Goal: Task Accomplishment & Management: Use online tool/utility

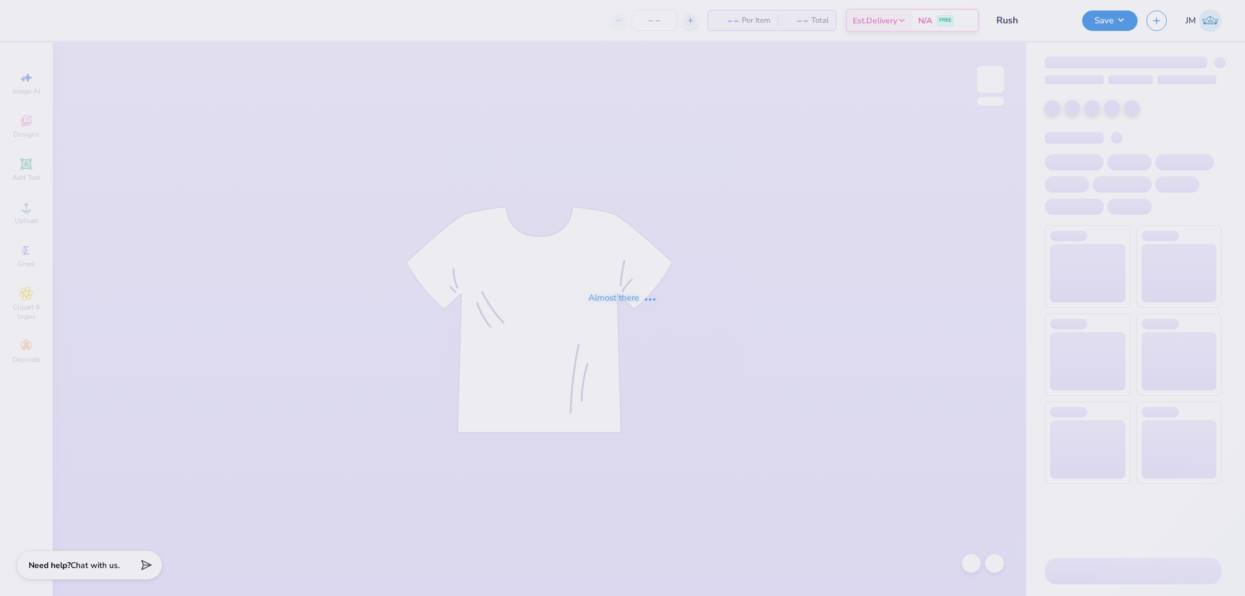
type input "12"
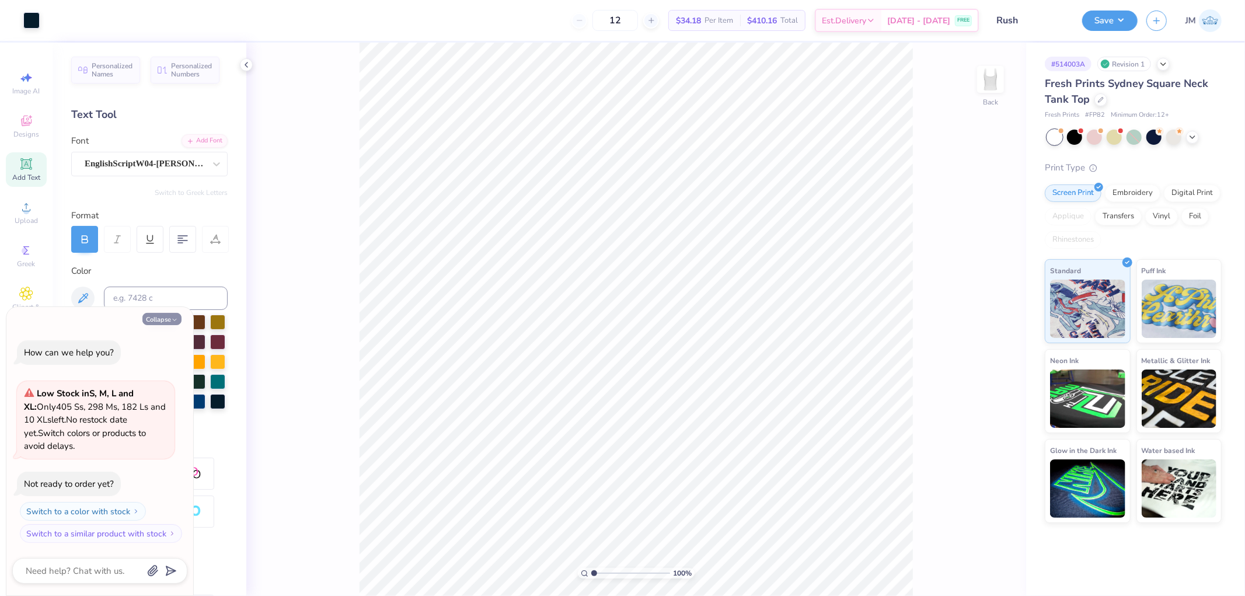
click at [159, 313] on button "Collapse" at bounding box center [161, 319] width 39 height 12
type textarea "x"
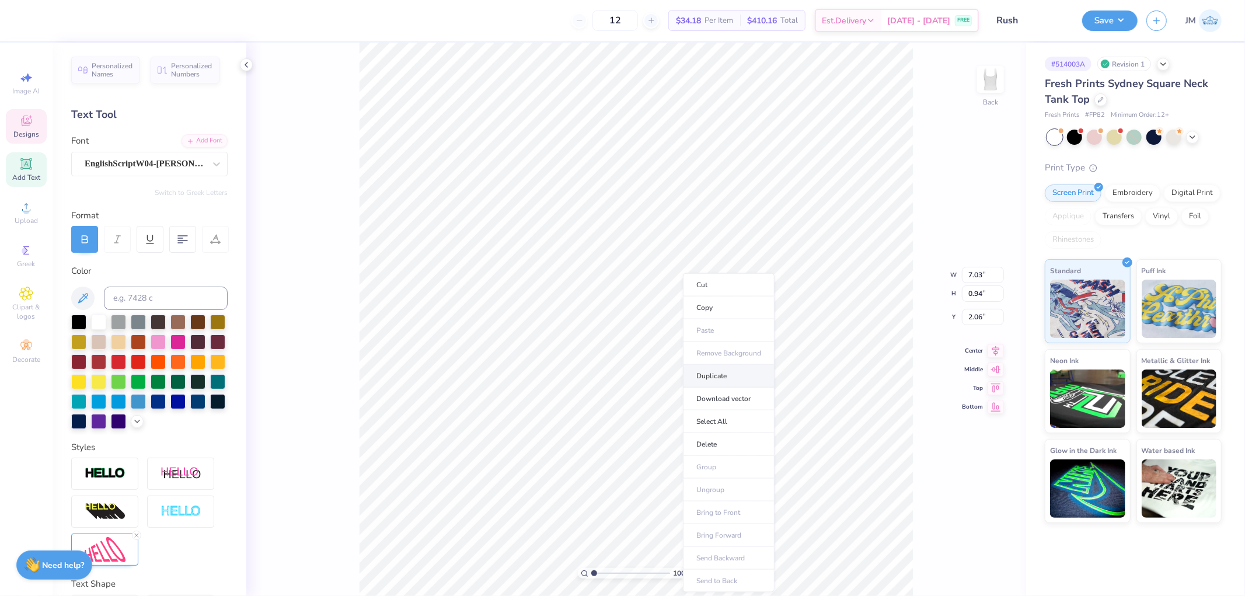
click at [716, 371] on li "Duplicate" at bounding box center [729, 376] width 92 height 23
type input "3.06"
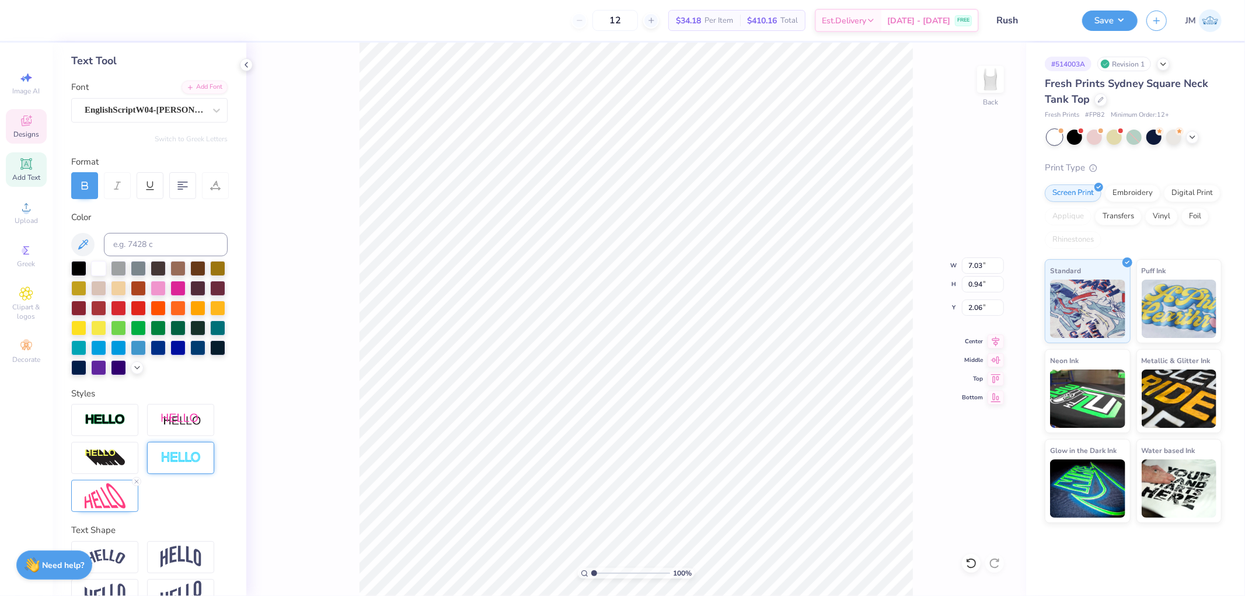
scroll to position [102, 0]
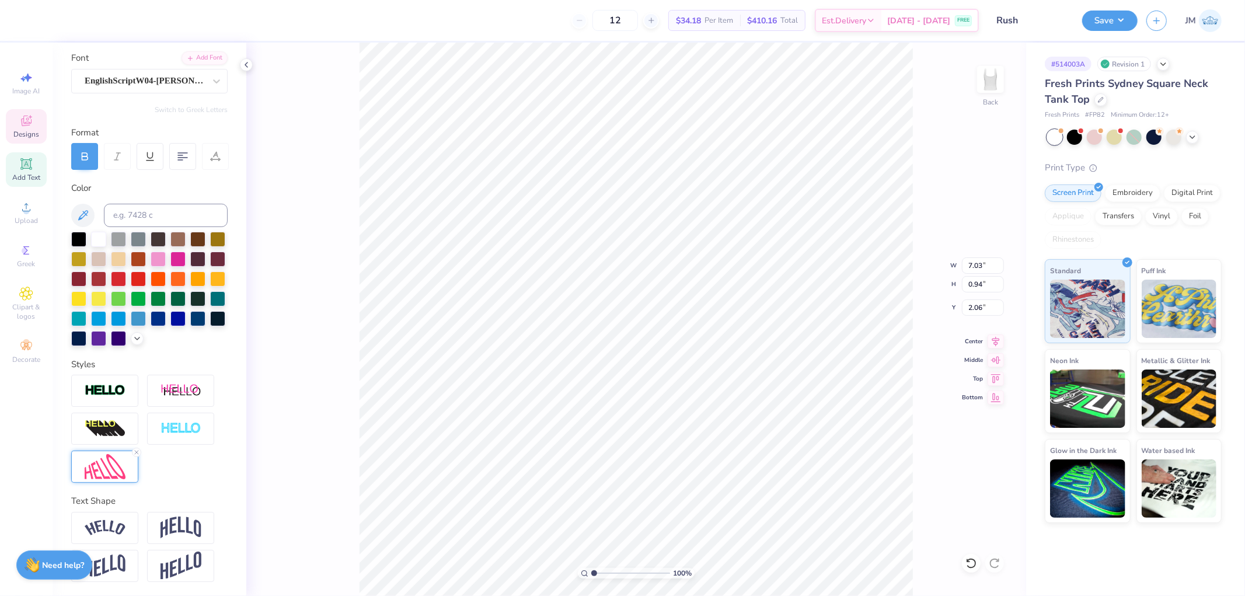
click at [101, 468] on img at bounding box center [105, 466] width 41 height 25
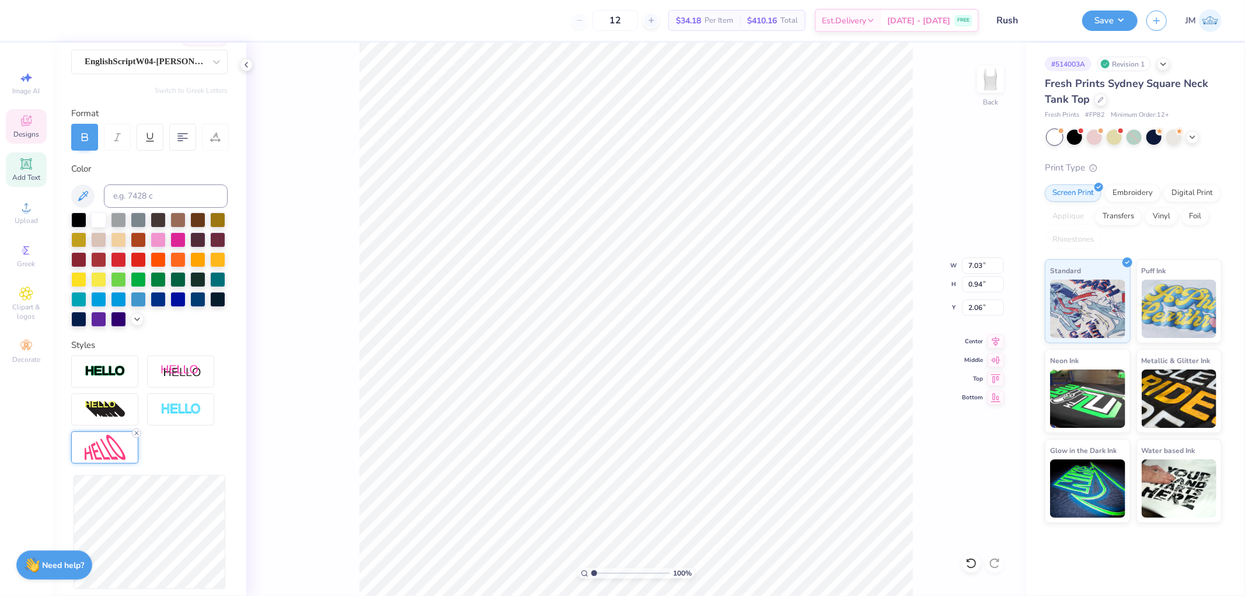
click at [133, 436] on icon at bounding box center [136, 432] width 7 height 7
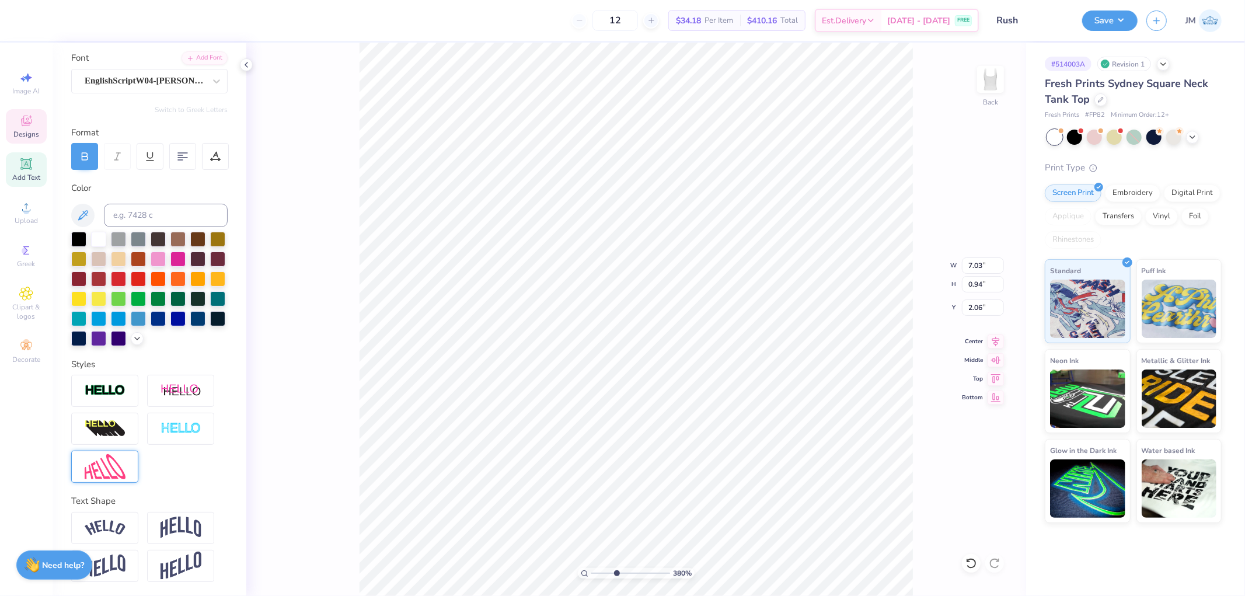
type input "3.79619947927587"
type input "3.06"
type input "3.79619947927587"
type input "2.06"
click at [110, 476] on img at bounding box center [105, 466] width 41 height 25
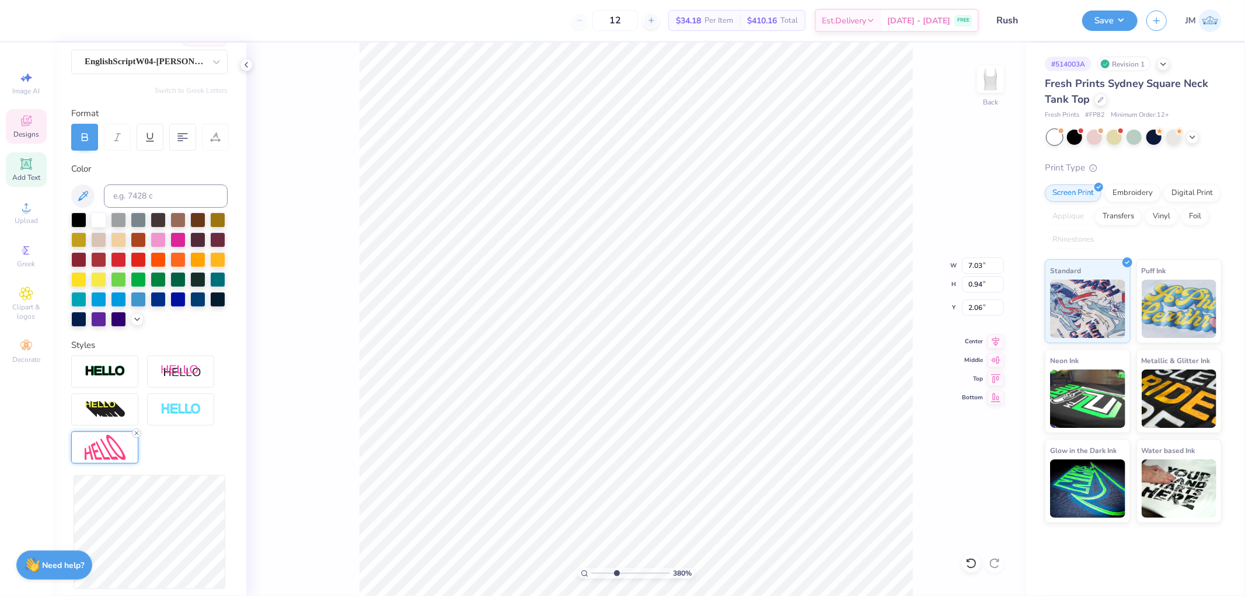
click at [135, 435] on line at bounding box center [137, 433] width 4 height 4
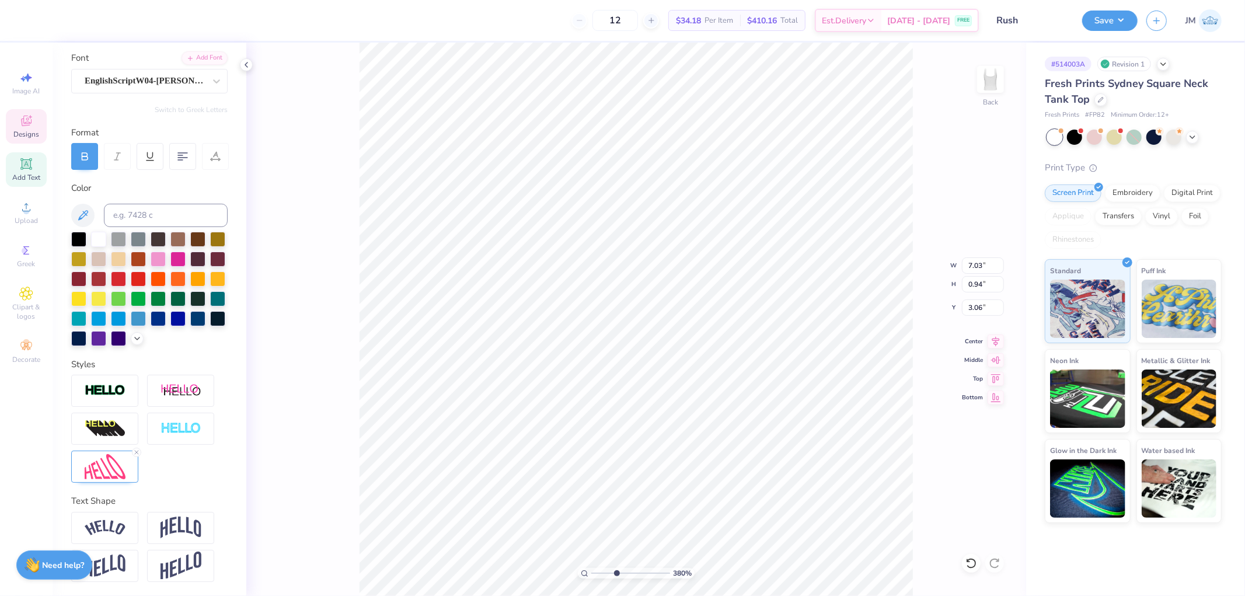
drag, startPoint x: 138, startPoint y: 454, endPoint x: 176, endPoint y: 464, distance: 39.4
click at [138, 454] on icon at bounding box center [136, 452] width 7 height 7
type input "3.79619947927587"
type textarea "e"
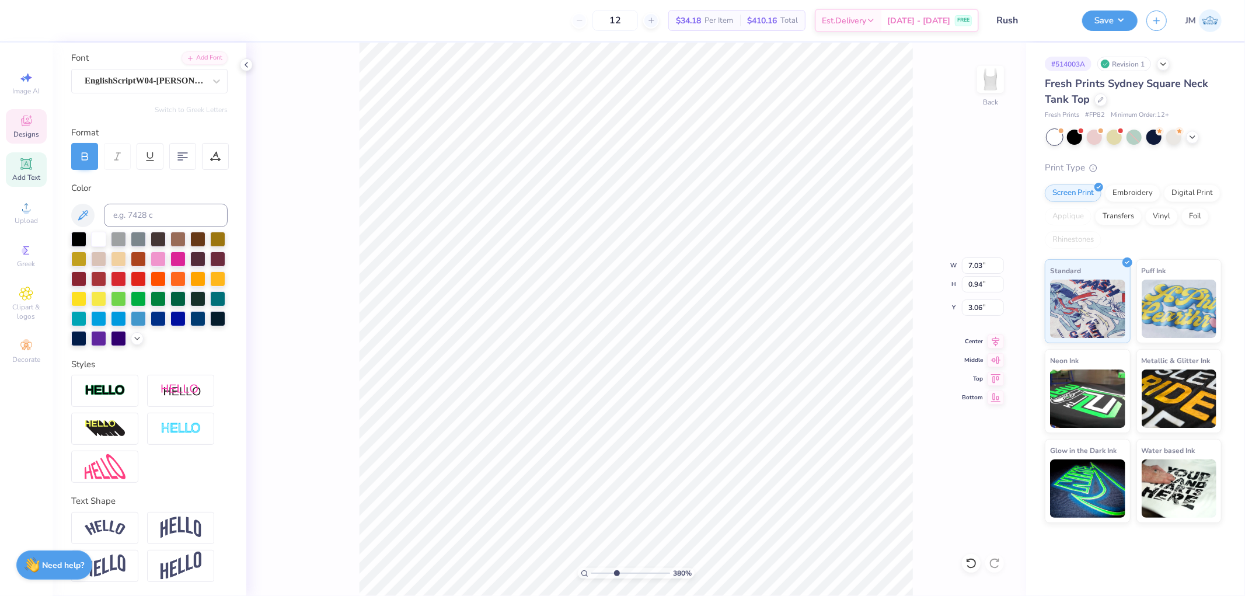
type input "3.79619947927587"
type textarea "es"
type input "3.79619947927587"
type textarea "est."
type input "3.79619947927587"
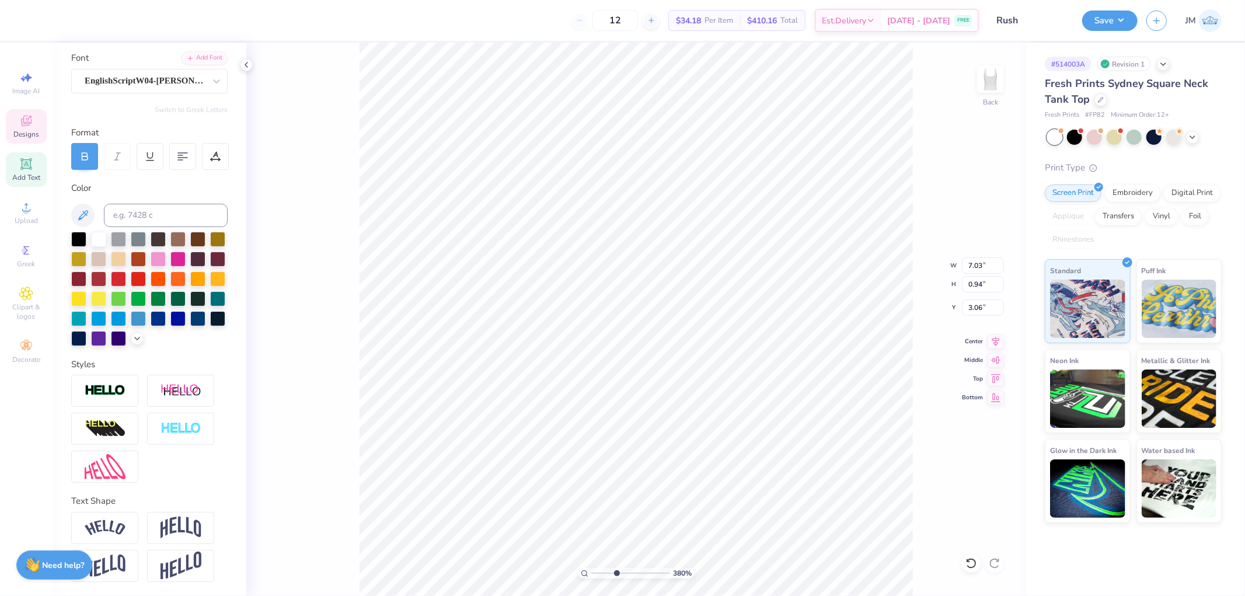
type textarea "est."
type input "3.79619947927587"
type textarea "est. 19"
type input "3.79619947927587"
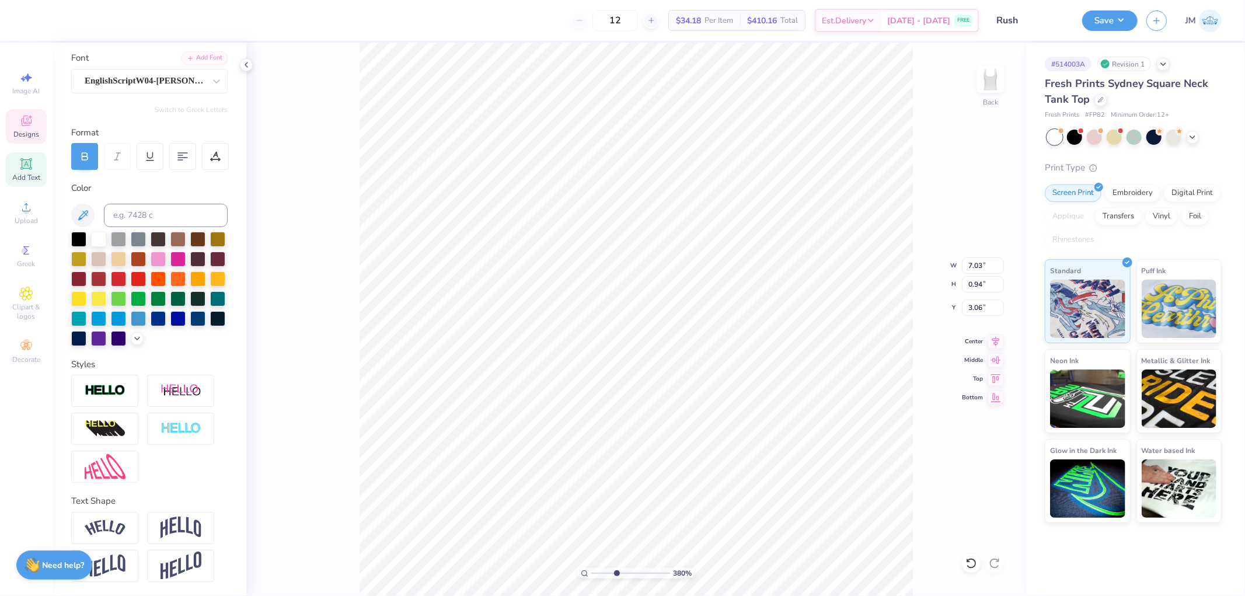
type textarea "est. 190"
type input "3.79619947927587"
type textarea "est. 1901"
type input "3.79619947927587"
type textarea "est. 190"
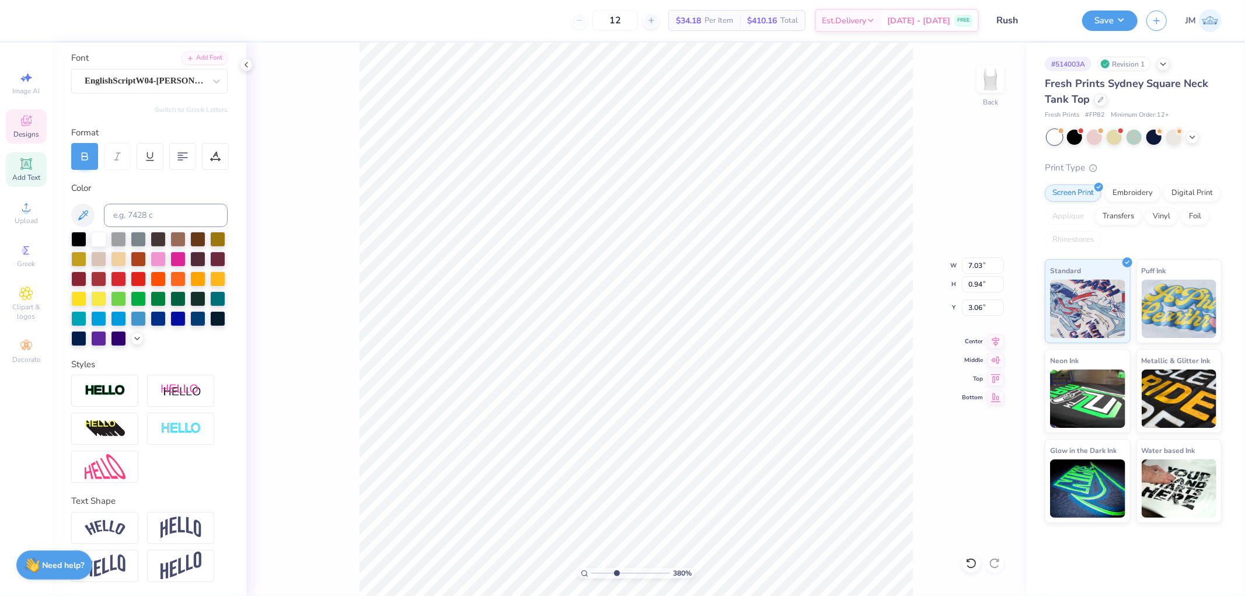
type input "3.79619947927587"
type textarea "est. 1909"
type input "3.79619947927587"
type input "3.15"
type input "0.51"
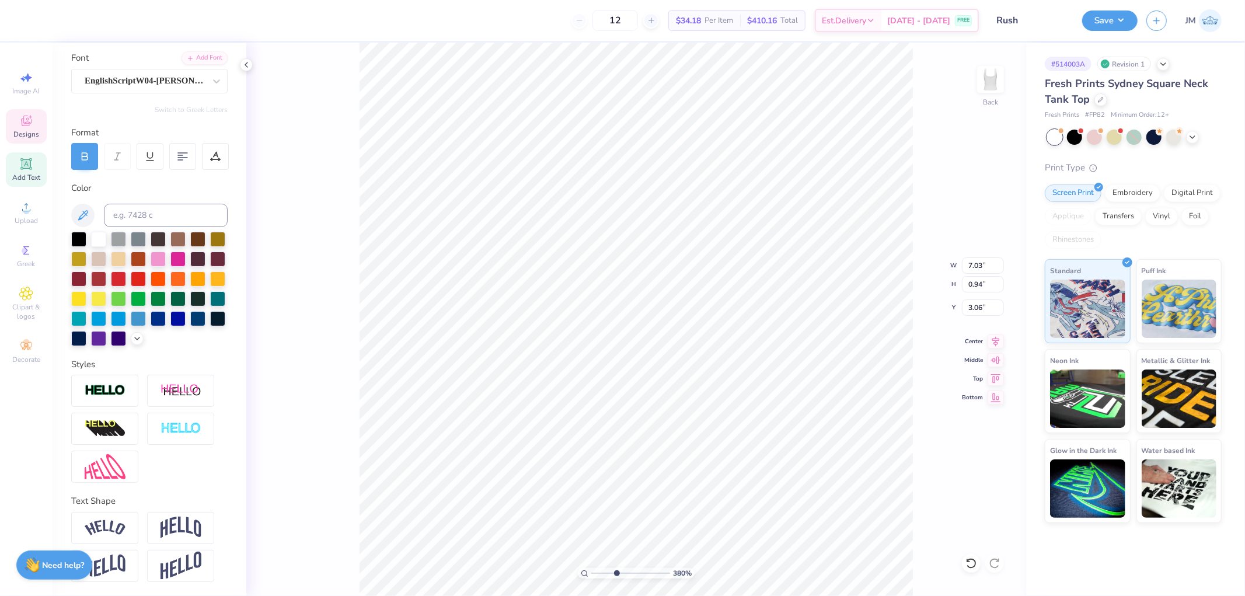
type input "3.37"
click at [995, 336] on icon at bounding box center [996, 339] width 8 height 10
type input "3.79619947927587"
click at [983, 283] on input "0.51" at bounding box center [983, 284] width 42 height 16
type input "0.35"
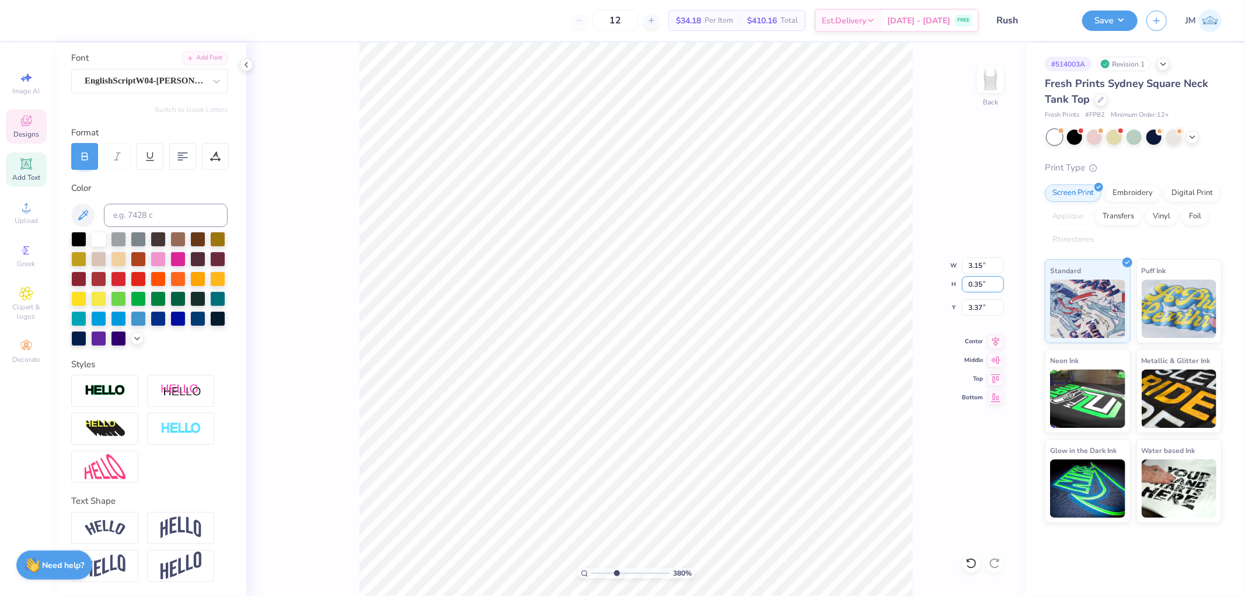
type input "3.79619947927587"
type input "2.14"
type input "3.45"
type input "3.79619947927587"
type input "3.11"
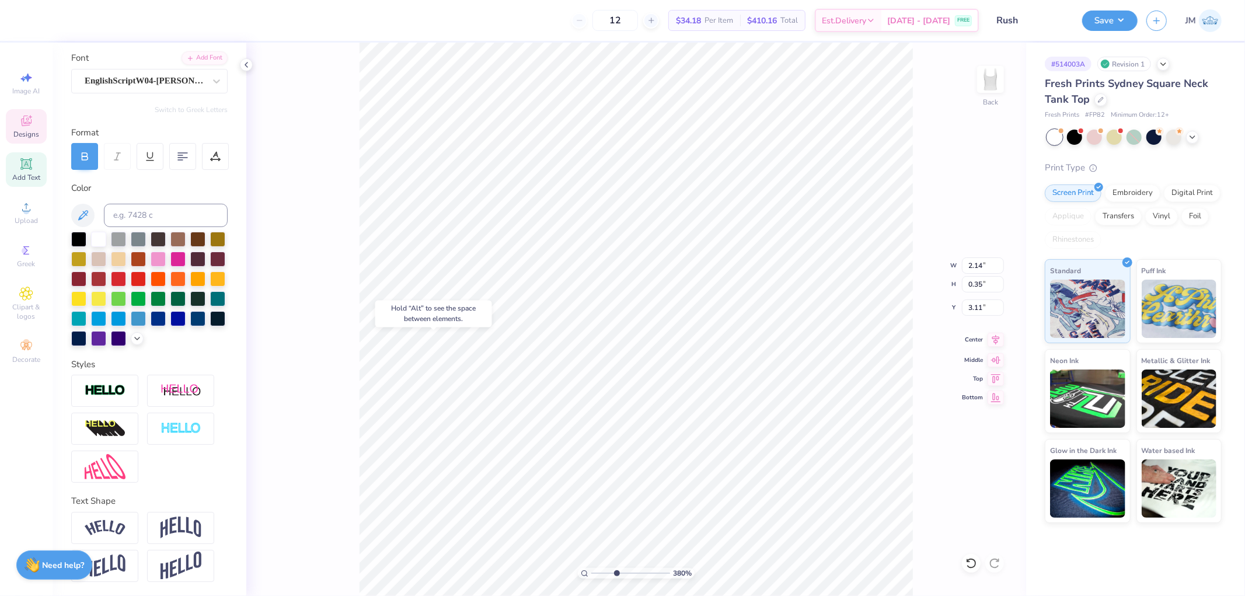
click at [995, 342] on icon at bounding box center [996, 339] width 8 height 10
type input "1"
drag, startPoint x: 1117, startPoint y: 20, endPoint x: 1117, endPoint y: 32, distance: 11.1
click at [1117, 21] on button "Save" at bounding box center [1109, 19] width 55 height 20
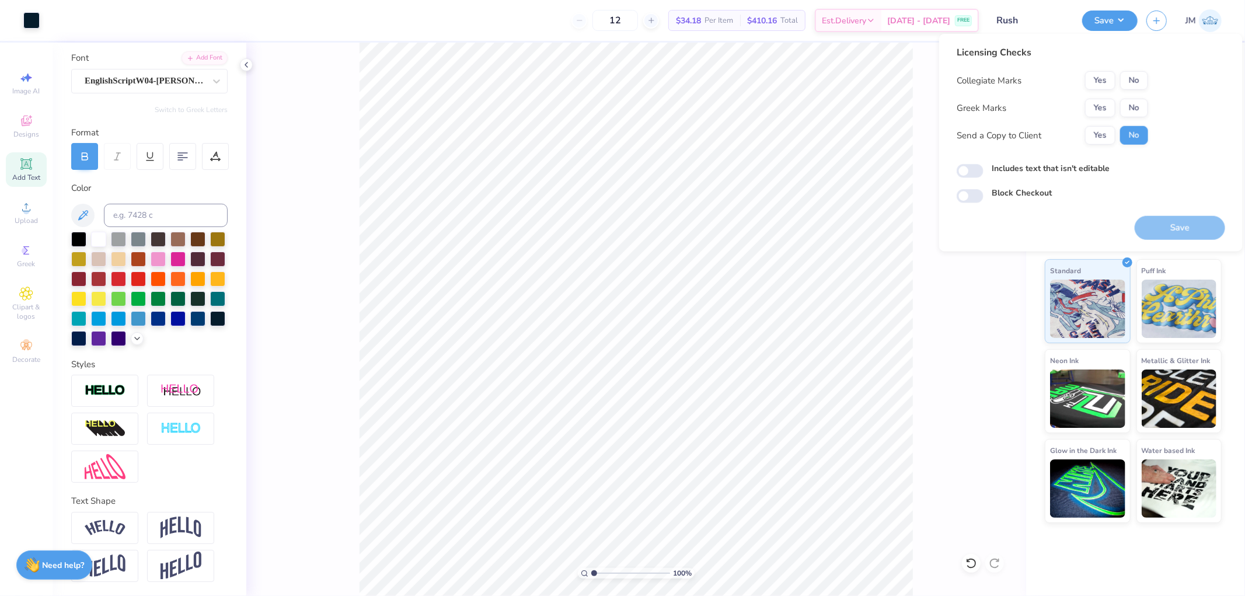
click at [1105, 118] on div "Collegiate Marks Yes No Greek Marks Yes No Send a Copy to Client Yes No" at bounding box center [1051, 108] width 191 height 74
click at [1105, 105] on button "Yes" at bounding box center [1100, 108] width 30 height 19
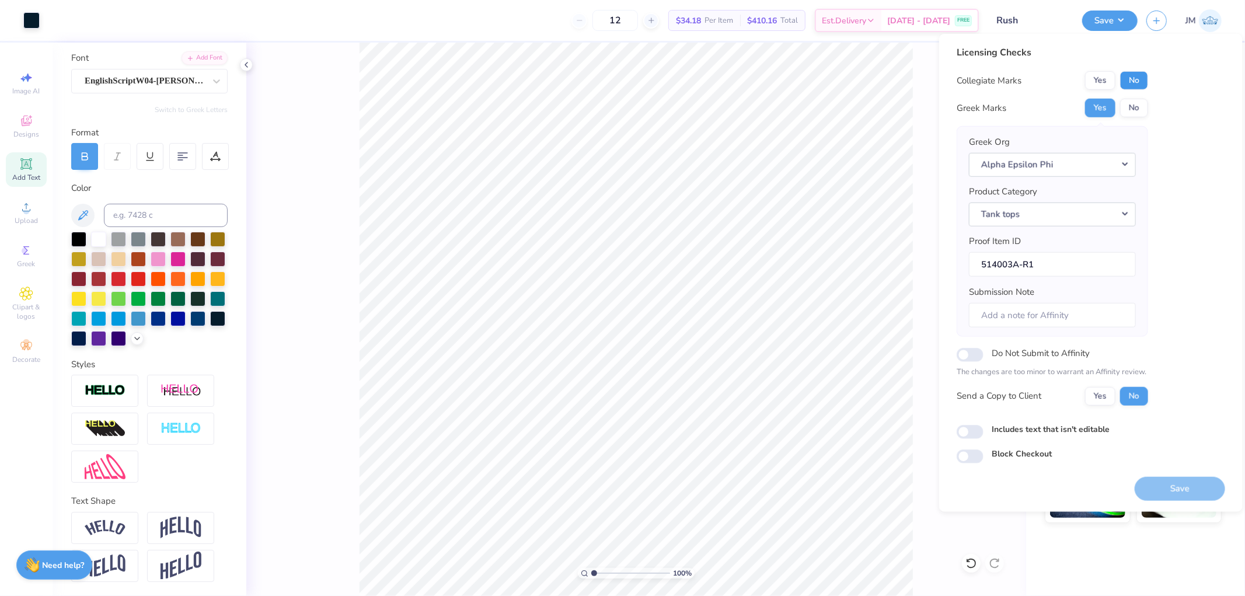
click at [1137, 76] on button "No" at bounding box center [1134, 80] width 28 height 19
click at [1169, 469] on div "Save" at bounding box center [1179, 481] width 90 height 37
click at [1170, 480] on button "Save" at bounding box center [1179, 488] width 90 height 24
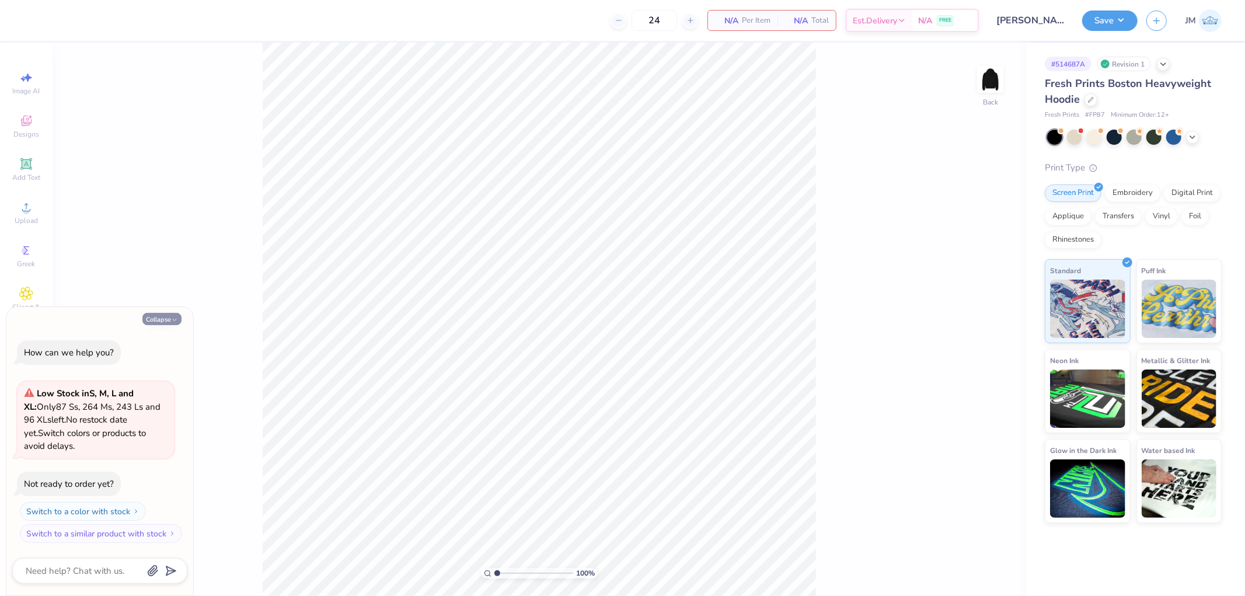
click at [160, 323] on button "Collapse" at bounding box center [161, 319] width 39 height 12
type textarea "x"
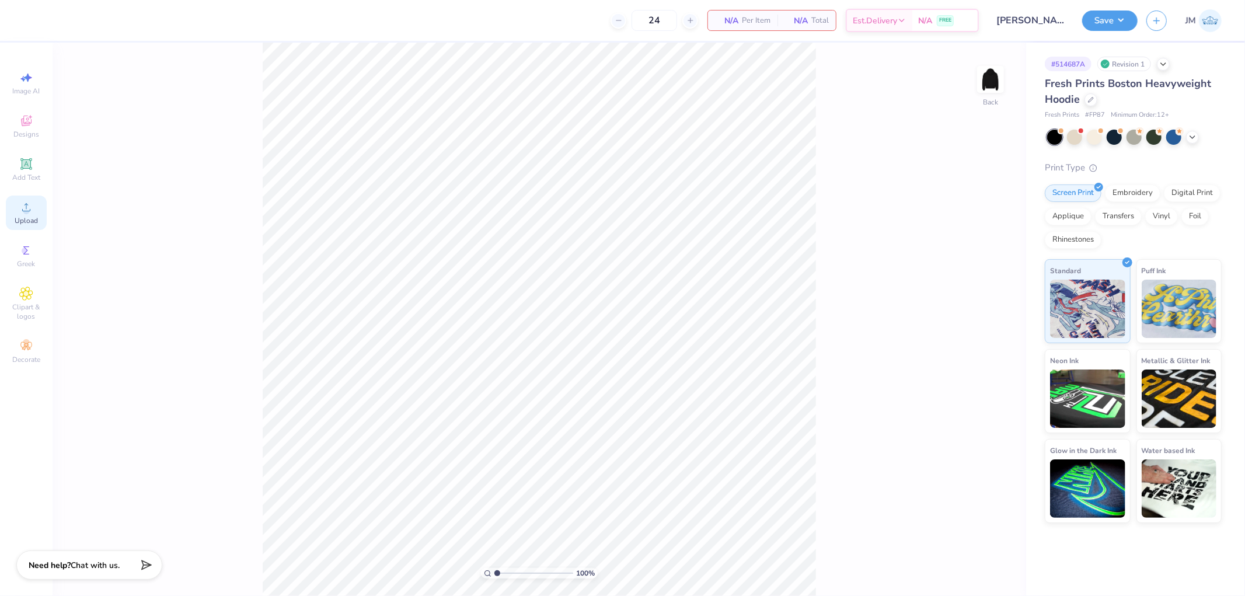
click at [16, 215] on div "Upload" at bounding box center [26, 212] width 41 height 34
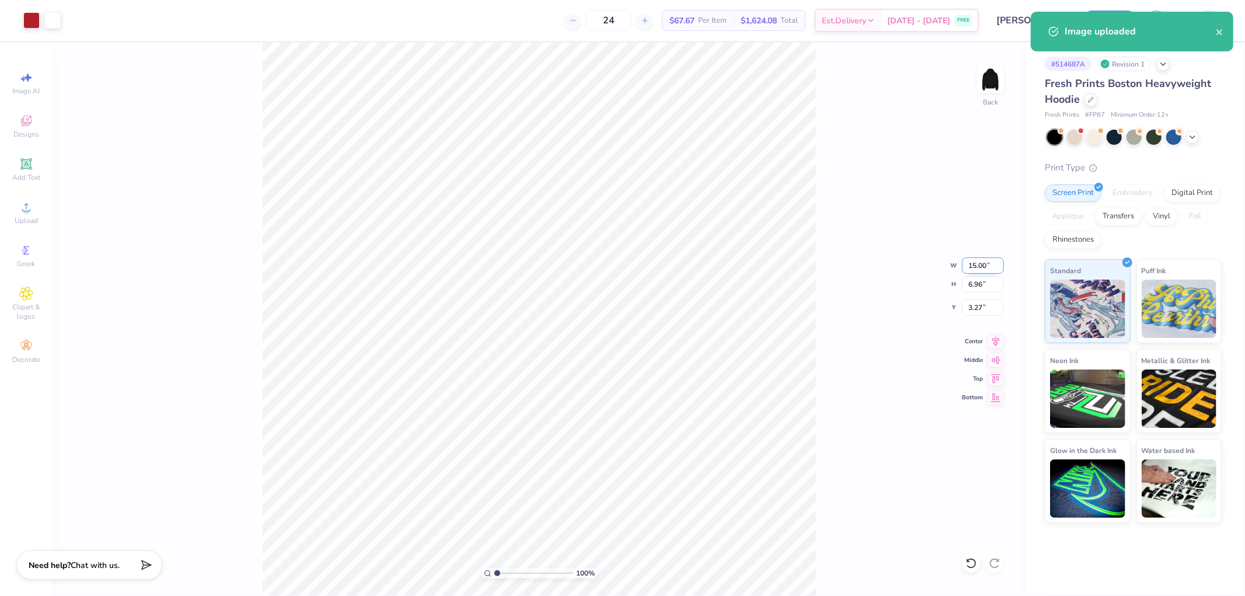
click at [985, 265] on input "15.00" at bounding box center [983, 265] width 42 height 16
type input "4.00"
type input "1.86"
type input "5.82"
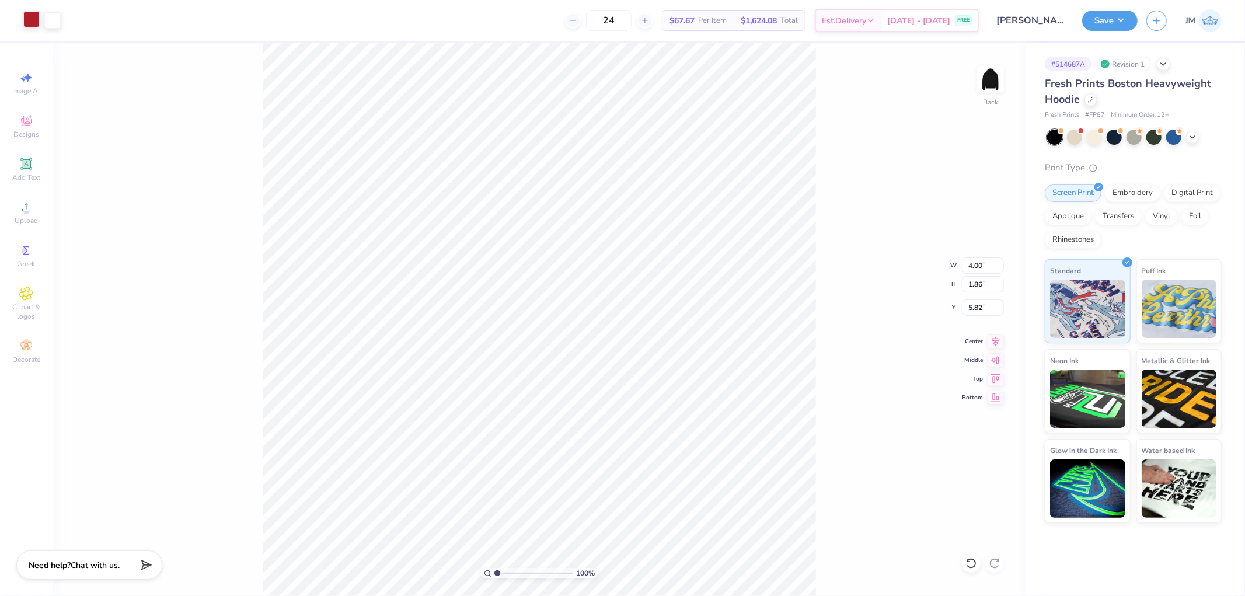
click at [39, 23] on div at bounding box center [31, 19] width 16 height 16
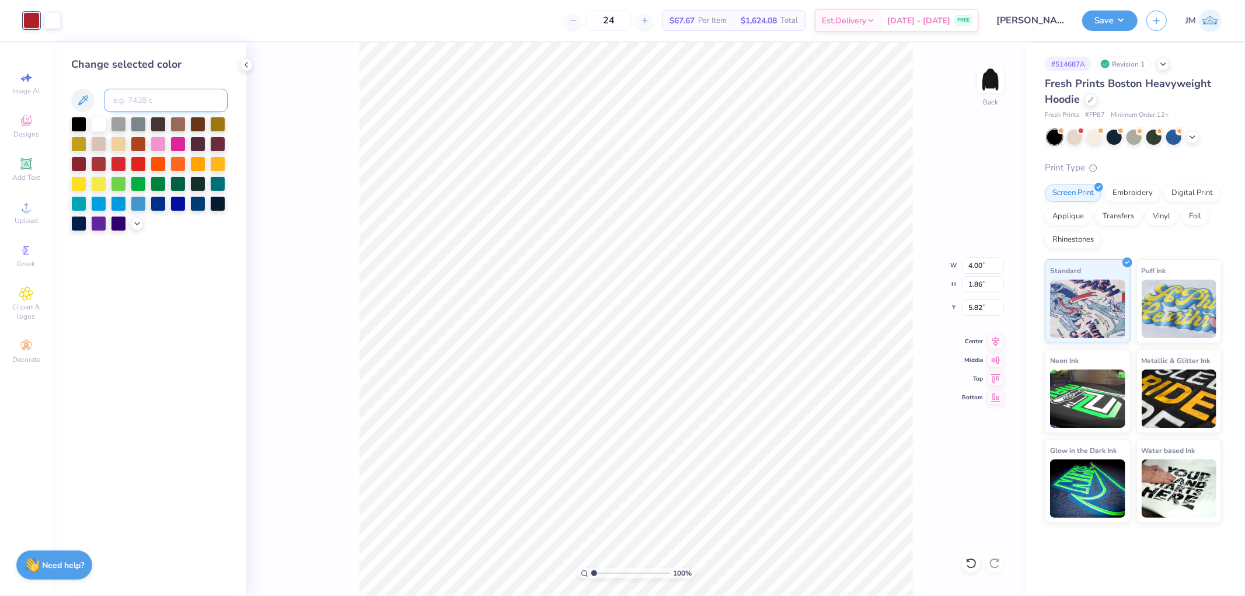
click at [199, 109] on input at bounding box center [166, 100] width 124 height 23
type input "186"
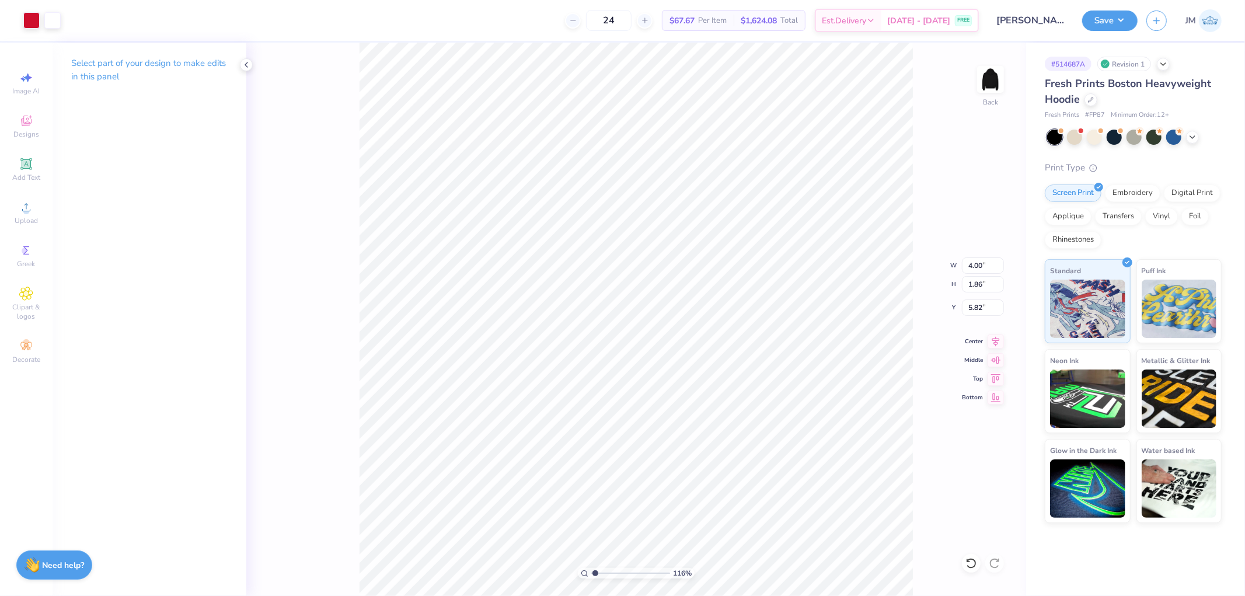
click at [973, 316] on div "116 % Back W 4.00 4.00 " H 1.86 1.86 " Y 5.82 5.82 " Center Middle Top Bottom" at bounding box center [636, 319] width 780 height 553
type input "1.15977064983947"
click at [988, 310] on input "5.82" at bounding box center [983, 307] width 42 height 16
type input "9.73"
type input "1"
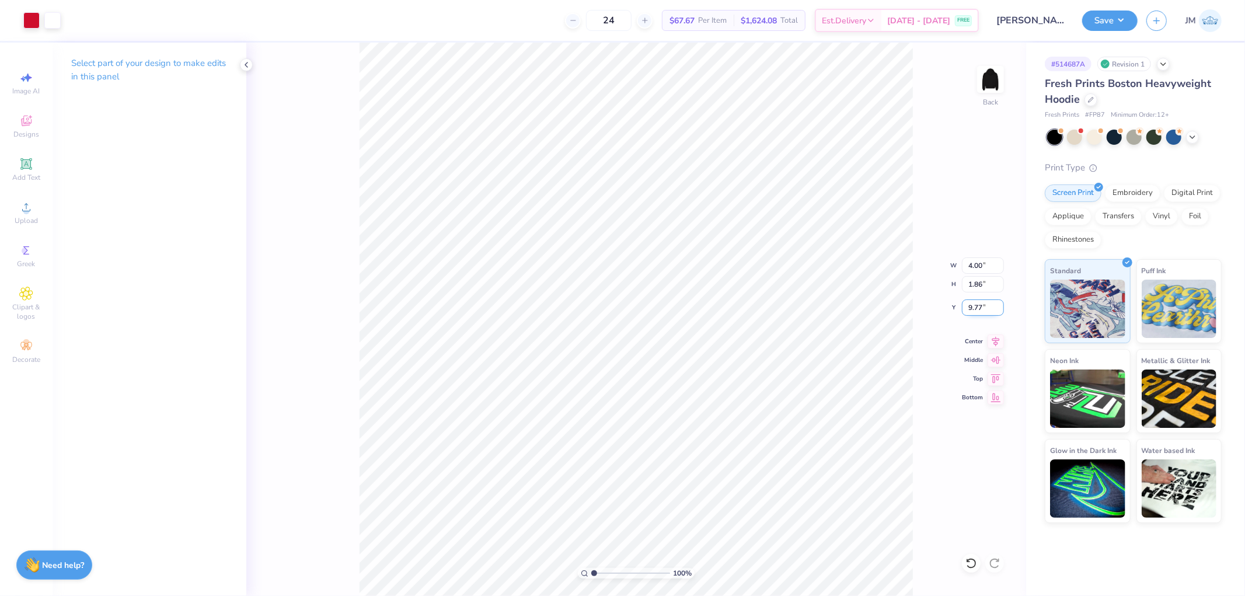
click at [977, 313] on input "9.77" at bounding box center [983, 307] width 42 height 16
type input "9.73"
click at [988, 85] on img at bounding box center [990, 79] width 47 height 47
click at [22, 219] on span "Upload" at bounding box center [26, 220] width 23 height 9
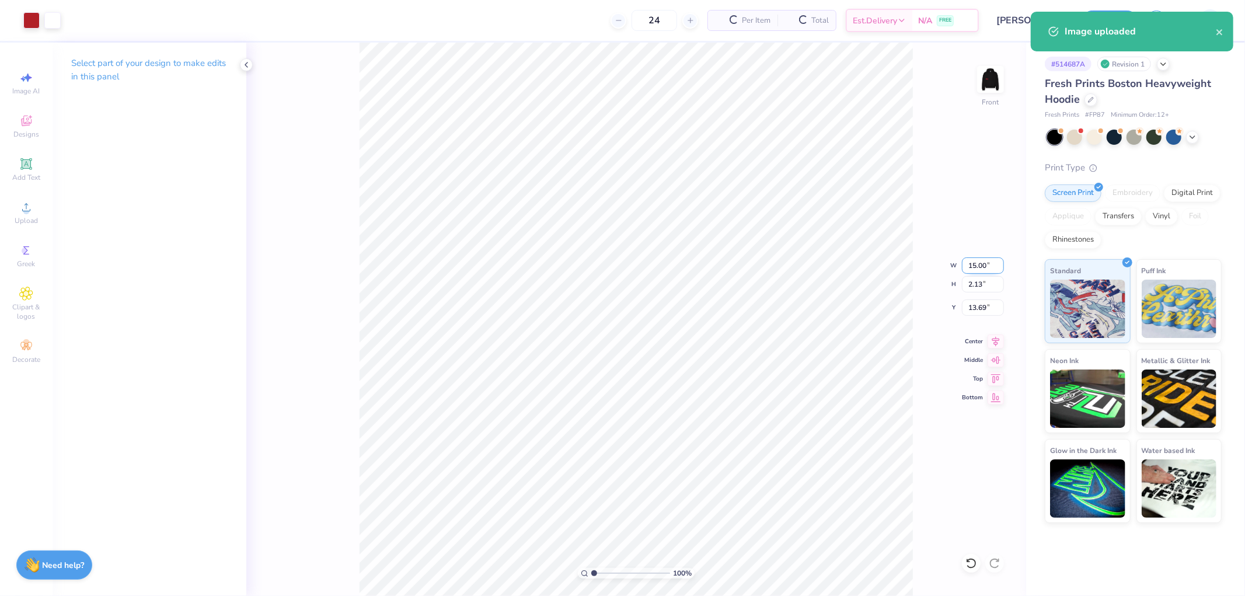
click at [981, 258] on input "15.00" at bounding box center [983, 265] width 42 height 16
type input "12.50"
type input "1.77"
type input "13.86"
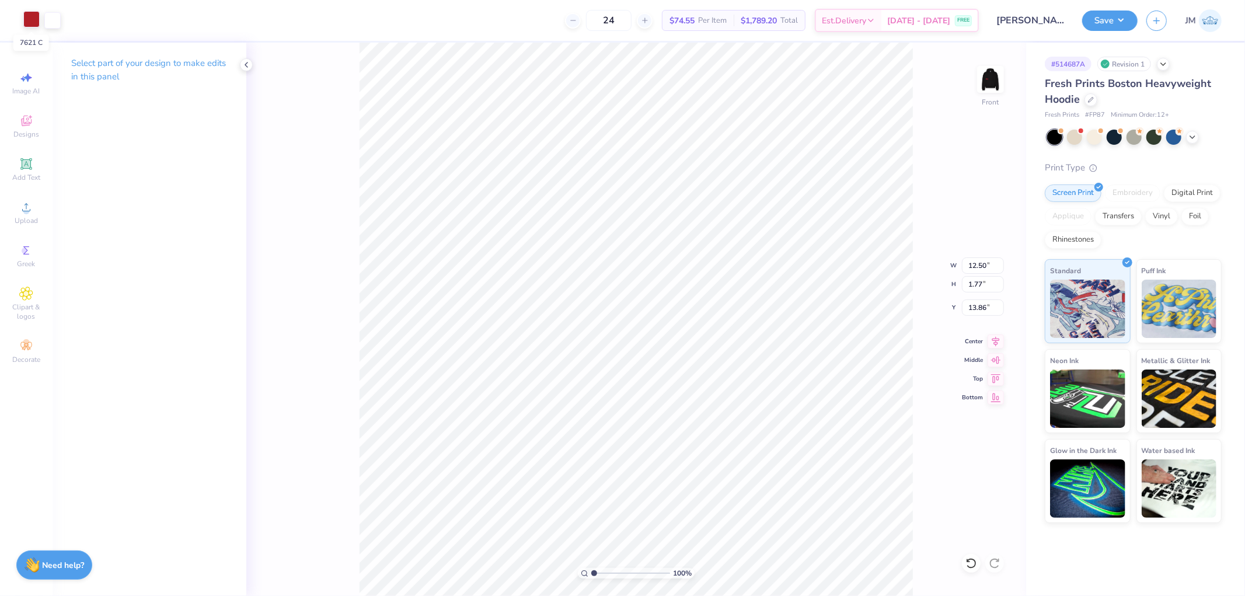
click at [34, 22] on div at bounding box center [31, 19] width 16 height 16
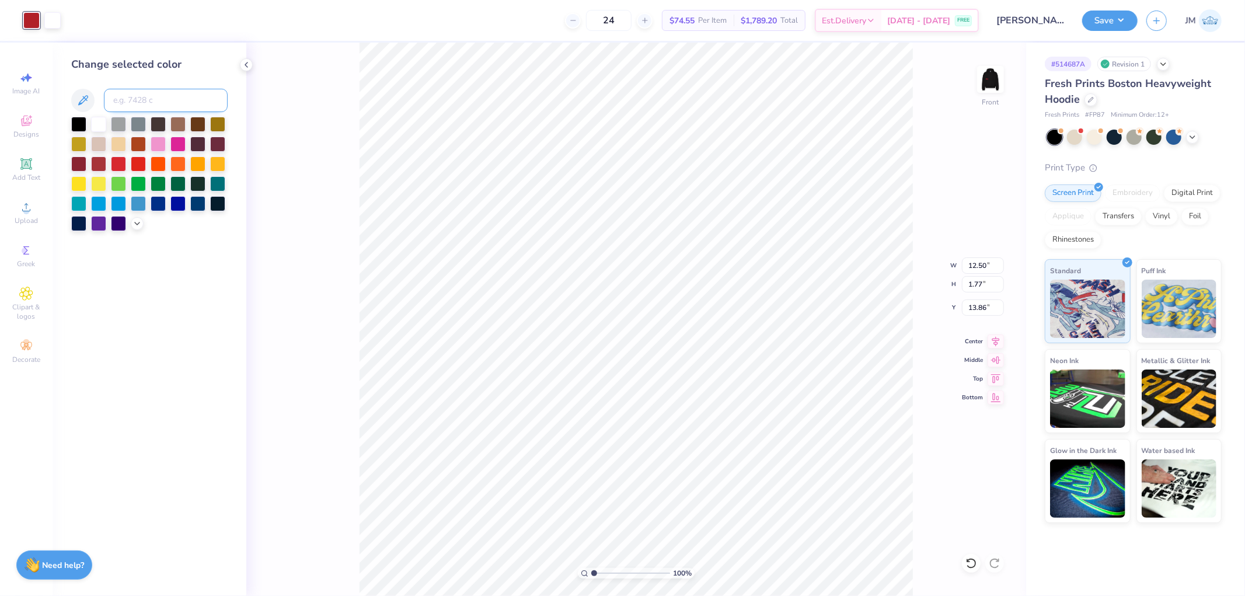
click at [138, 105] on input at bounding box center [166, 100] width 124 height 23
type input "186"
click at [977, 306] on input "13.86" at bounding box center [983, 307] width 42 height 16
type input "6.00"
click at [992, 341] on icon at bounding box center [995, 340] width 16 height 14
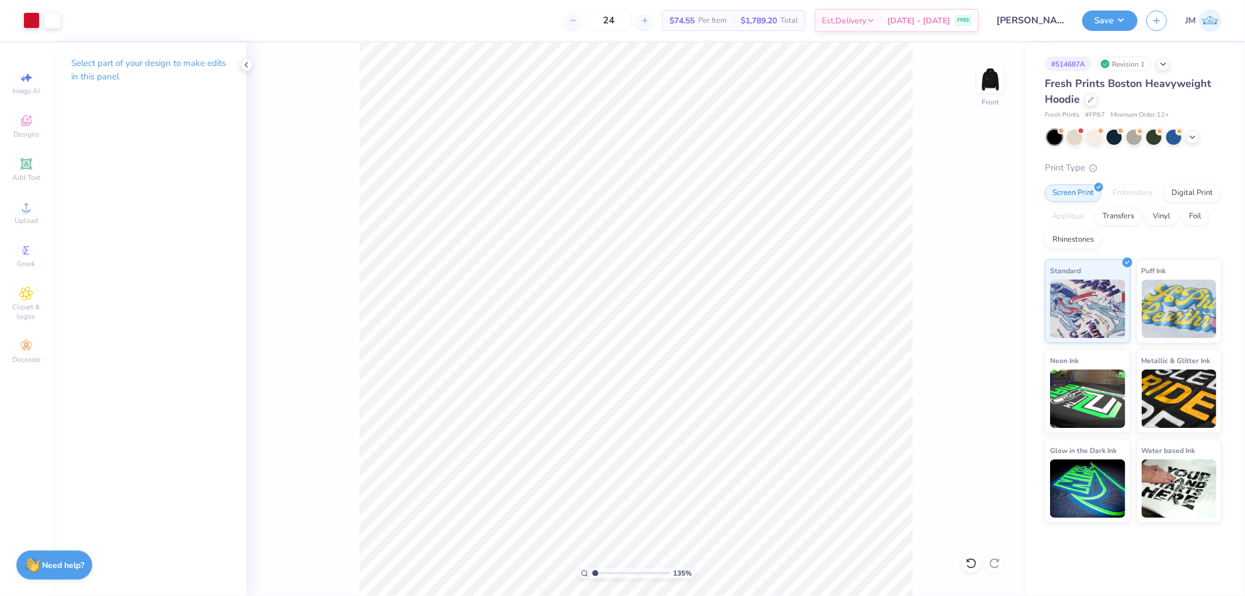
type input "1"
click at [1113, 22] on button "Save" at bounding box center [1109, 19] width 55 height 20
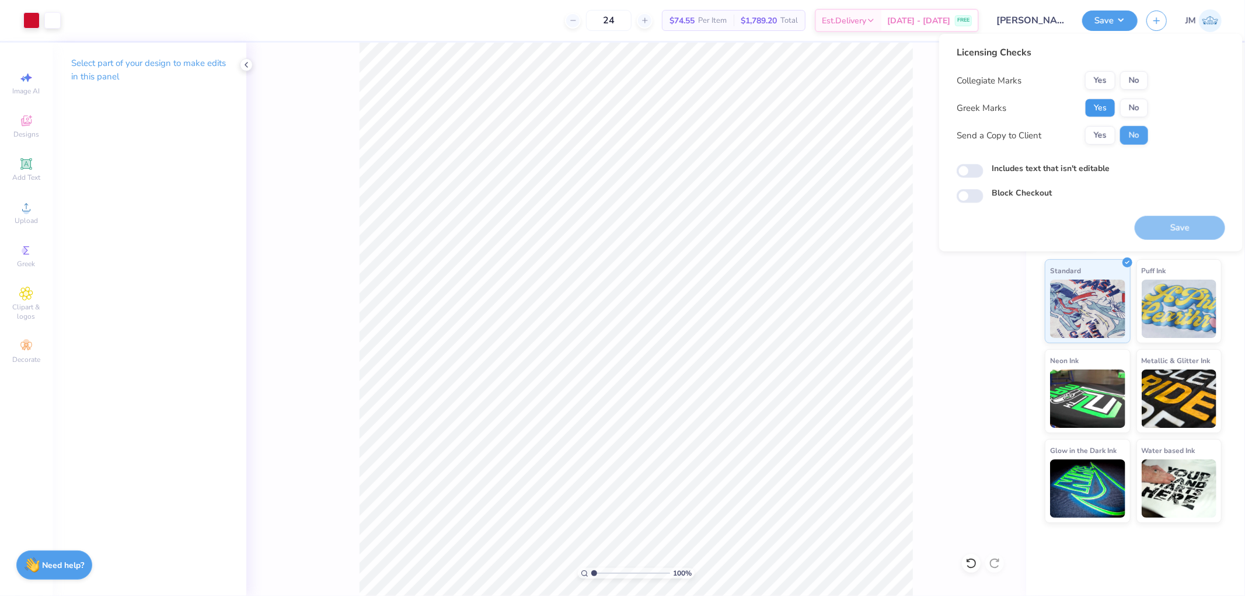
click at [1106, 107] on button "Yes" at bounding box center [1100, 108] width 30 height 19
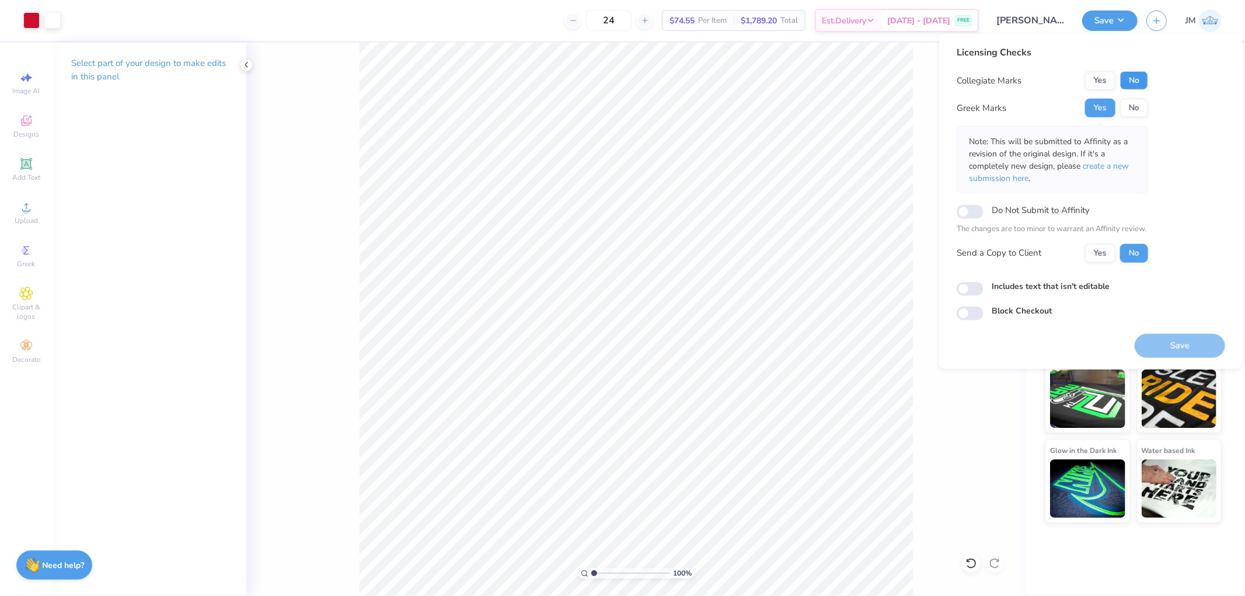
click at [1129, 80] on button "No" at bounding box center [1134, 80] width 28 height 19
click at [1109, 161] on span "create a new submission here" at bounding box center [1049, 171] width 160 height 23
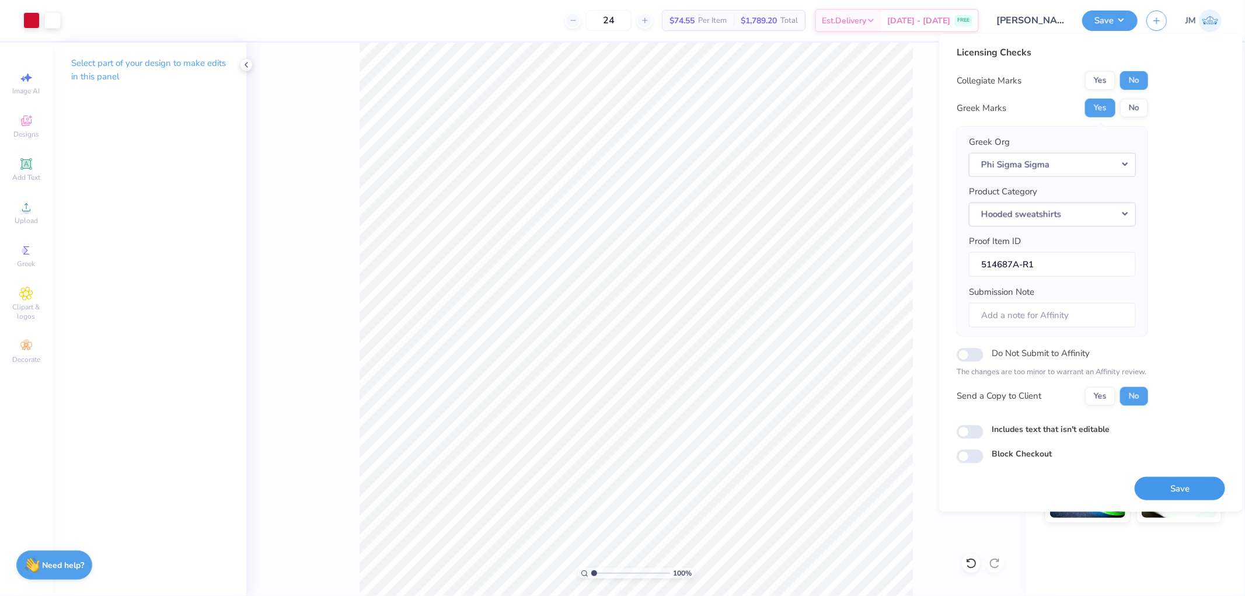
click at [1171, 484] on button "Save" at bounding box center [1179, 488] width 90 height 24
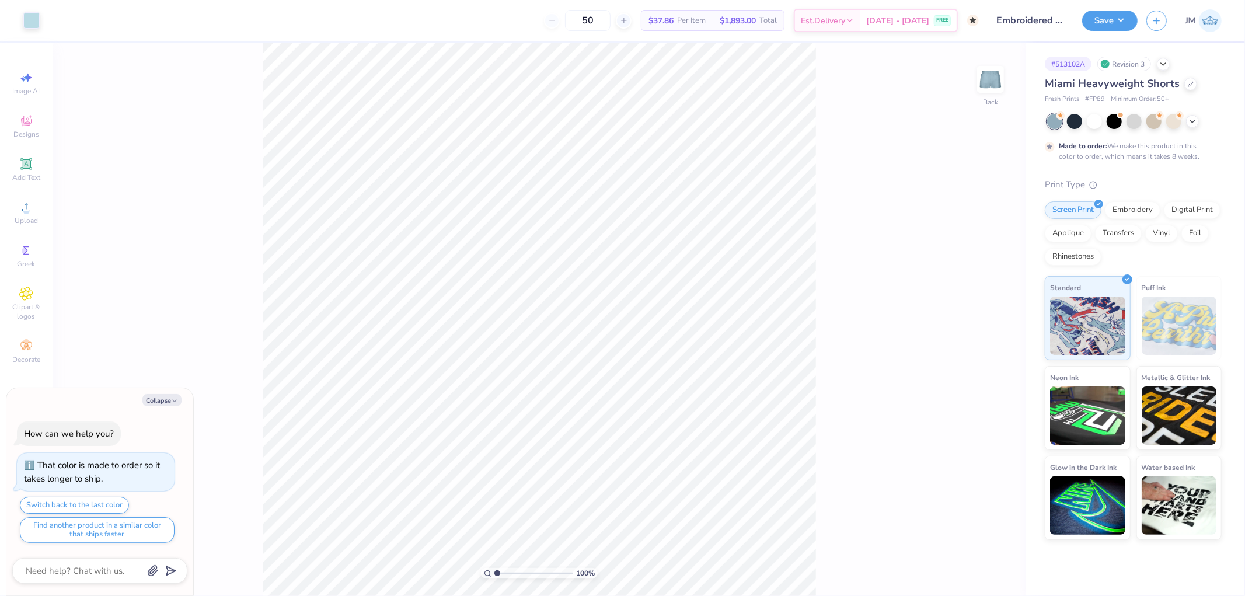
click at [837, 551] on div "100 % Back" at bounding box center [539, 319] width 973 height 553
click at [846, 483] on div "100 % Back" at bounding box center [539, 319] width 973 height 553
click at [27, 13] on div at bounding box center [31, 19] width 16 height 16
type textarea "x"
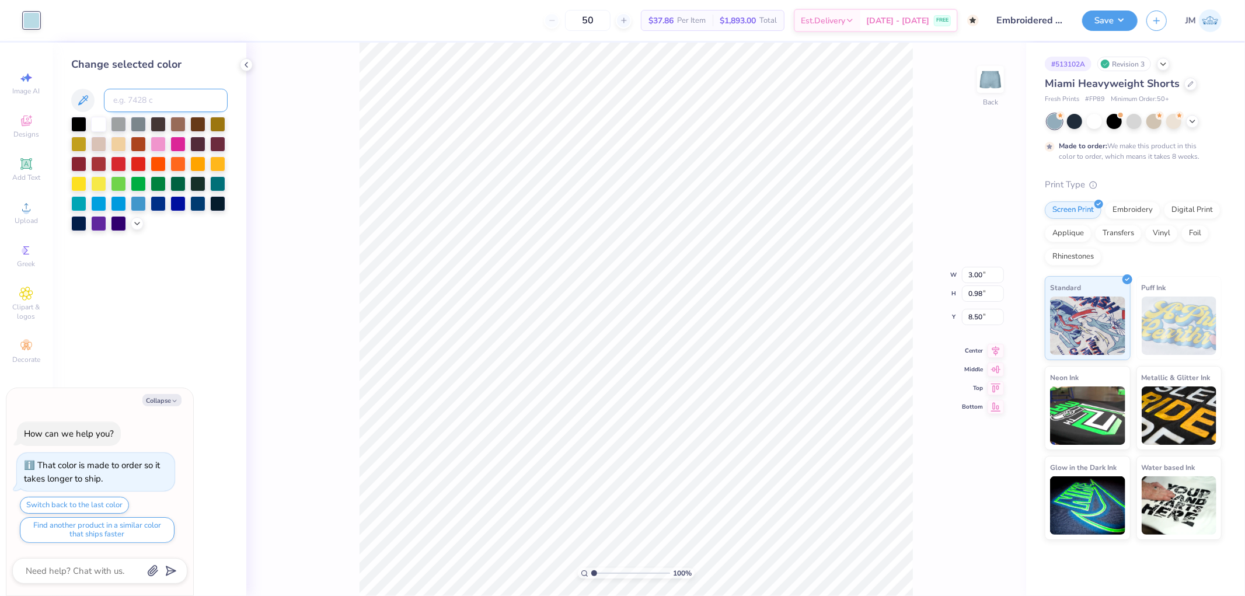
click at [136, 92] on input at bounding box center [166, 100] width 124 height 23
type input "5445"
type textarea "x"
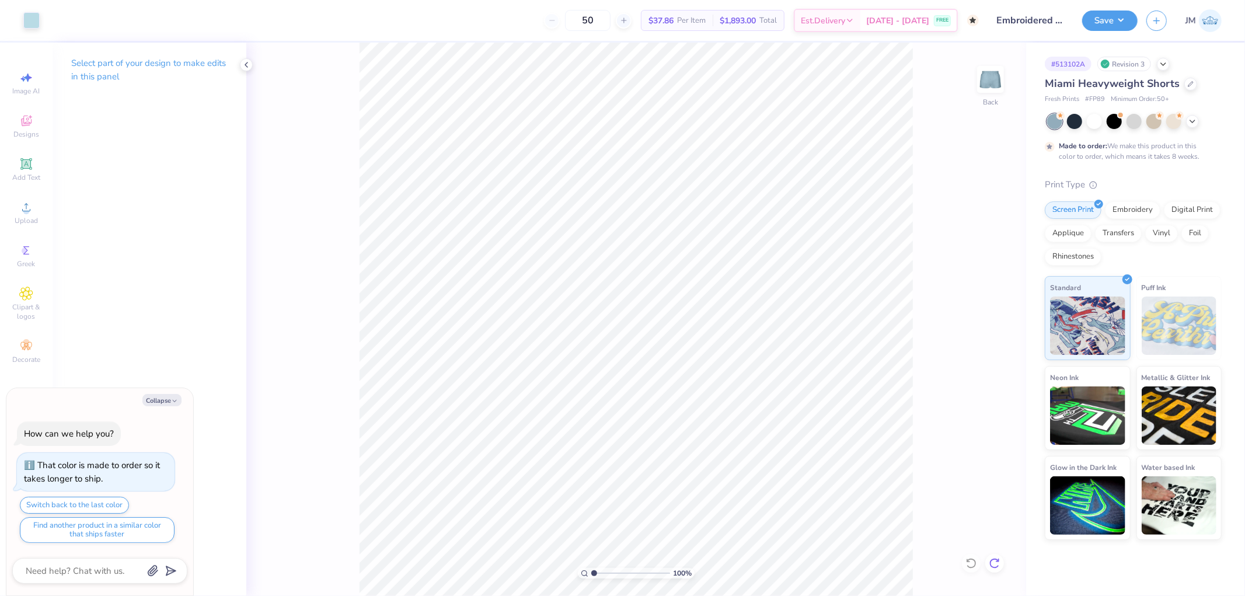
click at [995, 563] on icon at bounding box center [994, 563] width 12 height 12
click at [1116, 22] on button "Save" at bounding box center [1109, 19] width 55 height 20
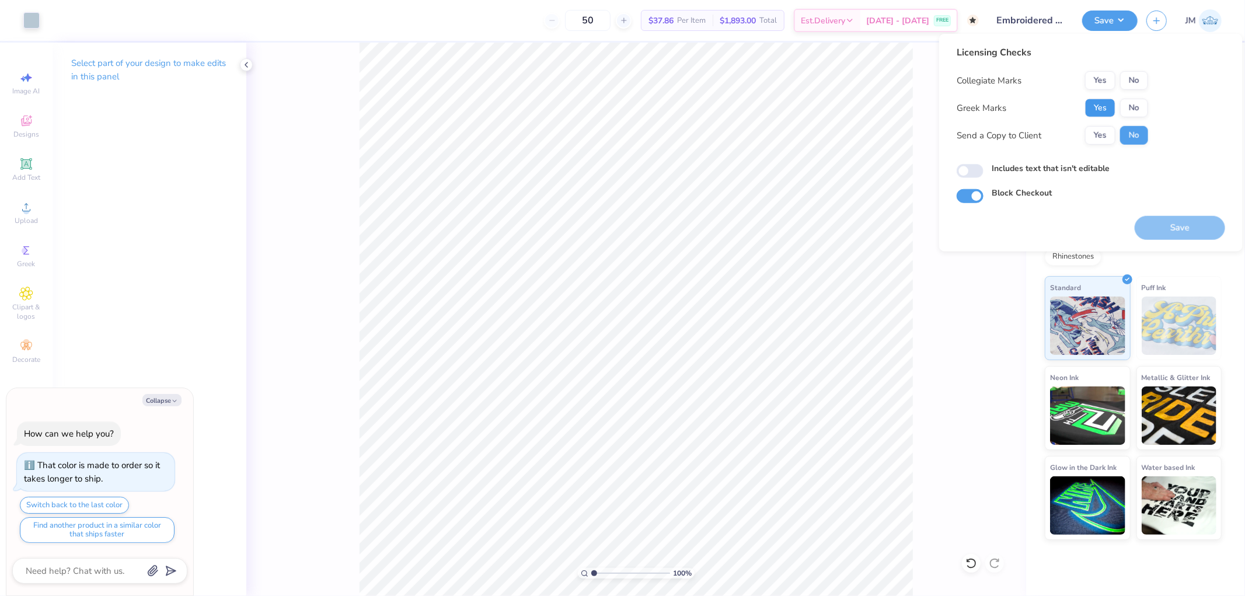
click at [1109, 101] on button "Yes" at bounding box center [1100, 108] width 30 height 19
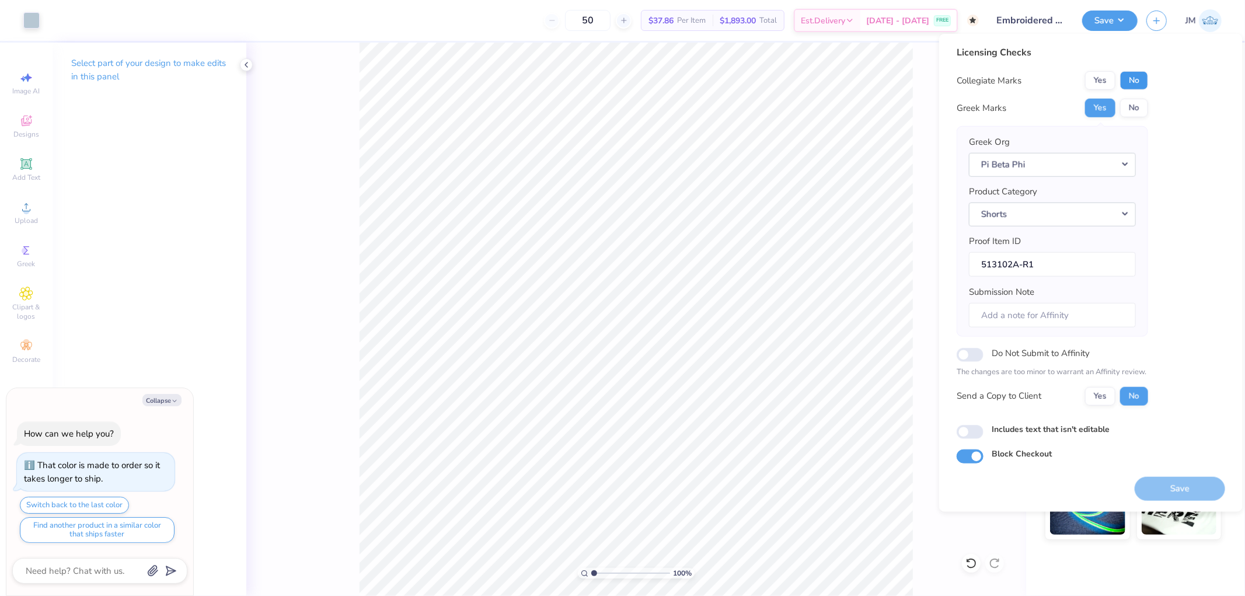
click at [1128, 82] on button "No" at bounding box center [1134, 80] width 28 height 19
click at [1179, 491] on button "Save" at bounding box center [1179, 488] width 90 height 24
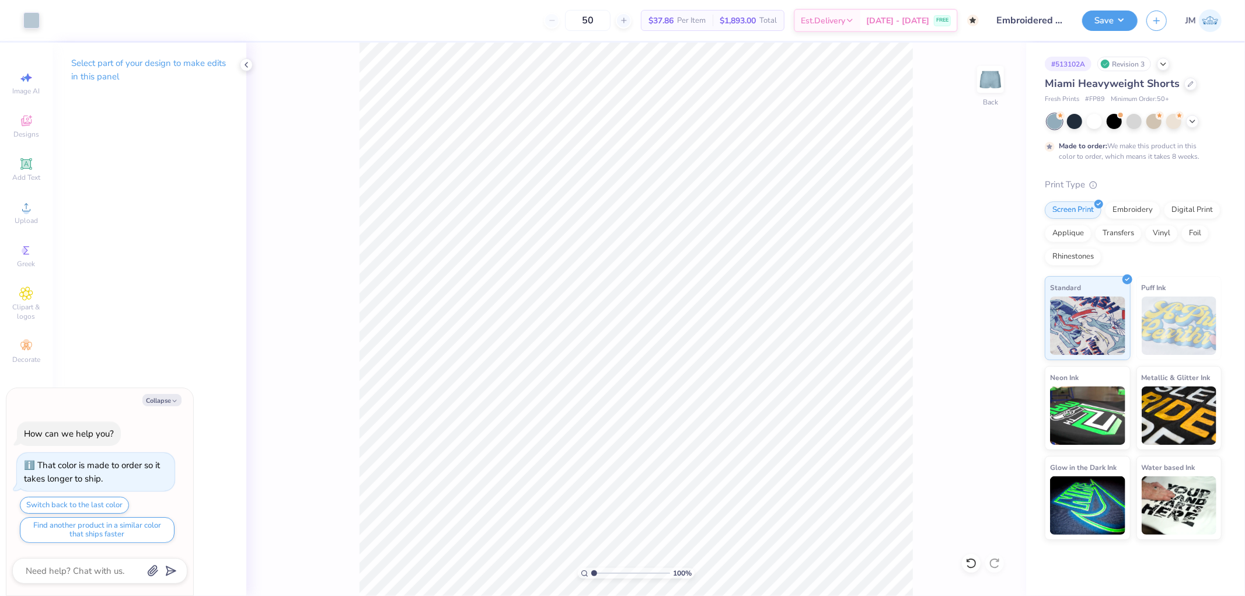
type textarea "x"
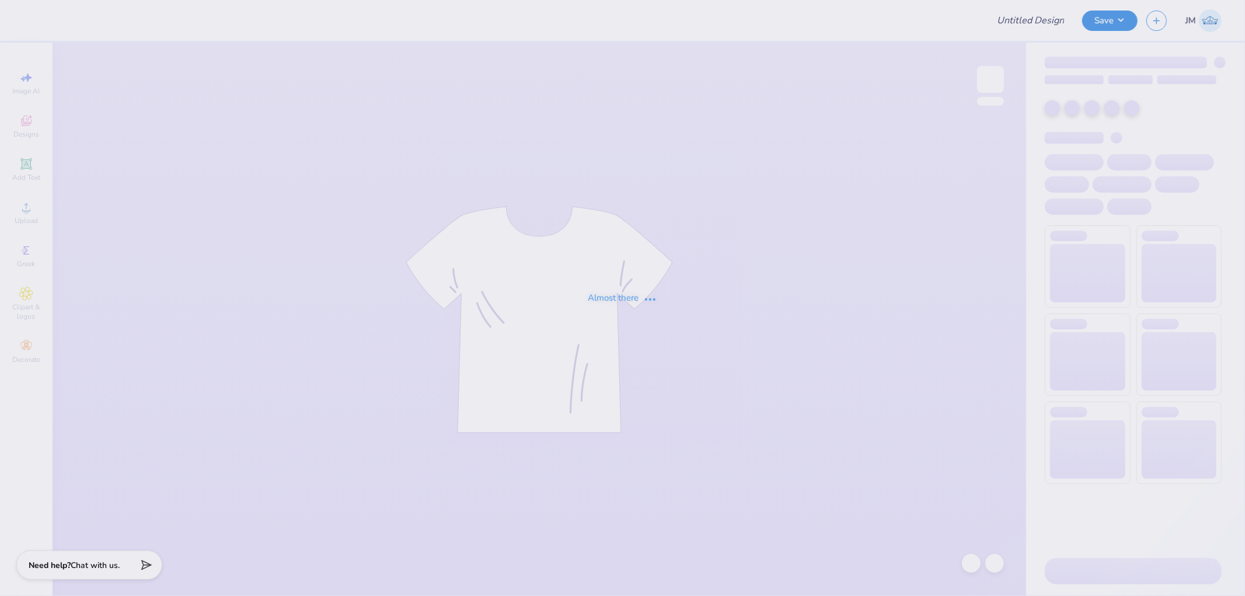
type input "Envy Hip Hop Sweats"
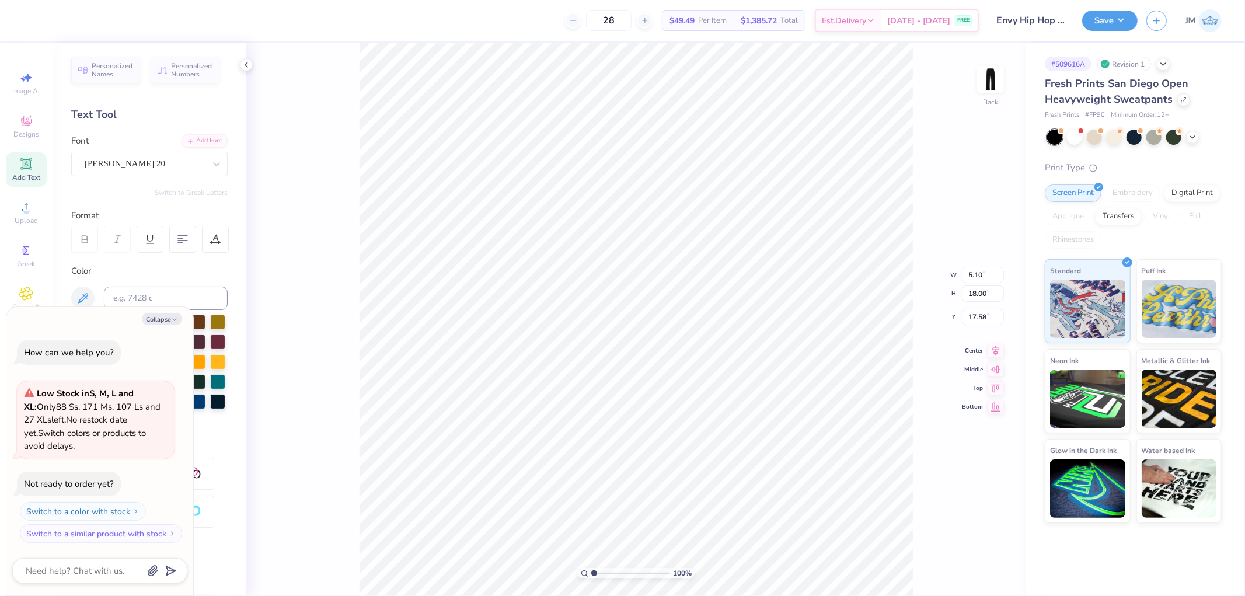
type textarea "x"
type input "1"
click at [1128, 217] on div "Transfers" at bounding box center [1118, 215] width 47 height 18
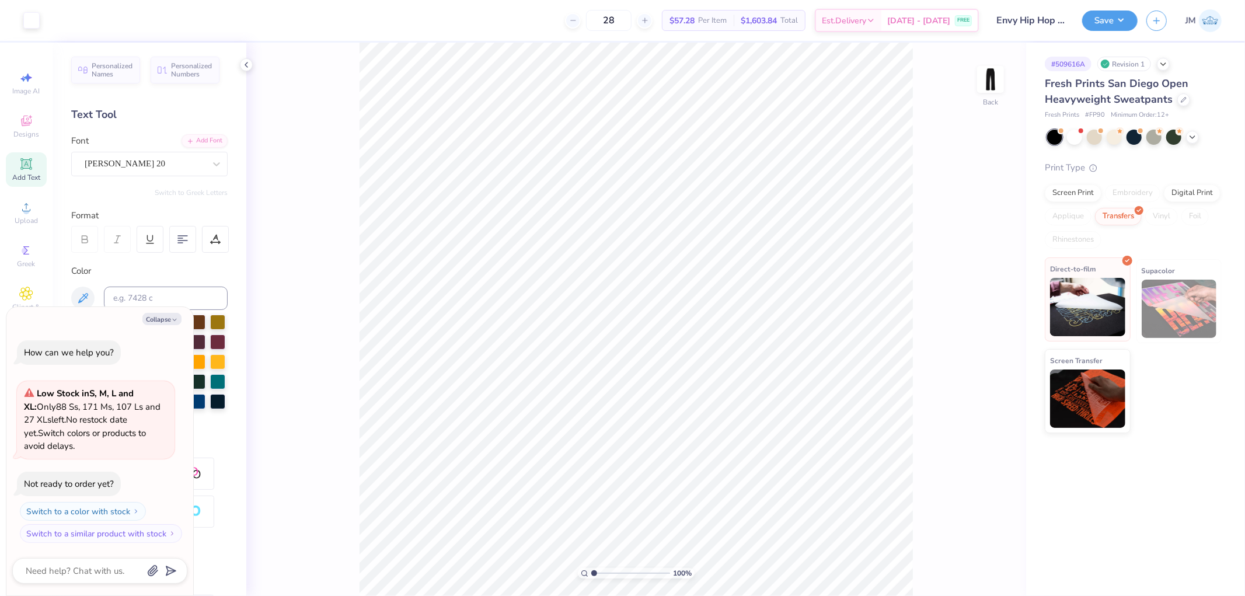
click at [1088, 291] on img at bounding box center [1087, 307] width 75 height 58
type textarea "x"
click at [983, 287] on input "18.00" at bounding box center [983, 293] width 42 height 16
type input "19"
type textarea "x"
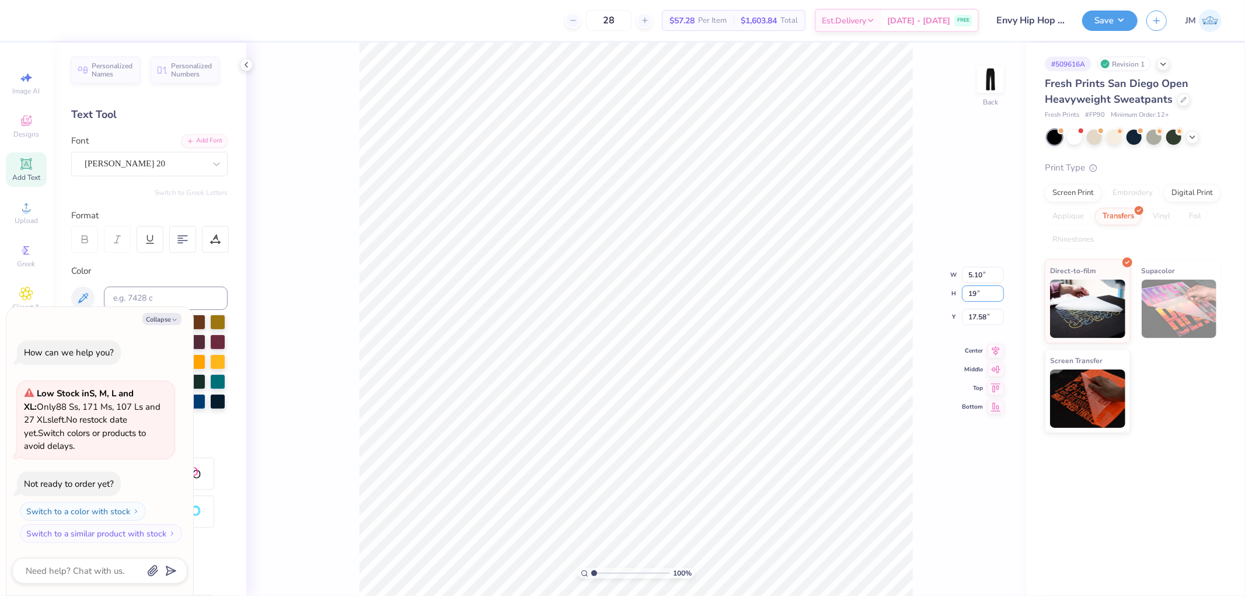
type input "5.38"
type input "19.00"
type input "17.08"
click at [1121, 22] on button "Save" at bounding box center [1109, 19] width 55 height 20
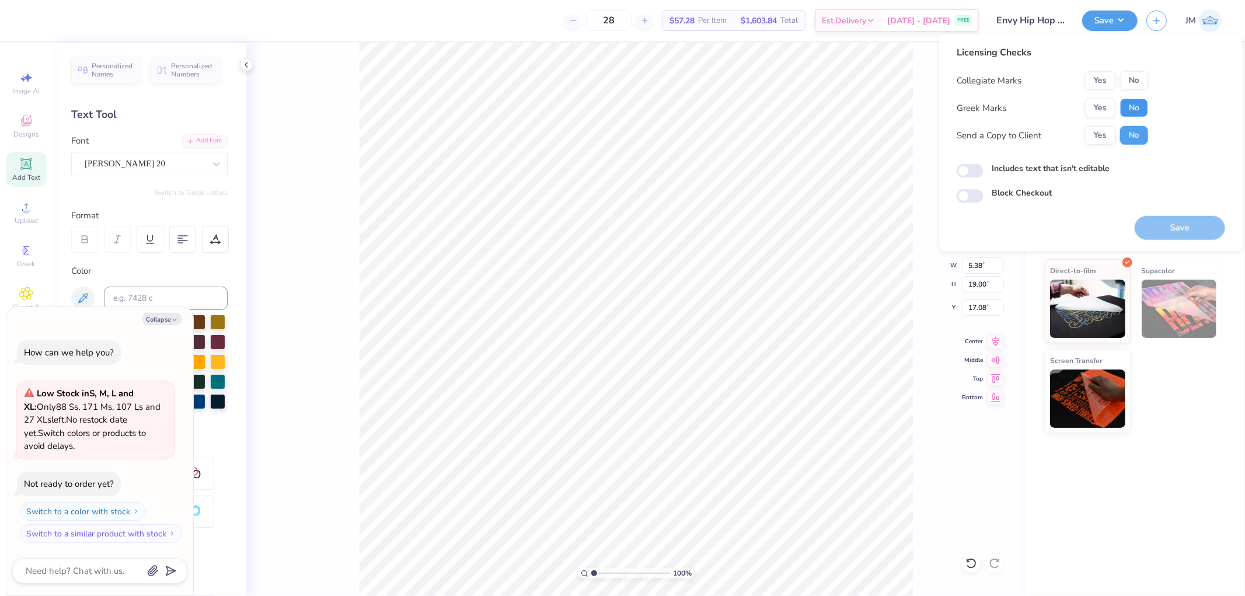
click at [1126, 106] on button "No" at bounding box center [1134, 108] width 28 height 19
click at [1136, 83] on button "No" at bounding box center [1134, 80] width 28 height 19
click at [1159, 231] on button "Save" at bounding box center [1179, 228] width 90 height 24
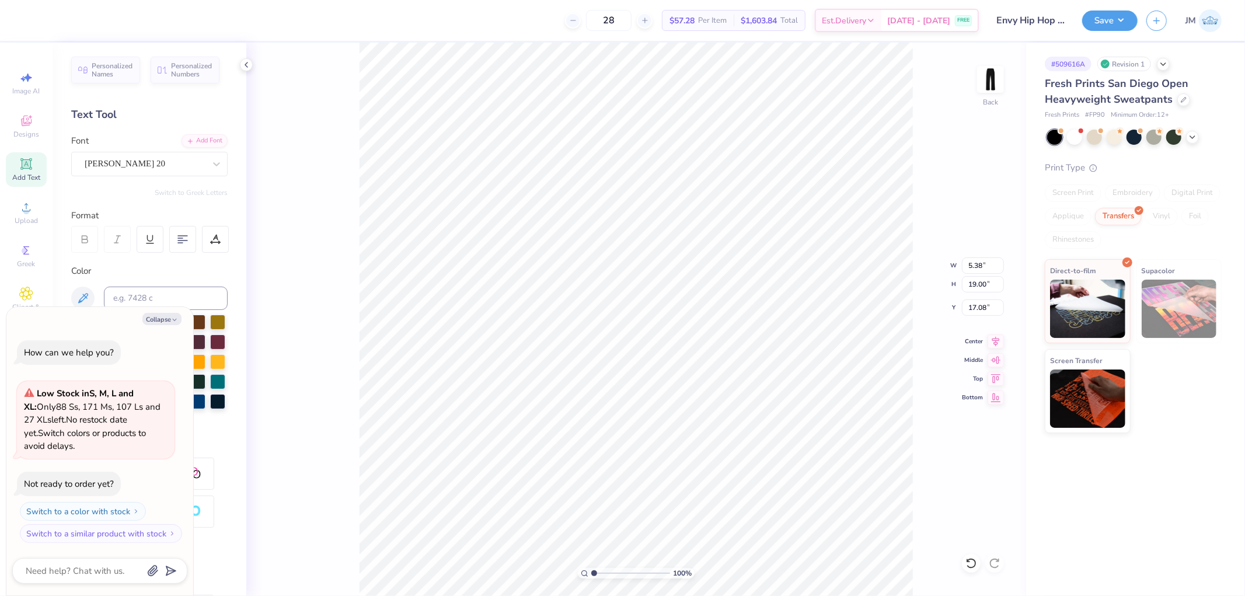
type textarea "x"
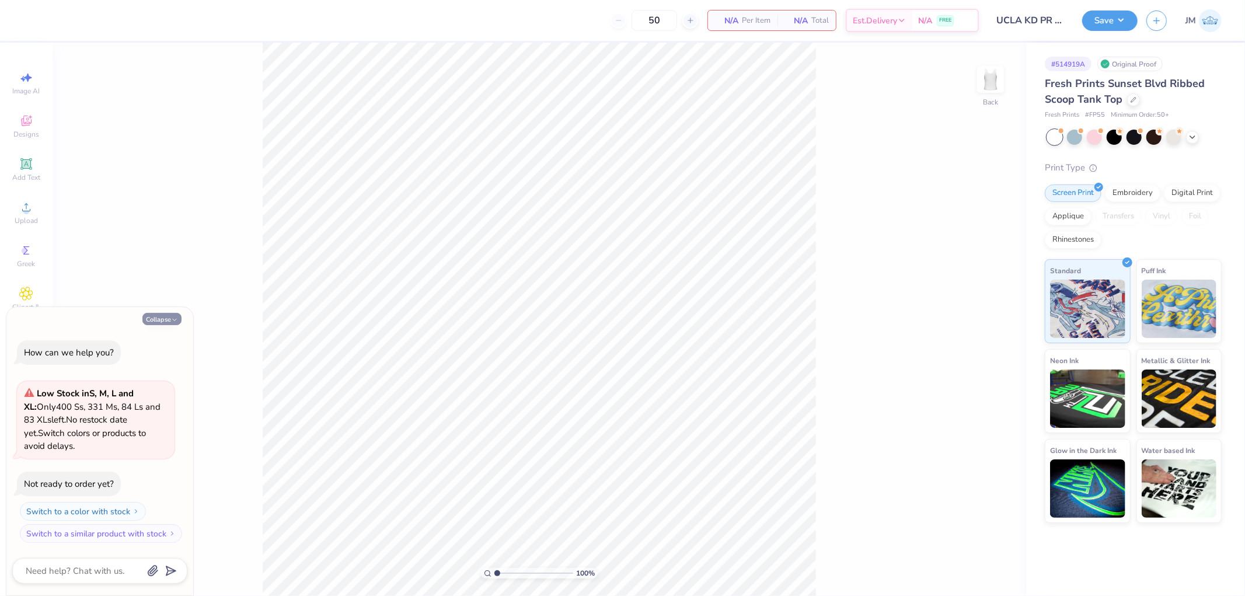
click at [159, 321] on button "Collapse" at bounding box center [161, 319] width 39 height 12
type textarea "x"
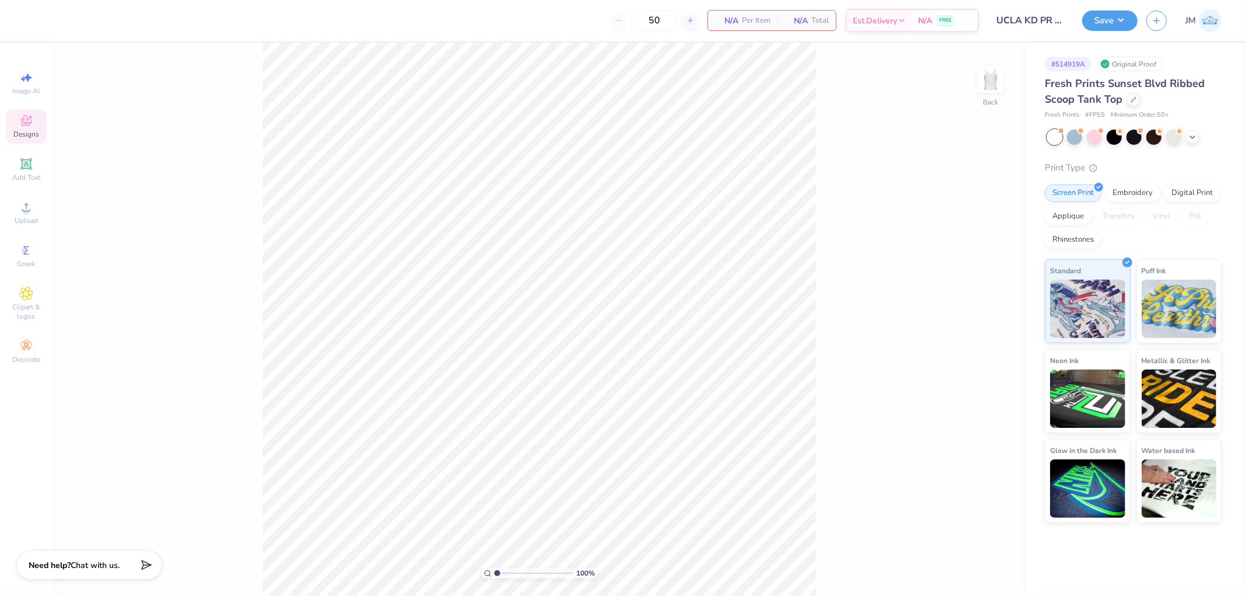
click at [32, 118] on icon at bounding box center [26, 121] width 14 height 14
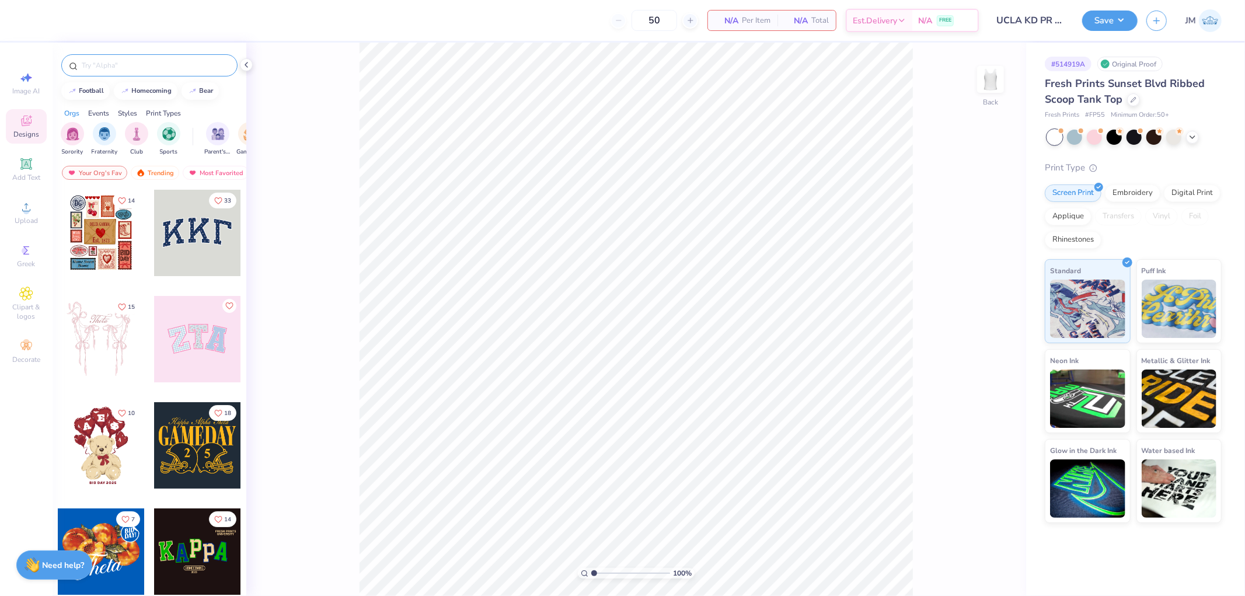
click at [143, 68] on input "text" at bounding box center [155, 66] width 149 height 12
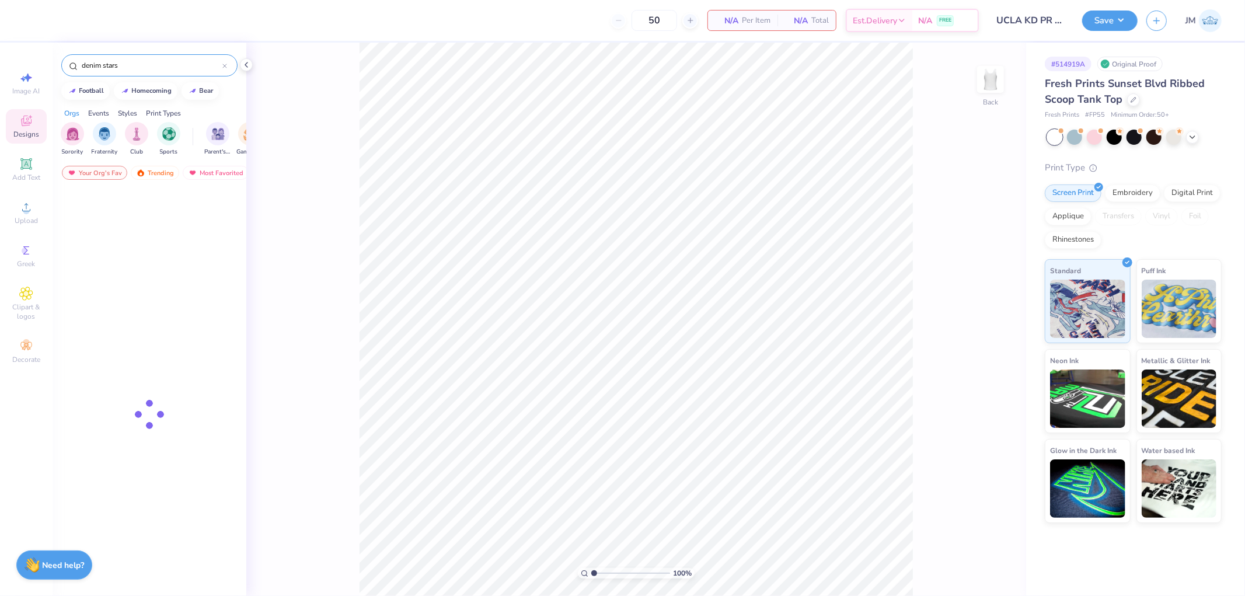
type input "denim stars"
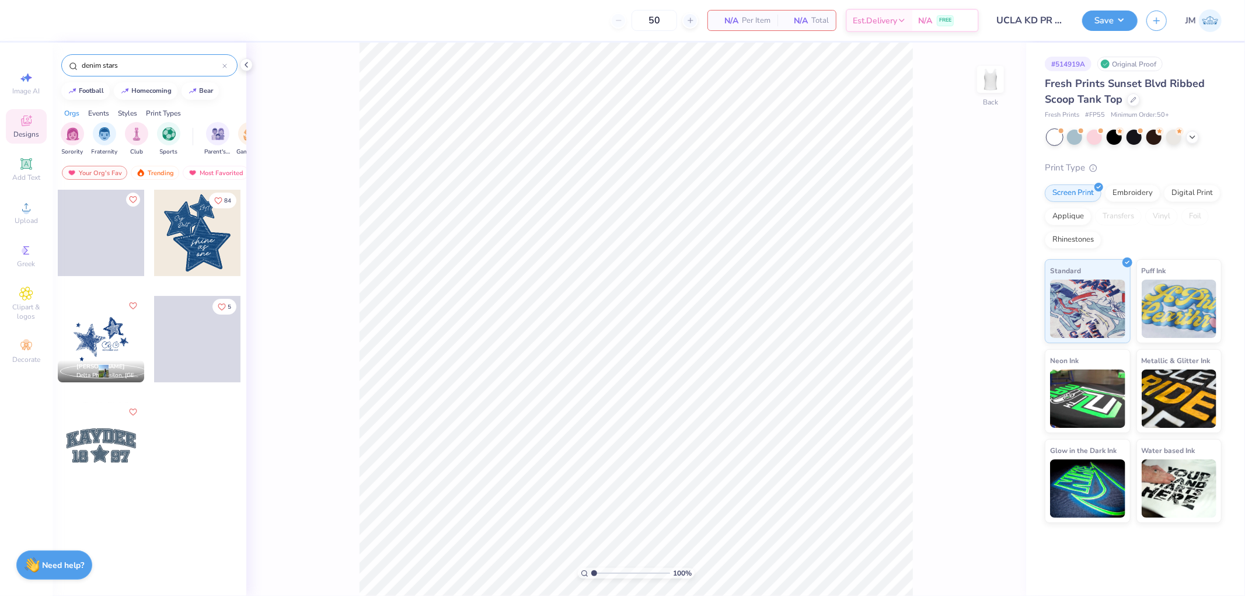
click at [190, 245] on div at bounding box center [197, 233] width 86 height 86
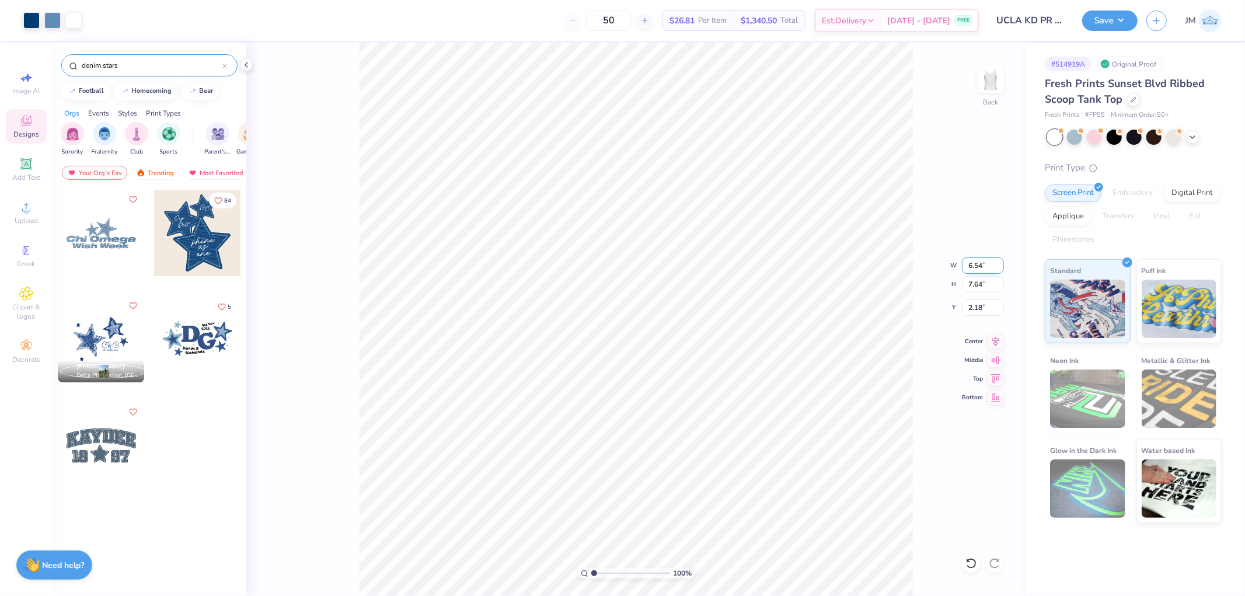
click at [983, 266] on input "6.54" at bounding box center [983, 265] width 42 height 16
type input "7.00"
type input "8.17"
click at [976, 307] on input "1.91" at bounding box center [983, 307] width 42 height 16
type input "1.50"
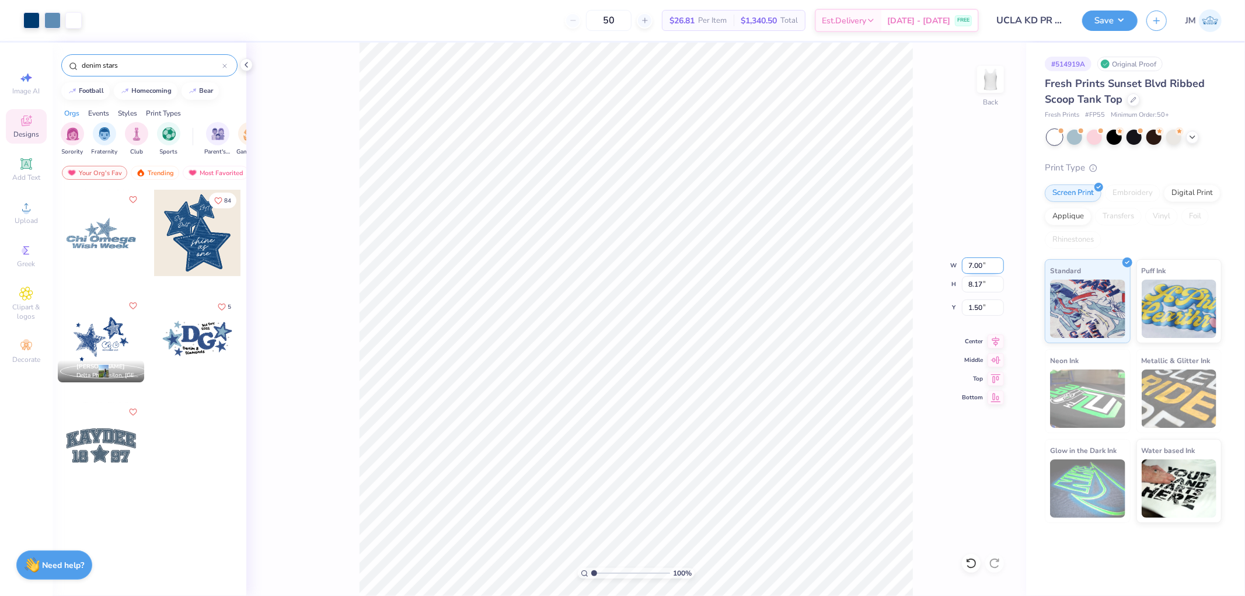
click at [981, 271] on input "7.00" at bounding box center [983, 265] width 42 height 16
type input "8.00"
type input "9.34"
click at [997, 339] on icon at bounding box center [995, 340] width 16 height 14
click at [984, 304] on input "0.92" at bounding box center [983, 307] width 42 height 16
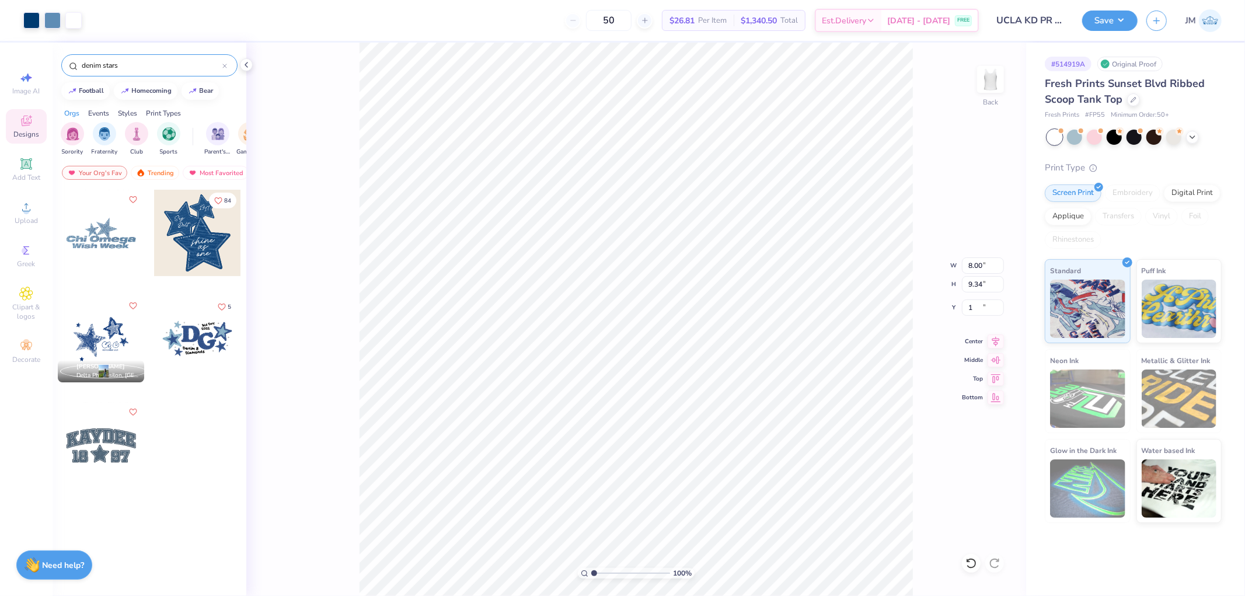
type input "1.00"
click at [725, 489] on li "Ungroup" at bounding box center [754, 489] width 92 height 23
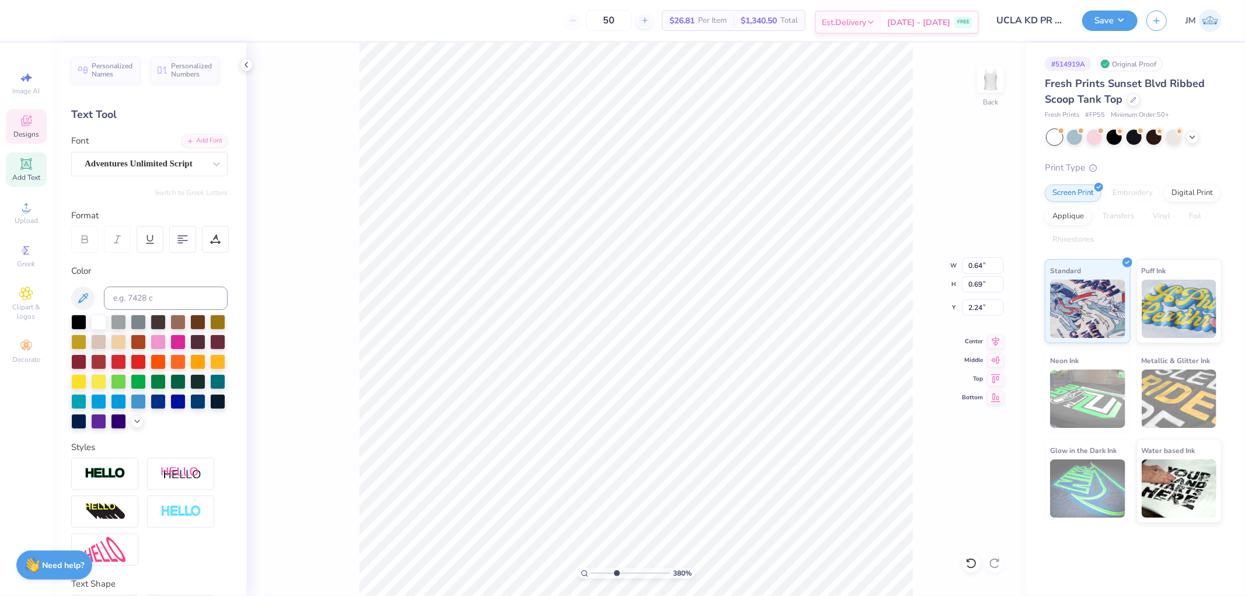
type input "3.79619947927587"
type textarea "1"
type input "3.79619947927587"
type textarea "18"
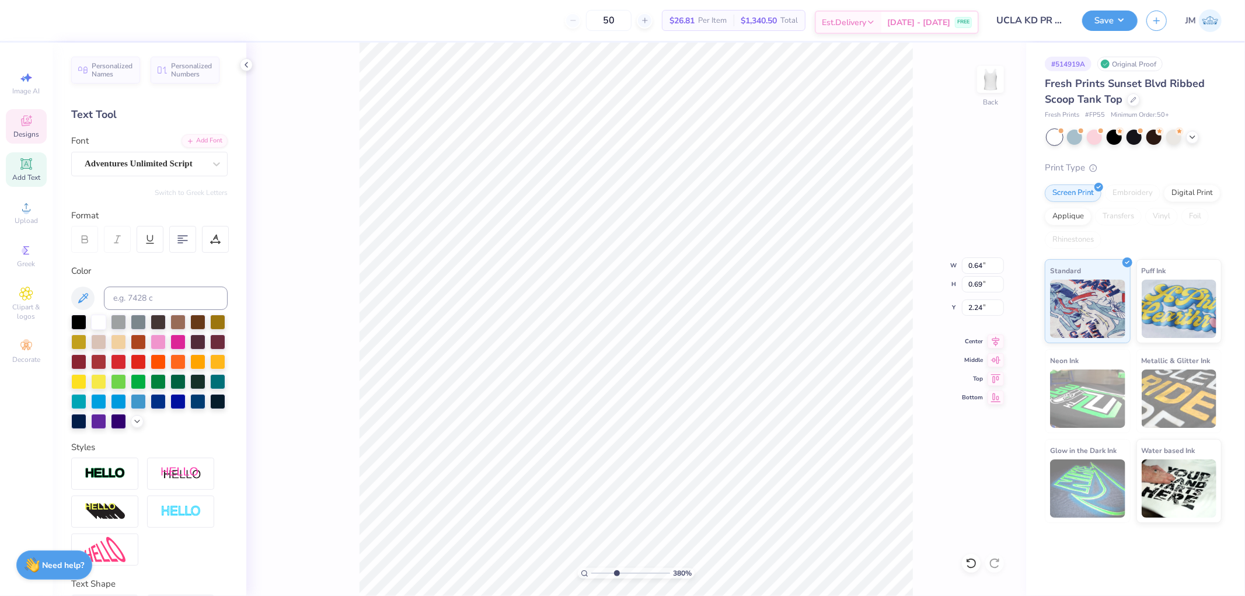
type input "3.79619947927587"
type input "0.67"
type input "0.70"
type input "2.23"
type input "3.79619947927587"
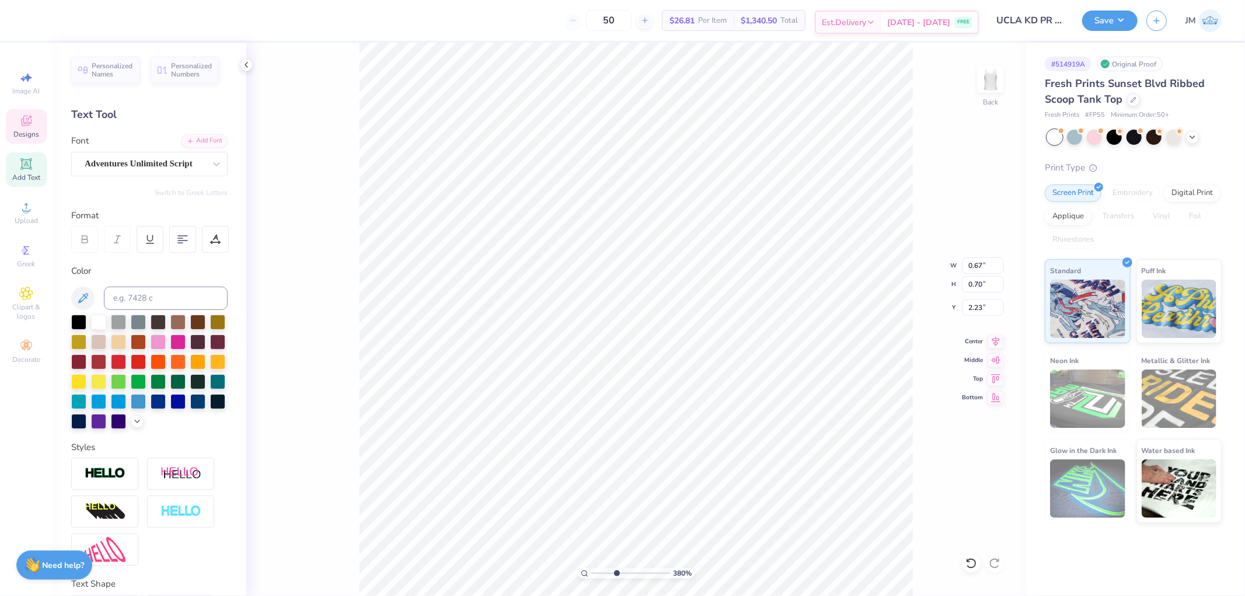
type input "0.64"
type input "0.69"
type input "2.37"
type input "3.79619947927587"
type textarea "197"
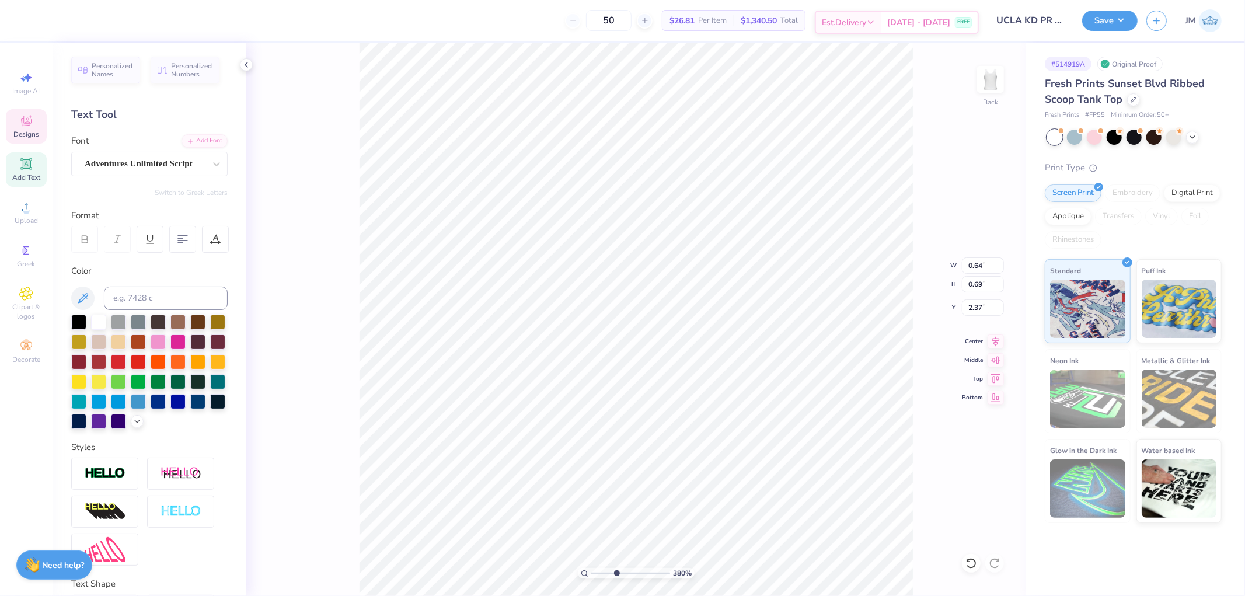
type input "3.79619947927587"
type textarea "97"
type input "3.79619947927587"
type input "0.63"
type input "0.72"
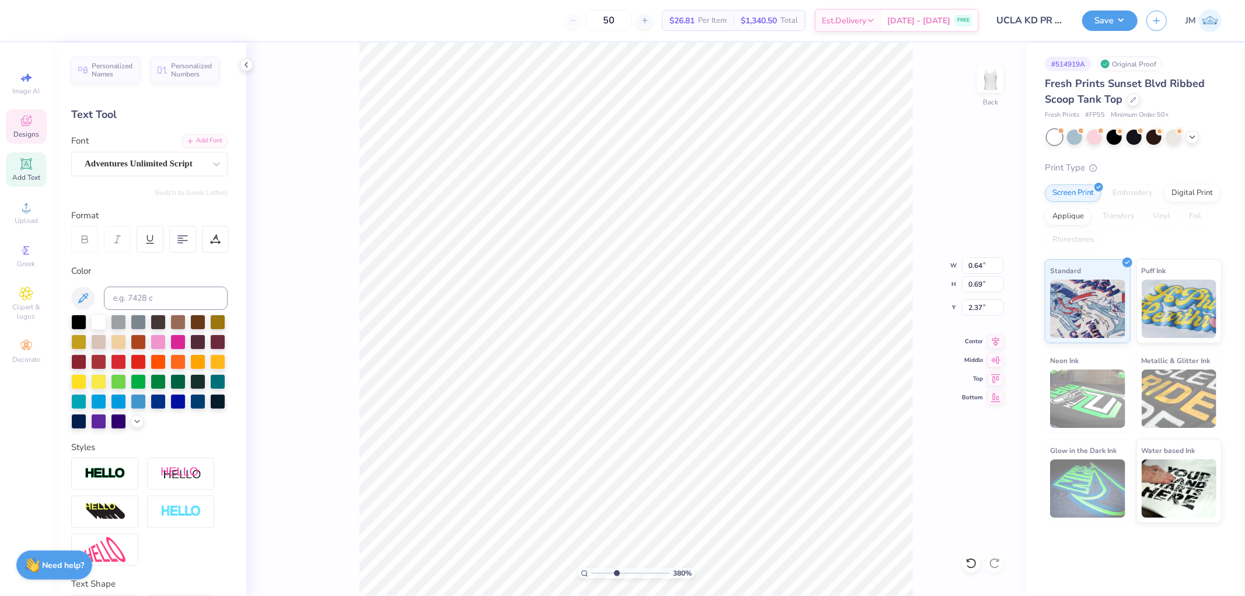
type input "2.36"
type input "2.82231053859122"
type textarea "K"
type input "2.82231053859122"
type textarea "Kay"
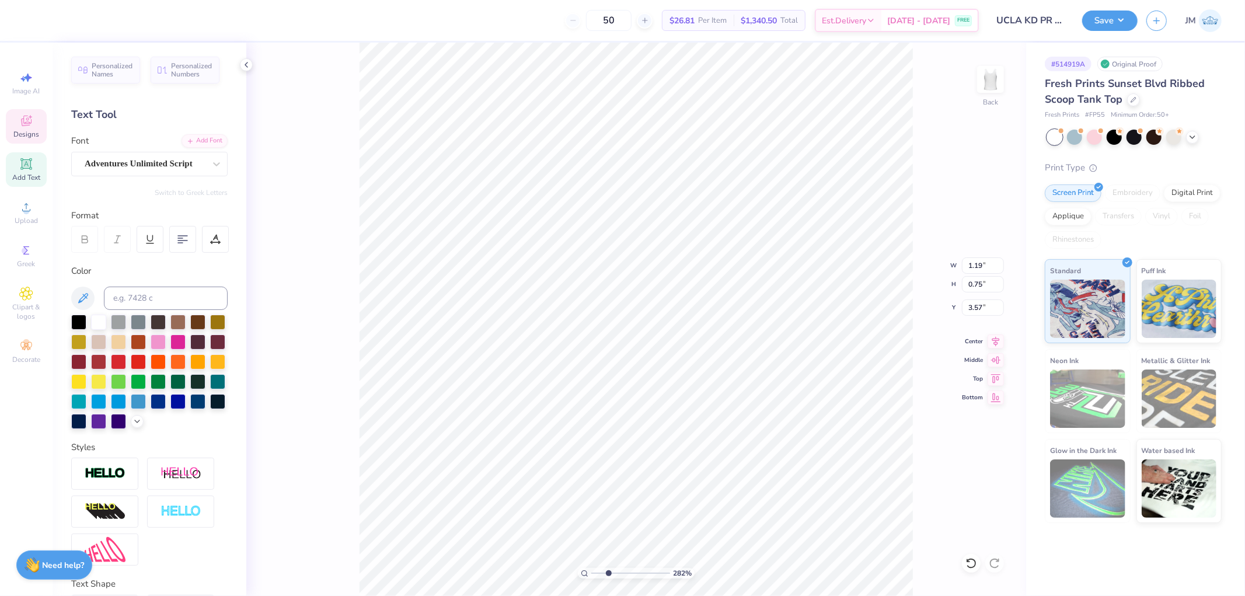
type input "2.82231053859122"
type textarea "KayD"
type input "2.82231053859122"
type textarea "KayDe"
type input "2.82231053859122"
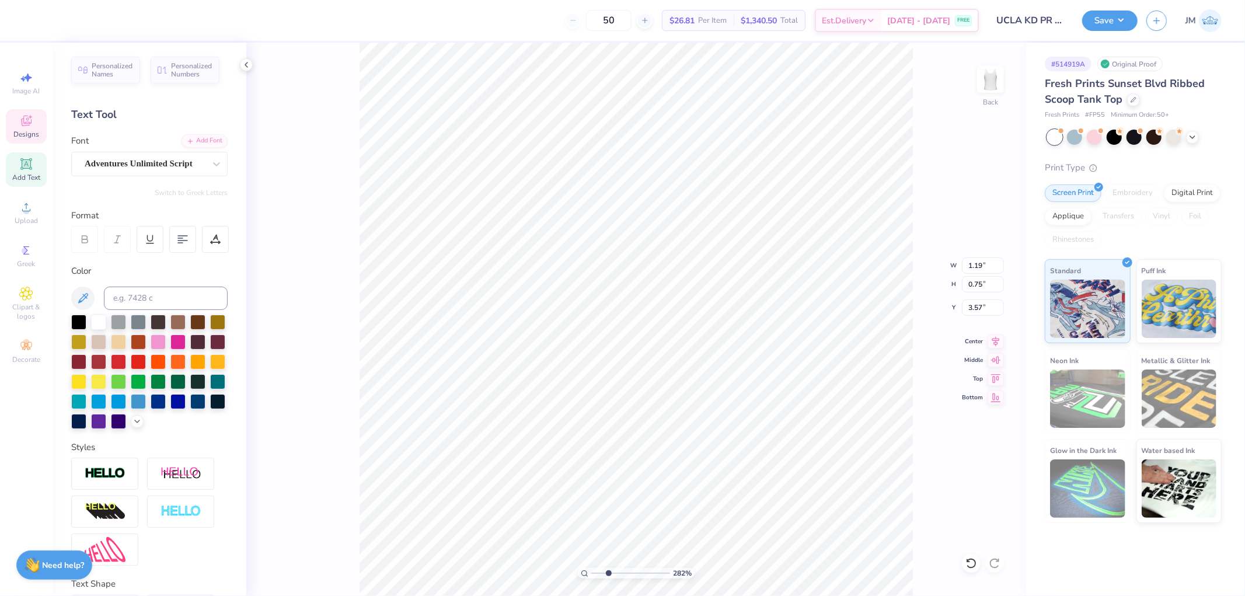
type textarea "KayDee"
type input "2.82231053859122"
type input "2.48"
type input "0.82"
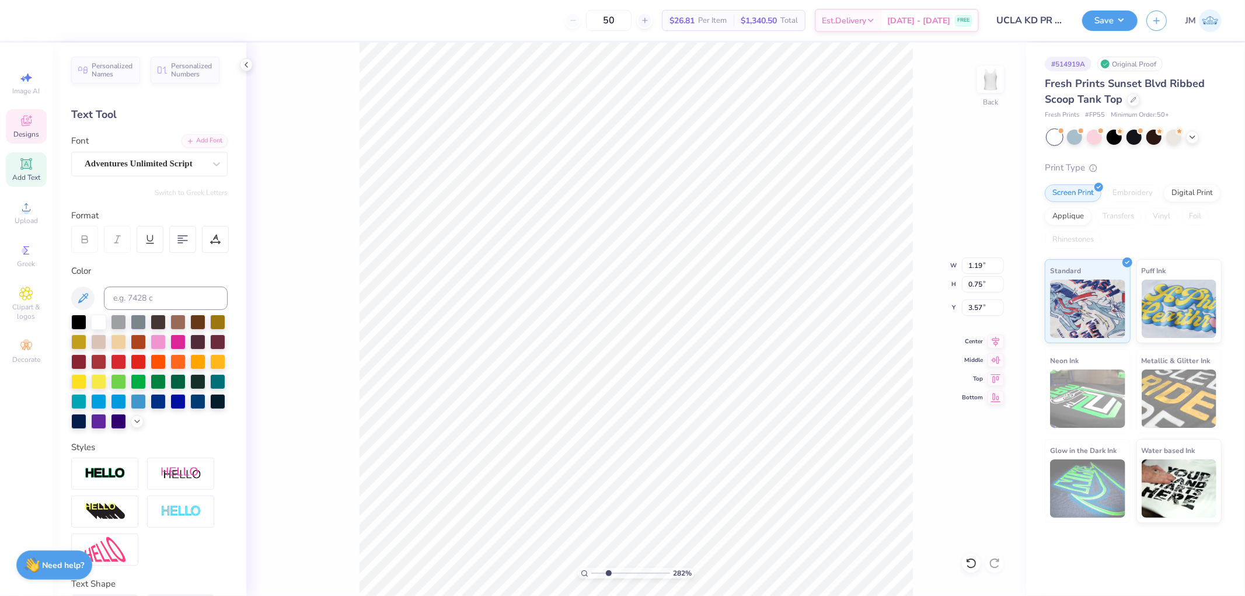
type input "3.53"
type input "1.80920781763476"
type input "3.93"
type input "2.43350746889644"
type input "1.28"
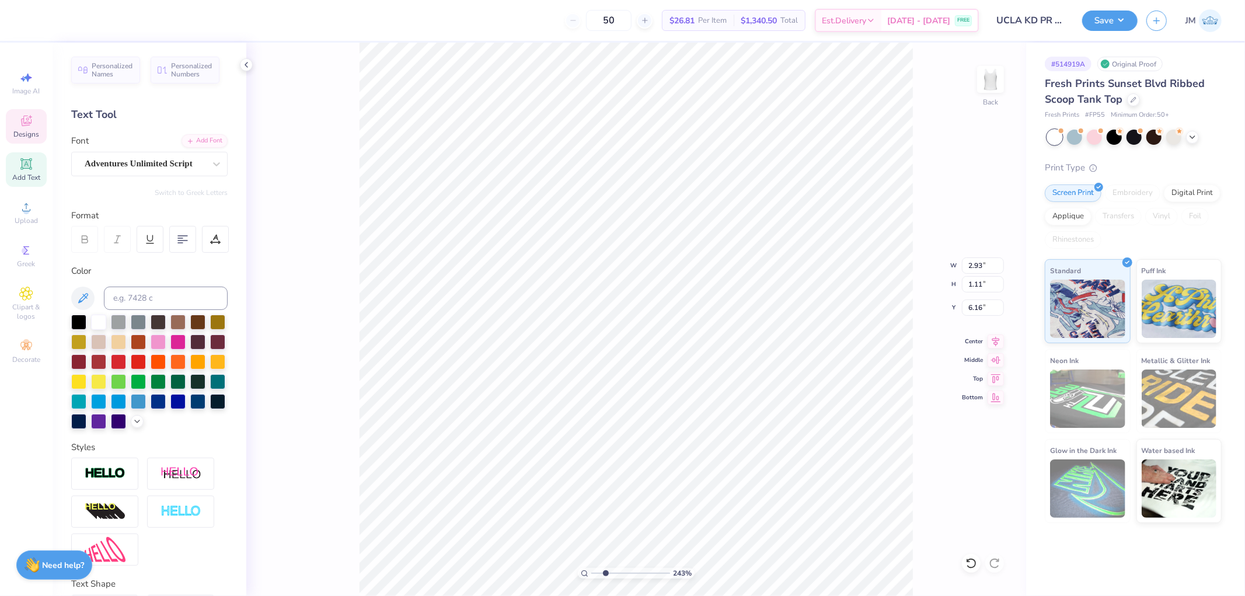
type input "0.67"
type input "7.14"
type input "2.43350746889644"
type textarea "Bu"
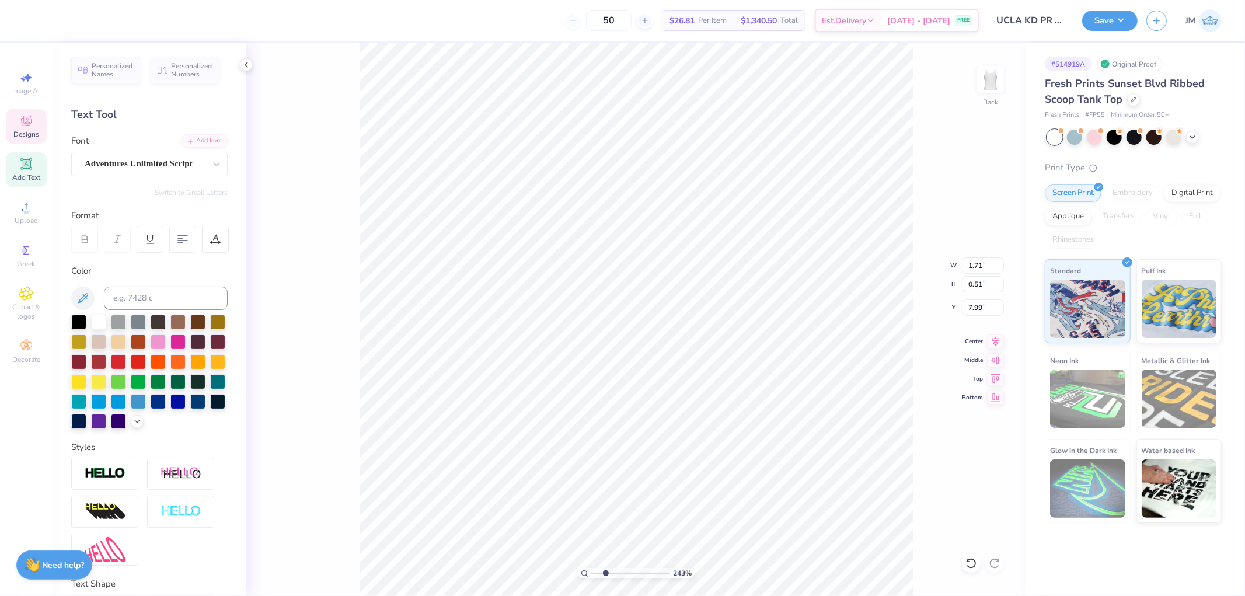
type input "2.43350746889644"
type textarea "Bui"
type input "2.43350746889644"
type textarea "Buil"
type input "2.43350746889644"
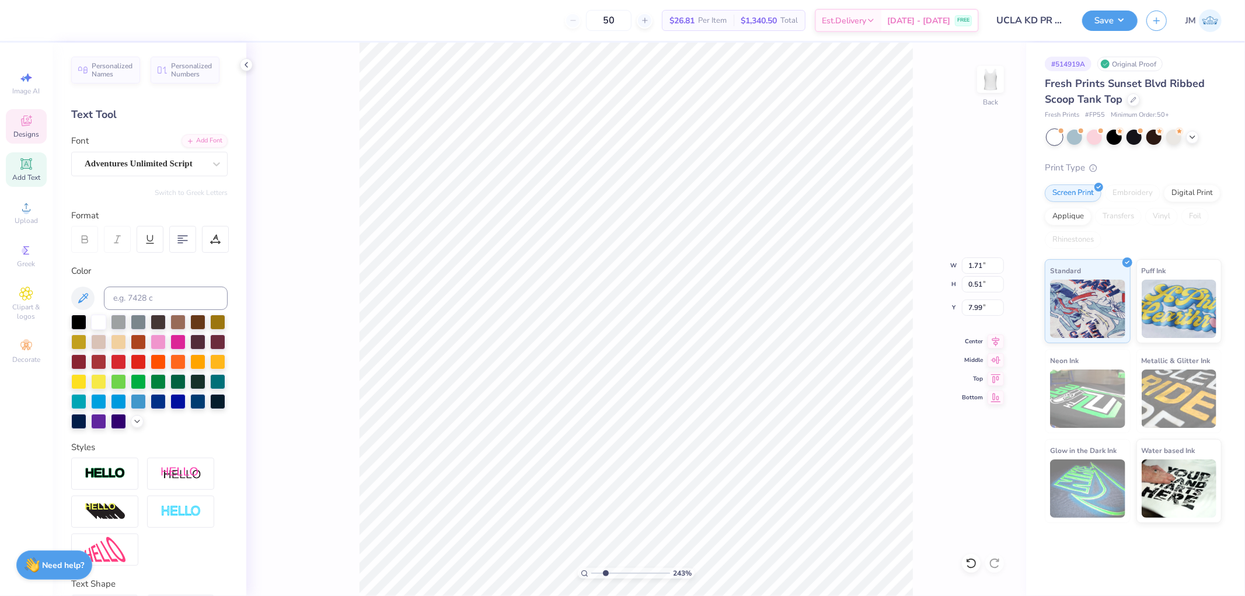
scroll to position [10, 2]
type textarea "Buildi"
type input "2.43350746889644"
type textarea "Building"
type input "2.43350746889644"
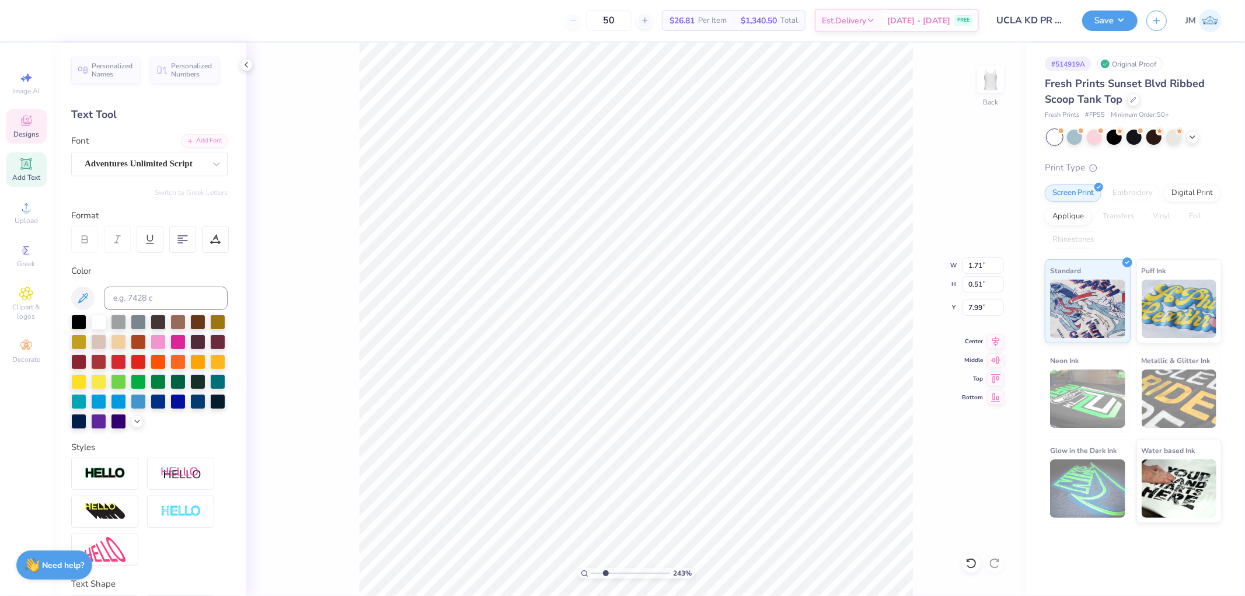
type textarea "Building co"
type input "2.43350746889644"
type textarea "Building conf"
type input "2.43350746889644"
type textarea "Building confi"
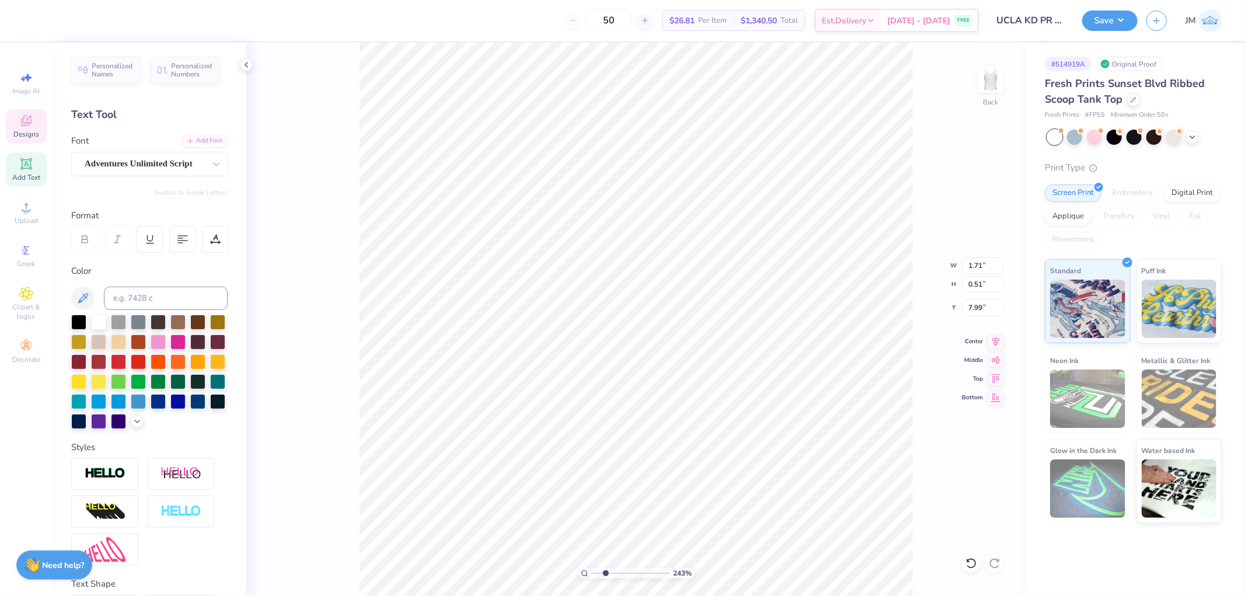
scroll to position [10, 4]
type input "2.43350746889644"
type textarea "Building confide"
type input "2.43350746889644"
type textarea "Building confiden"
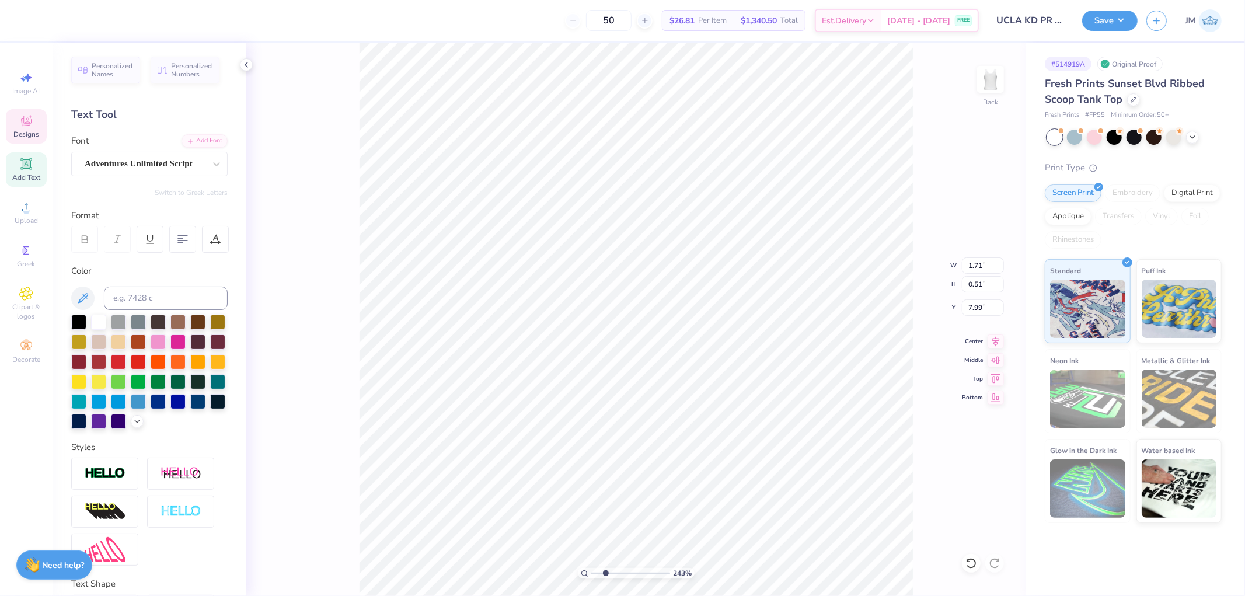
type input "2.43350746889644"
type textarea "Building confidenc"
type input "2.43350746889644"
type textarea "Building confidence."
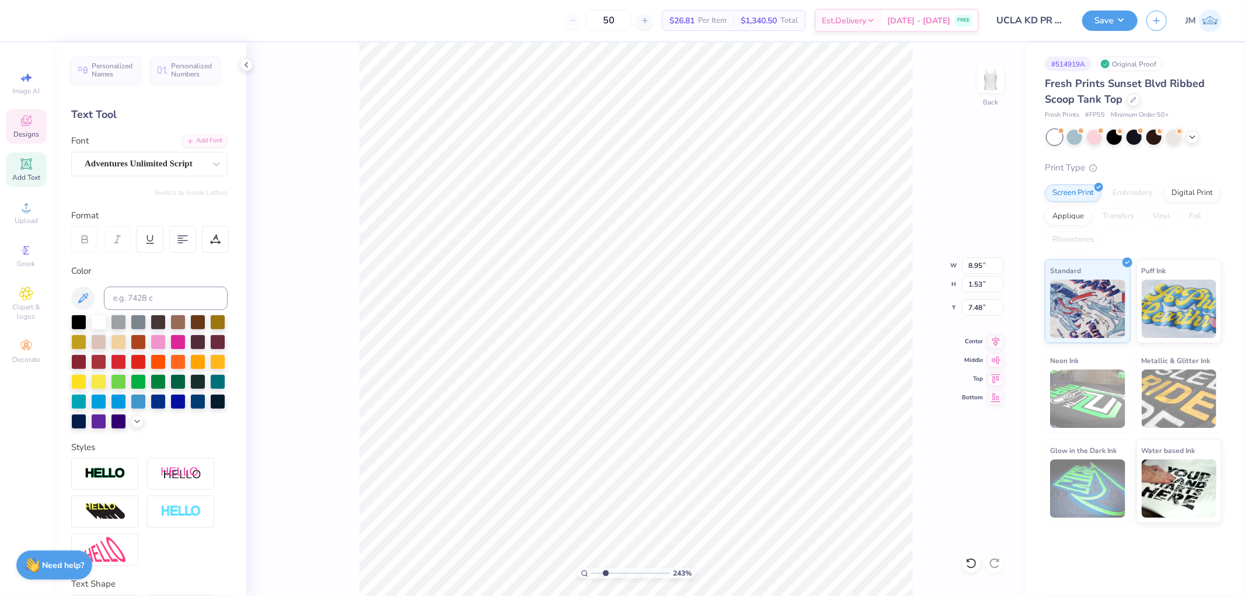
type input "2.43350746889644"
type input "8.95"
type input "1.53"
type input "7.48"
type input "2.43350746889644"
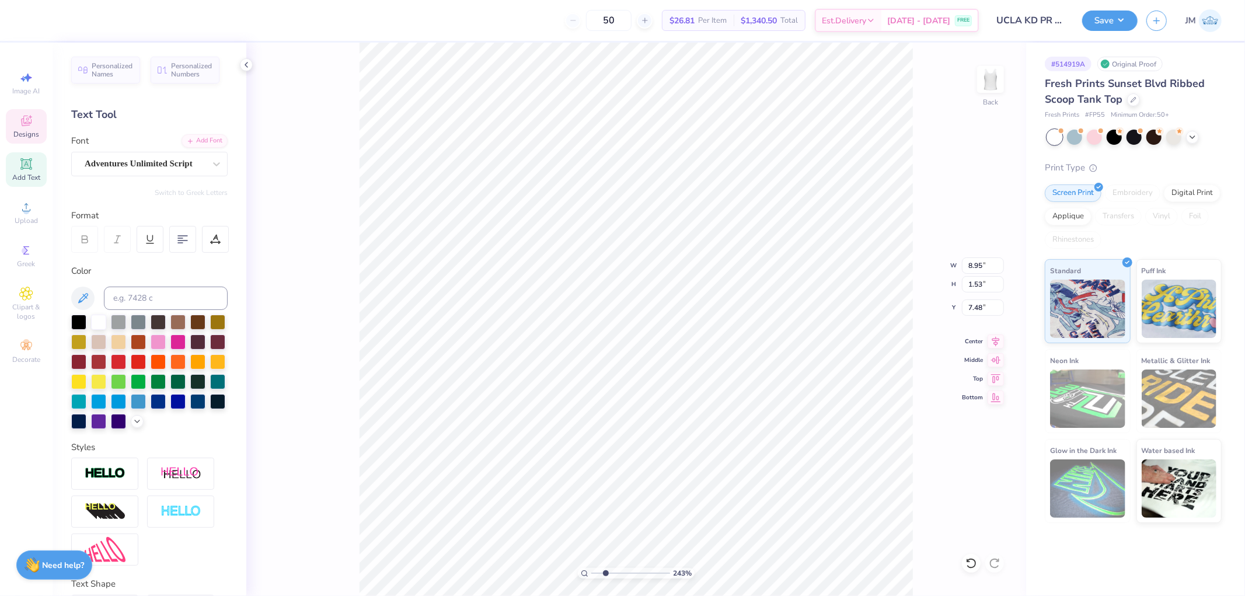
type textarea "Building onfidence."
type input "2.43350746889644"
type textarea "Building Confidence."
type input "2.43350746889644"
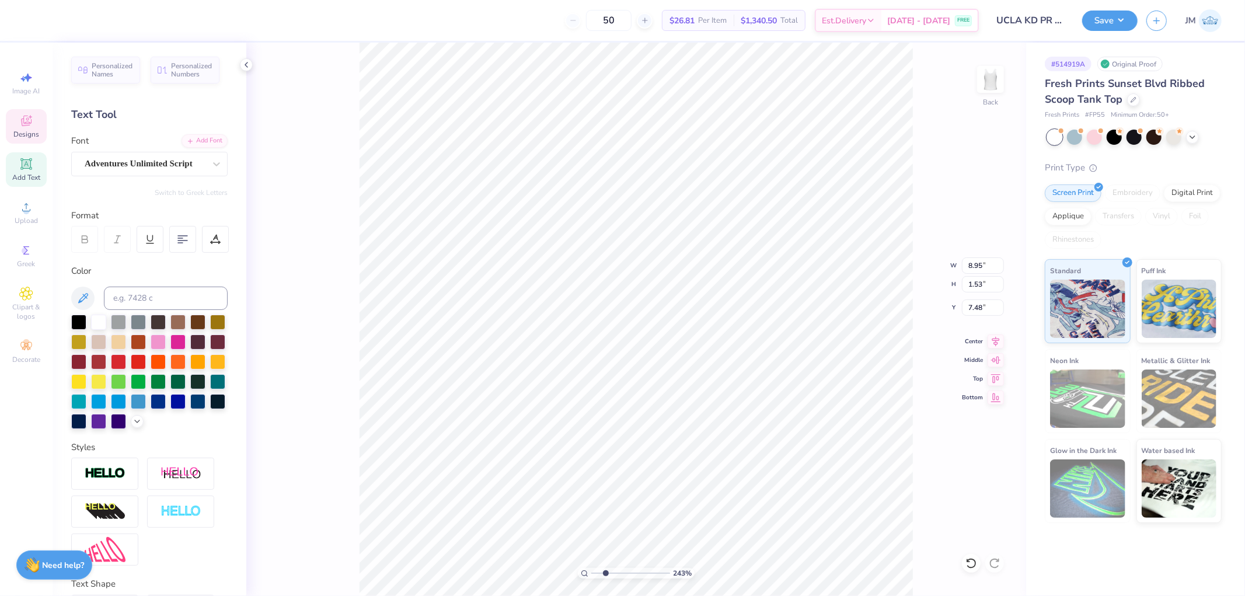
type input "1.50"
type input "7.50"
type input "2.43350746889644"
type input "5.40"
type input "0.91"
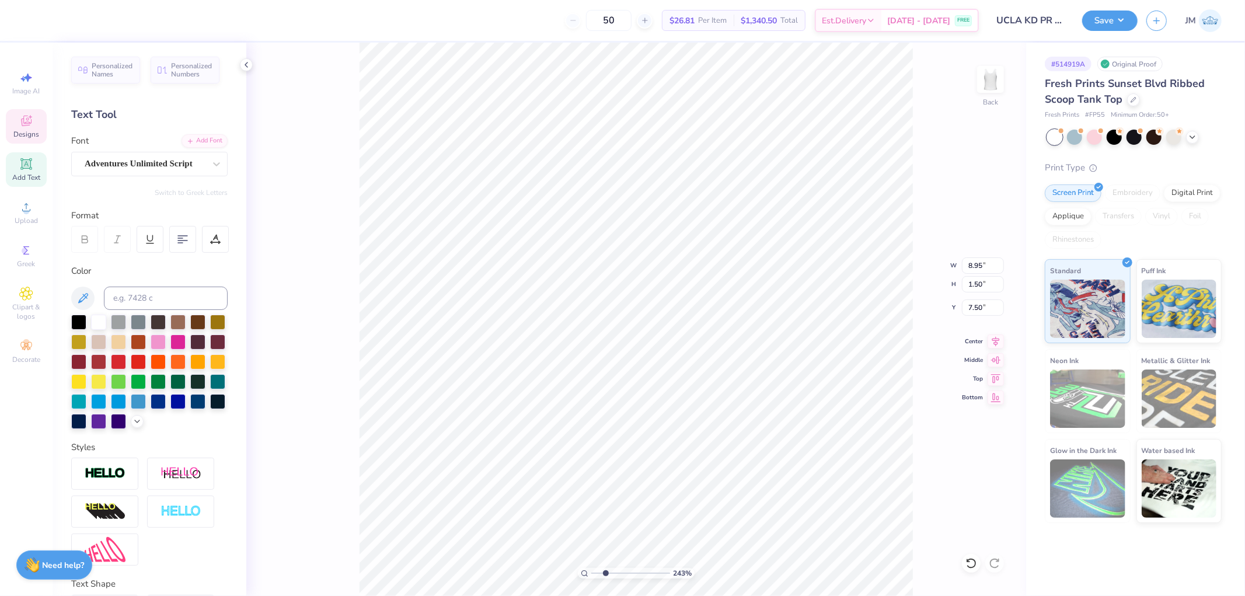
type input "8.15"
type input "2.43350746889644"
type input "6.20"
type input "2.43350746889644"
type textarea "BuildingConfidence."
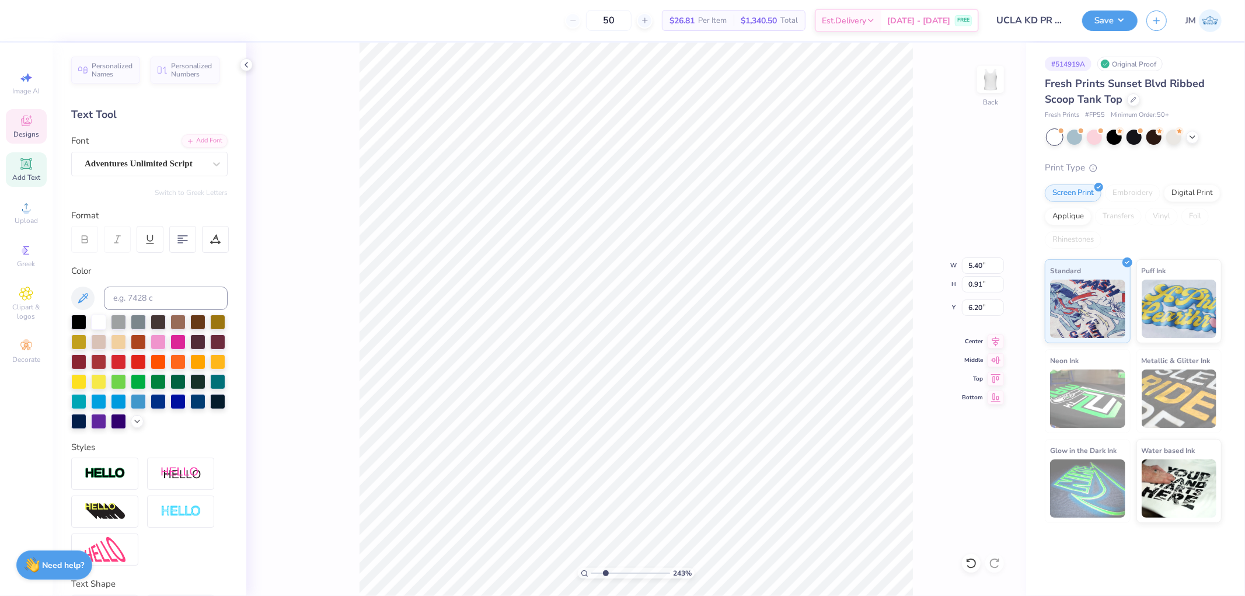
type input "2.43350746889644"
type textarea "BuildingConfidence."
type input "2.43350746889644"
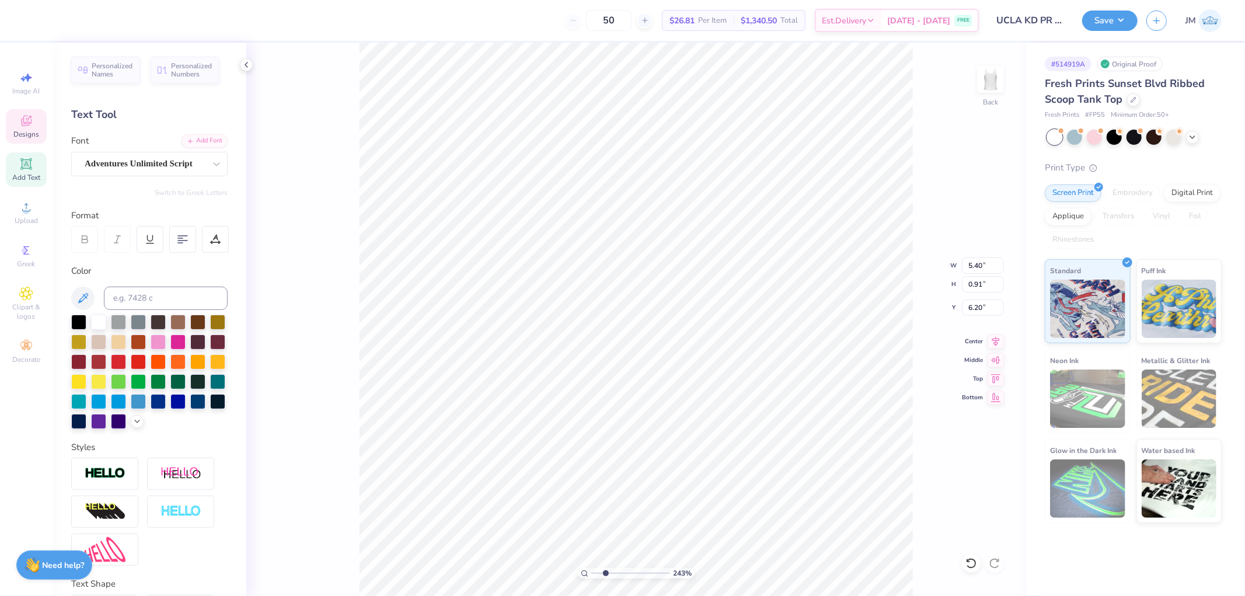
type textarea "BuildingConfidence."
type input "2.43350746889644"
type textarea "Building"
type input "2.43350746889644"
type input "2.39"
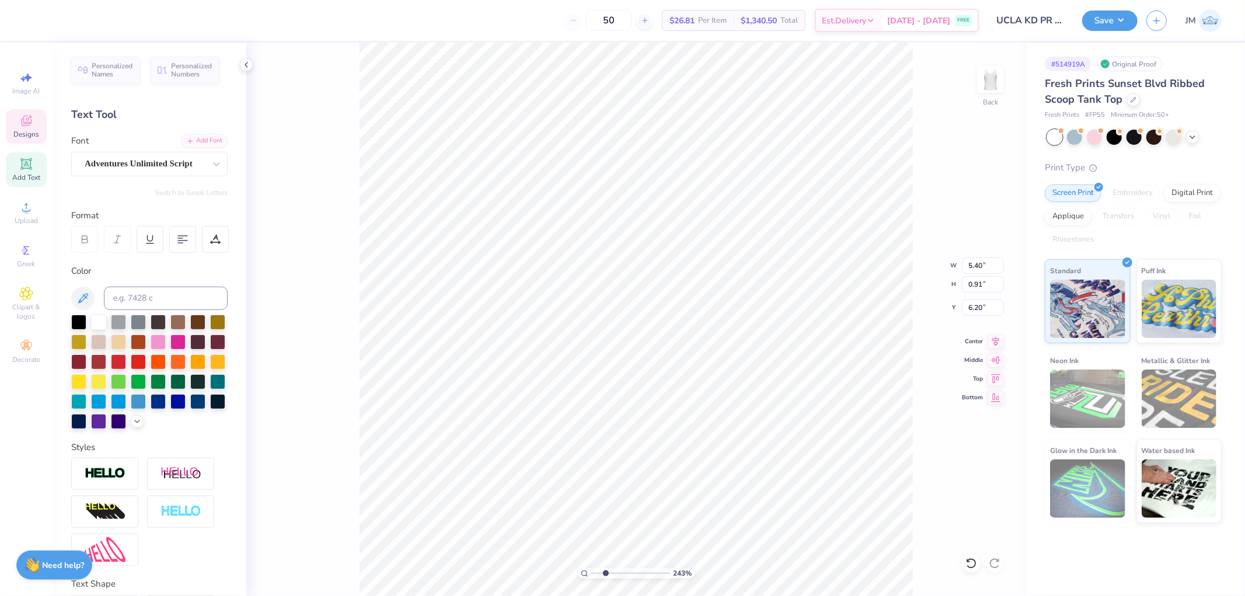
type input "0.65"
type input "6.32"
type input "2.43350746889644"
type input "5.95"
type input "1"
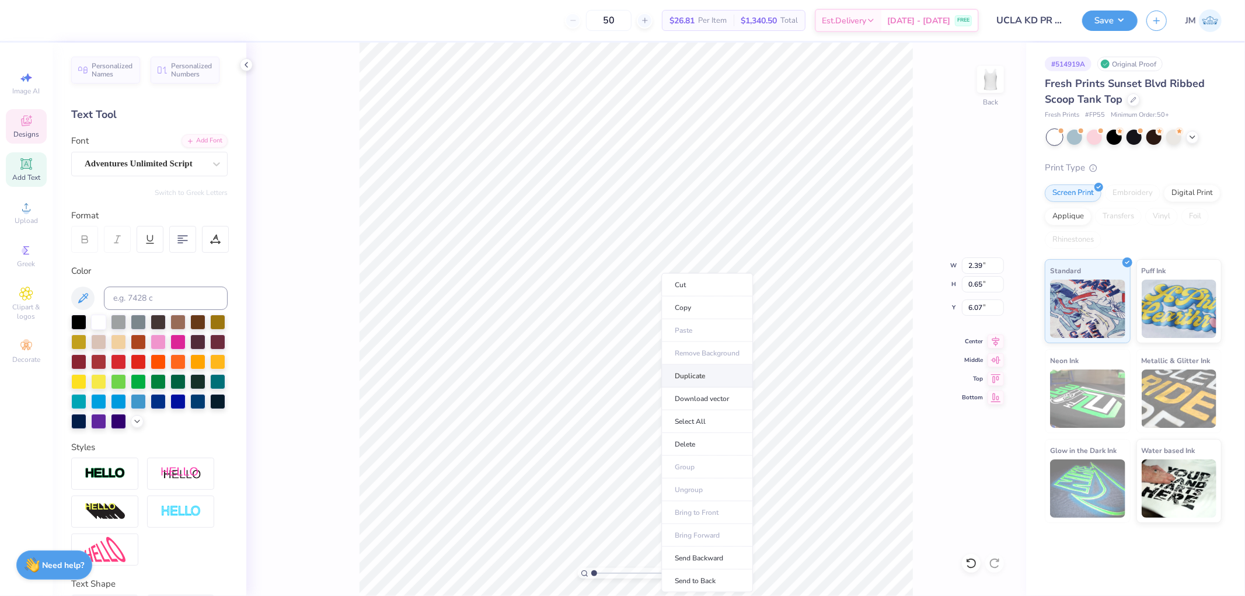
click at [701, 372] on li "Duplicate" at bounding box center [707, 376] width 92 height 23
type input "7.07"
type textarea "Confidence."
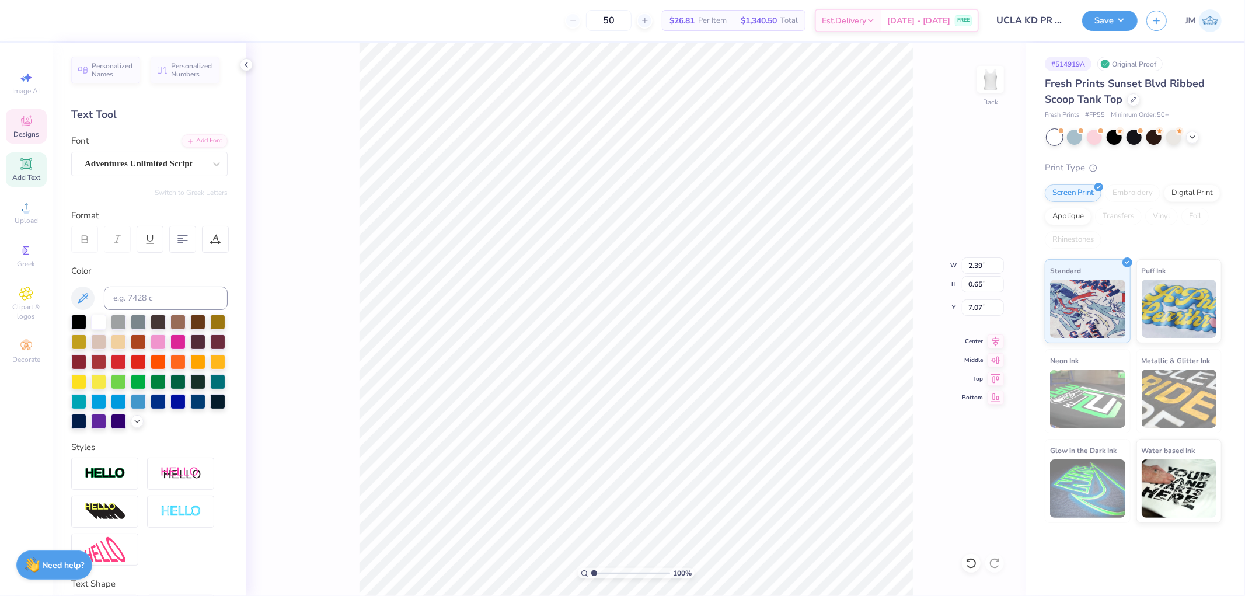
type input "2.81"
type input "0.67"
type input "6.72"
click at [721, 376] on li "Duplicate" at bounding box center [719, 376] width 92 height 23
type input "7.72"
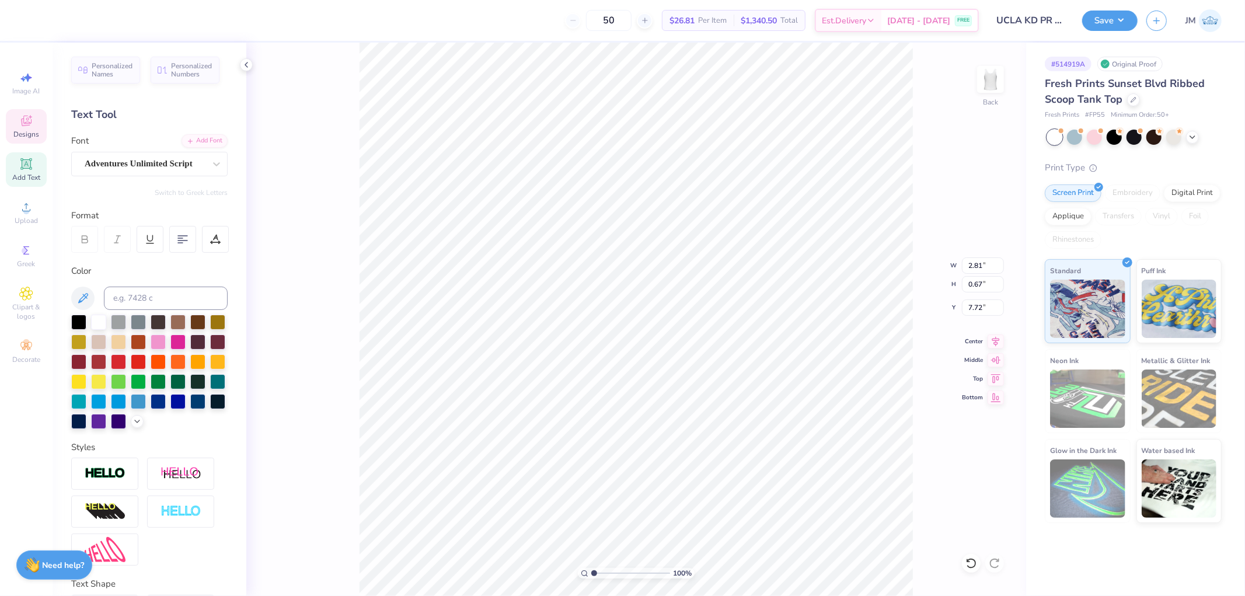
scroll to position [10, 1]
type textarea "Inspiring"
type input "2.52"
type input "0.53"
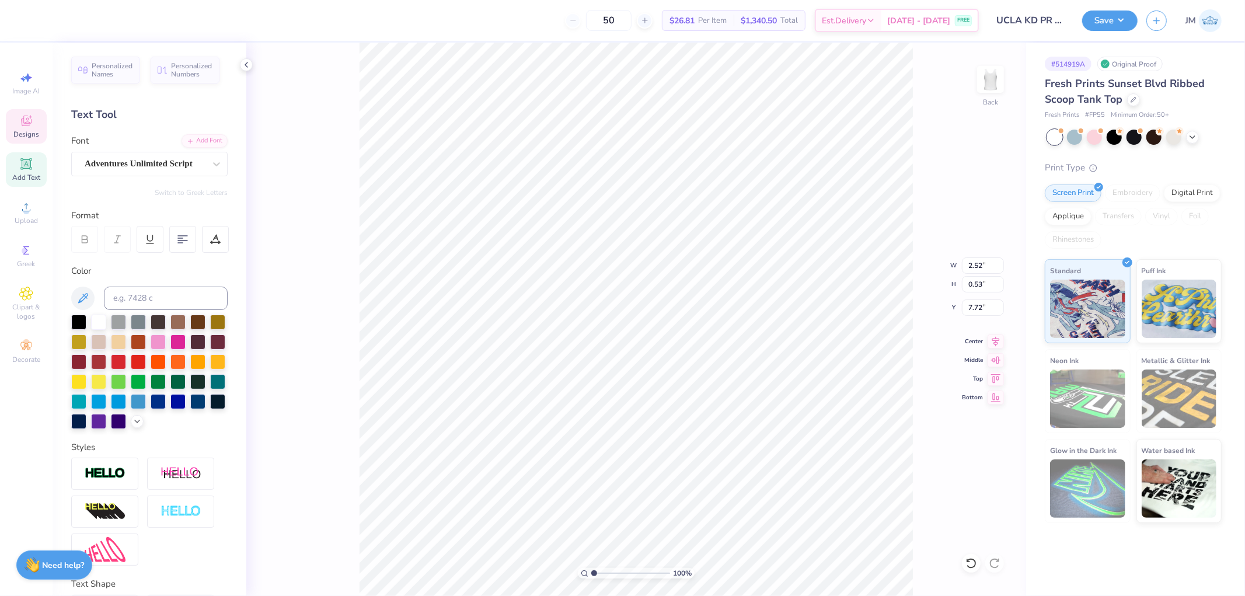
type input "7.81"
type input "3.79619947927587"
type input "7.40"
type input "5.1061462902122"
type input "2.81"
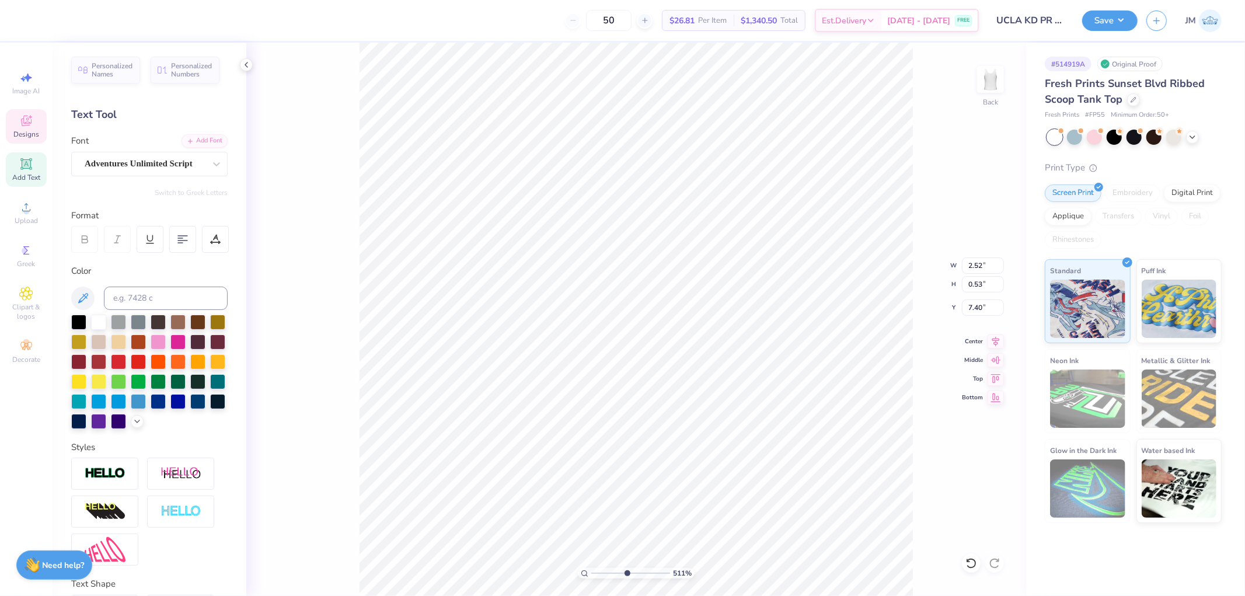
type input "0.67"
type input "6.72"
type input "5.1061462902122"
type input "2.52"
type input "0.53"
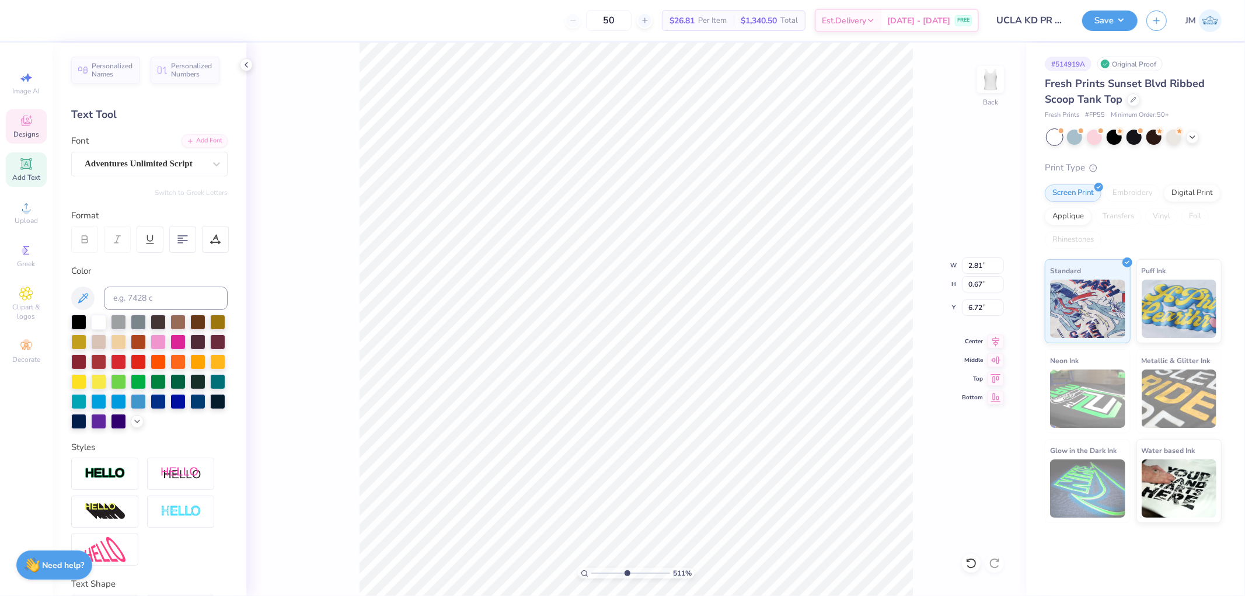
type input "7.40"
type input "5.1061462902122"
type input "7.26"
type input "3.27323292739071"
type input "7.30"
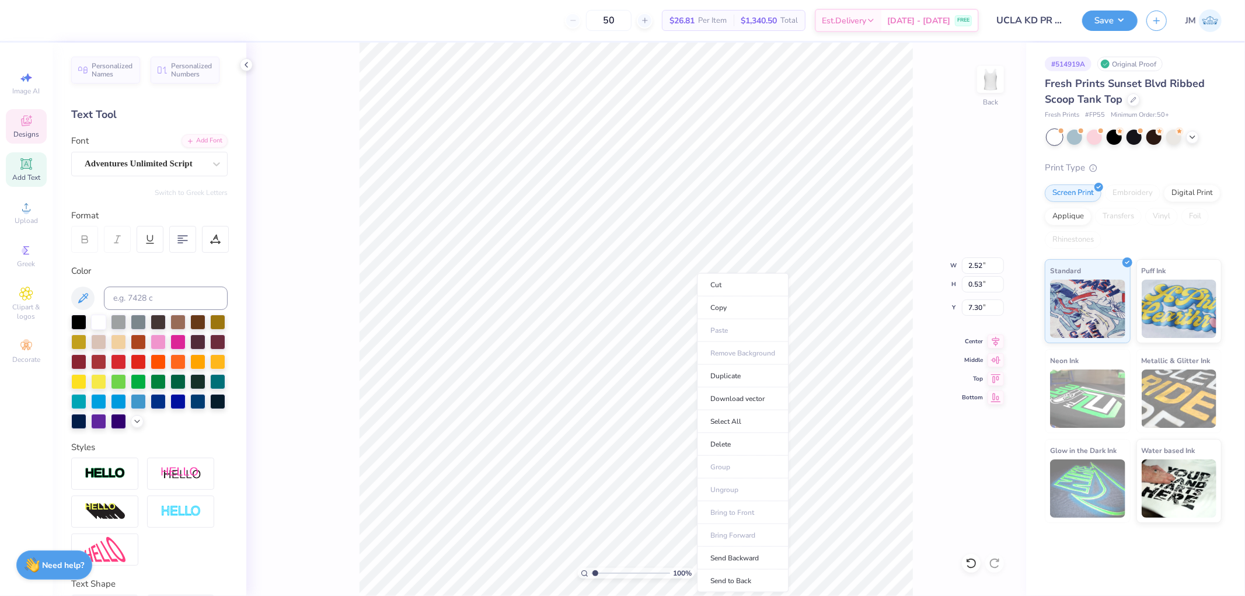
type input "1"
click at [738, 382] on li "Duplicate" at bounding box center [743, 376] width 92 height 23
type input "8.30"
type input "2.43350746889644"
type input "7.83"
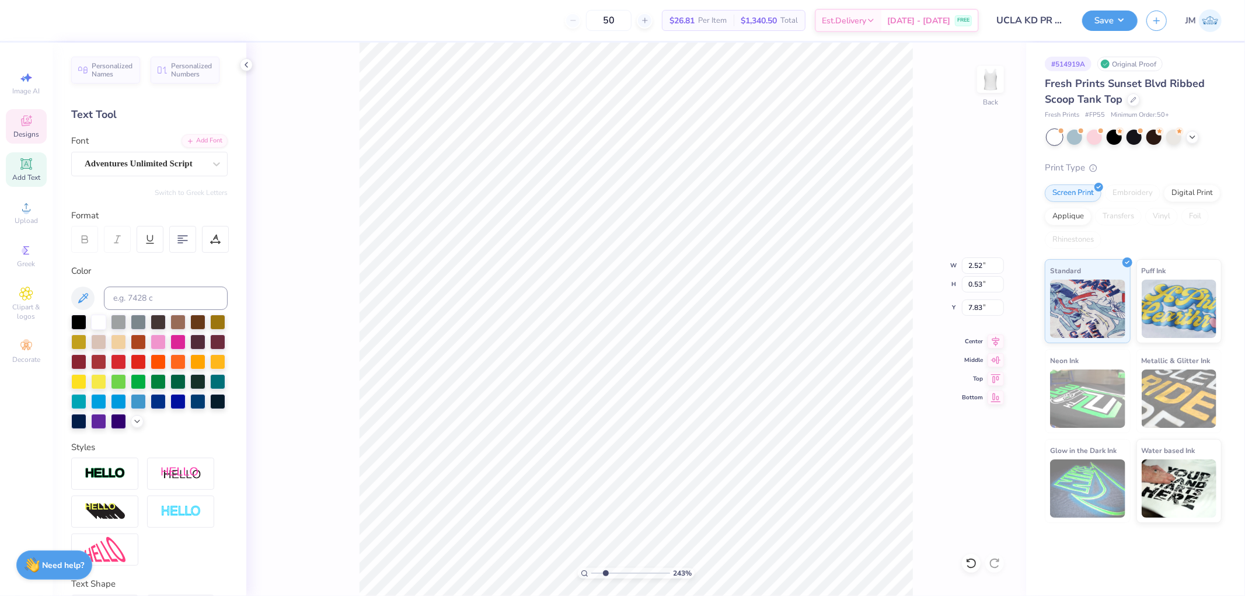
scroll to position [10, 1]
type input "2.43350746889644"
type textarea "A"
type input "2.43350746889644"
type textarea "Ac"
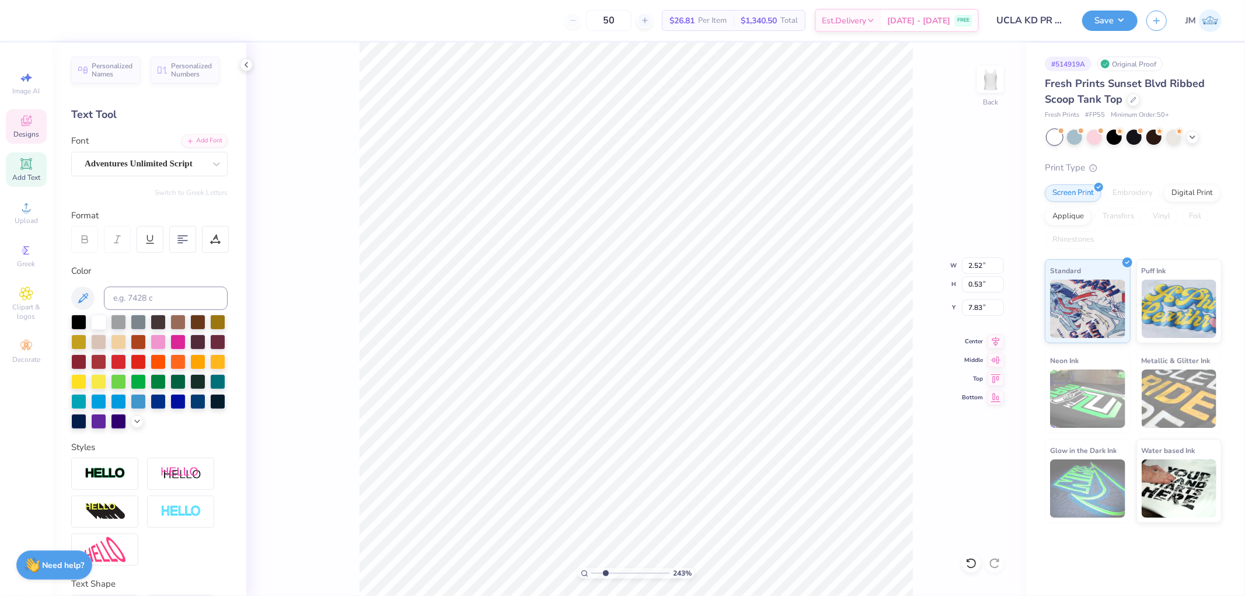
type input "2.43350746889644"
type textarea "Acti"
type input "2.43350746889644"
type textarea "Action"
type input "2.43350746889644"
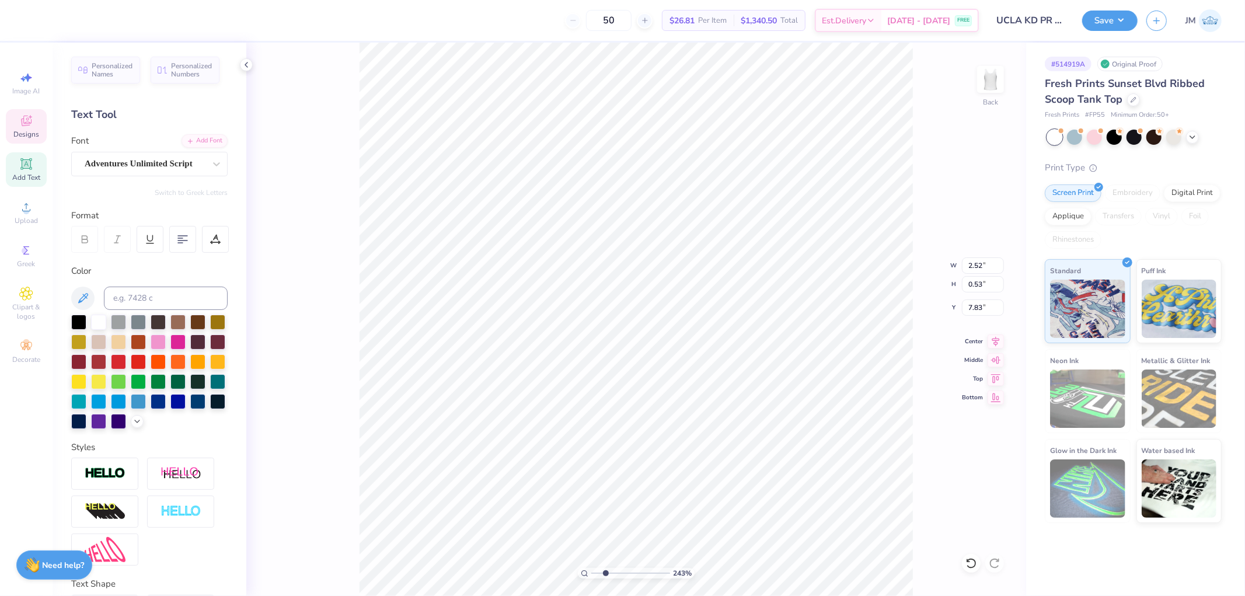
scroll to position [10, 2]
type textarea "Action."
type input "2.43350746889644"
type input "1.95"
type input "0.57"
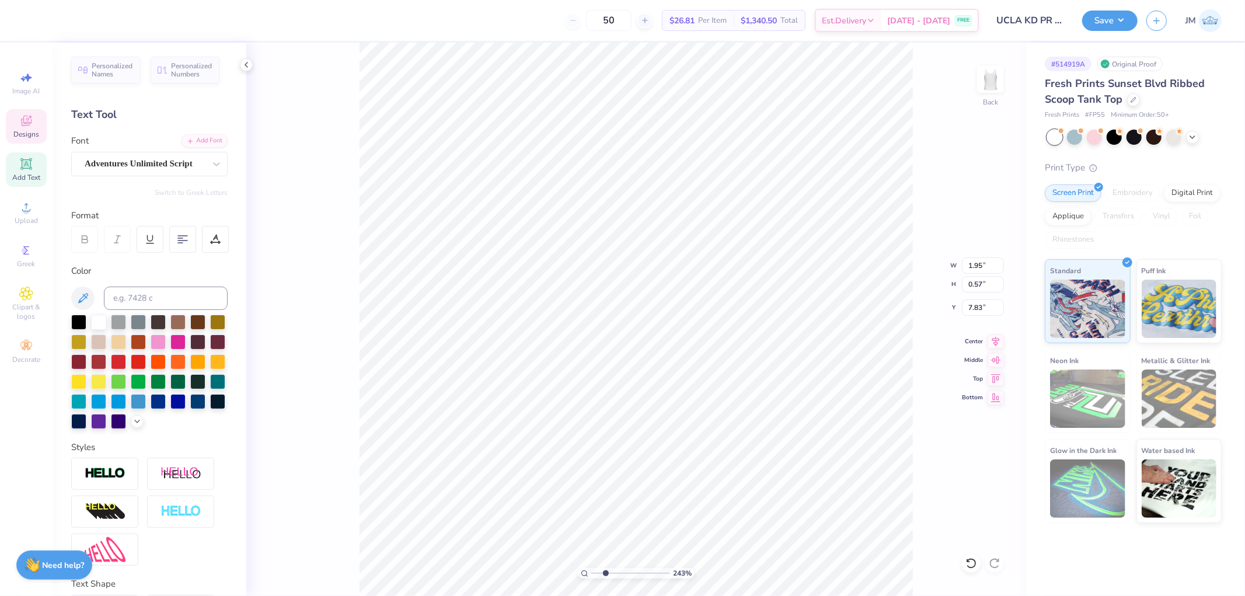
type input "7.81"
type input "3.79619947927587"
type input "7.83"
type input "1"
click at [741, 466] on li "Group" at bounding box center [759, 467] width 92 height 23
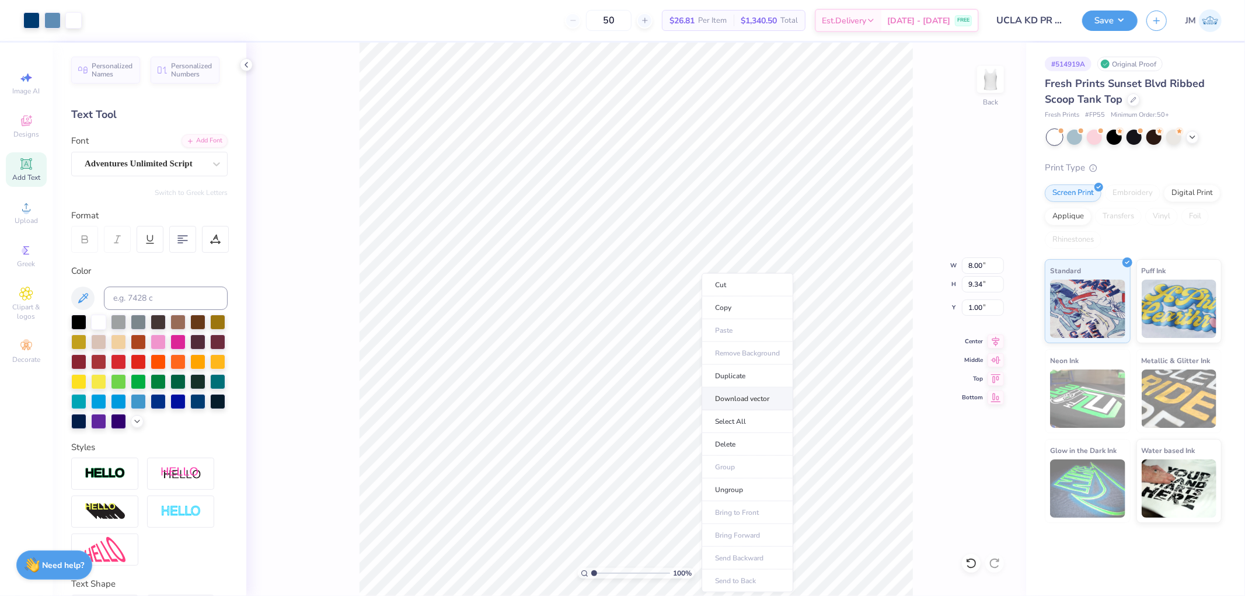
click at [751, 397] on li "Download vector" at bounding box center [747, 398] width 92 height 23
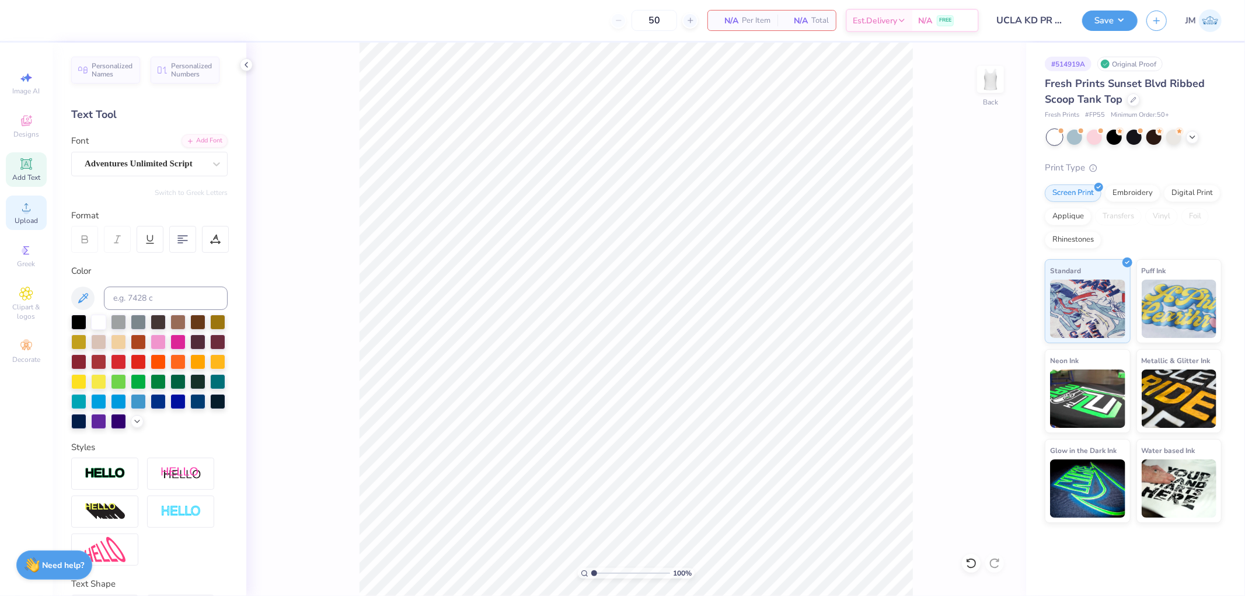
click at [14, 215] on div "Upload" at bounding box center [26, 212] width 41 height 34
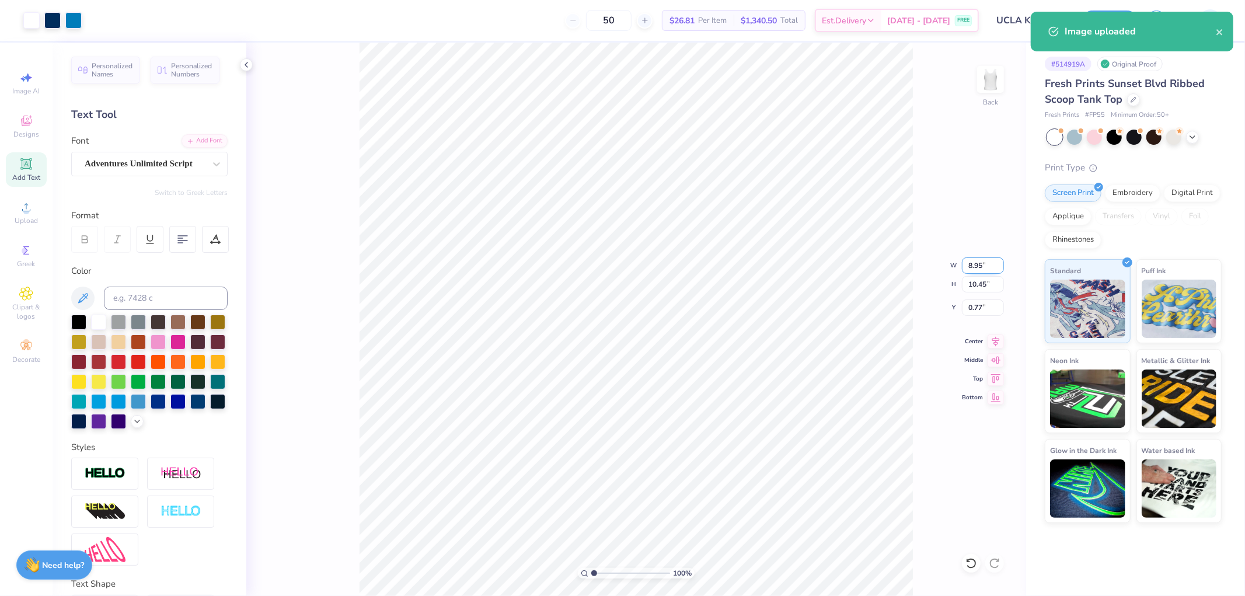
click at [977, 263] on input "8.95" at bounding box center [983, 265] width 42 height 16
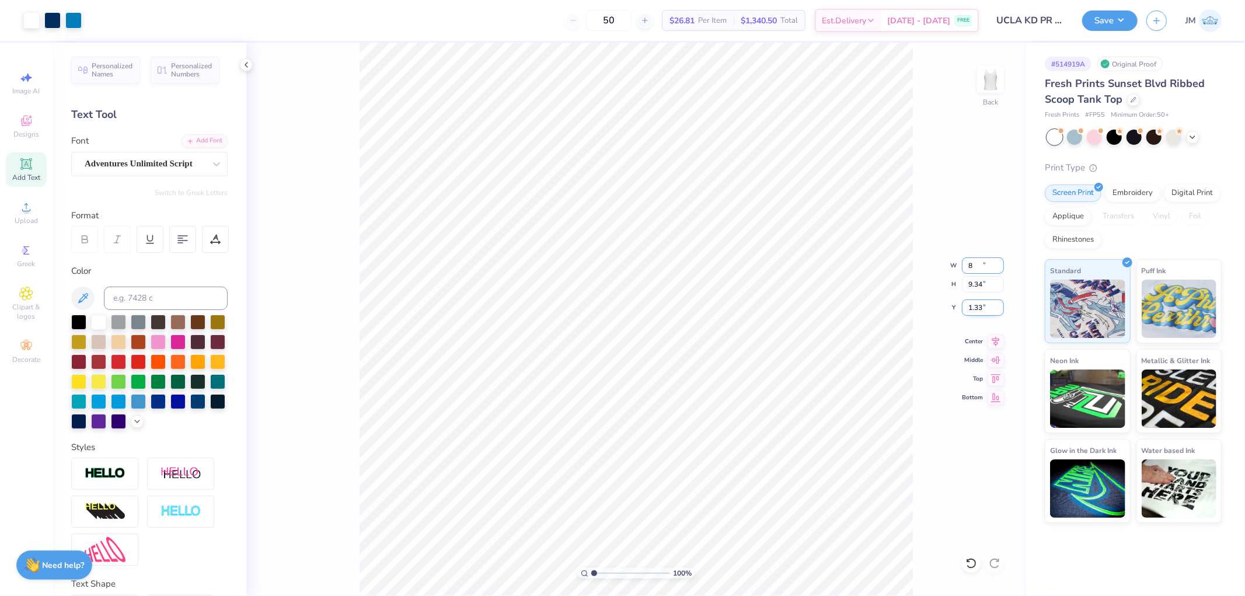
type input "8.00"
type input "9.34"
click at [977, 307] on input "1.33" at bounding box center [983, 307] width 42 height 16
type input "1.50"
click at [1126, 16] on button "Save" at bounding box center [1109, 19] width 55 height 20
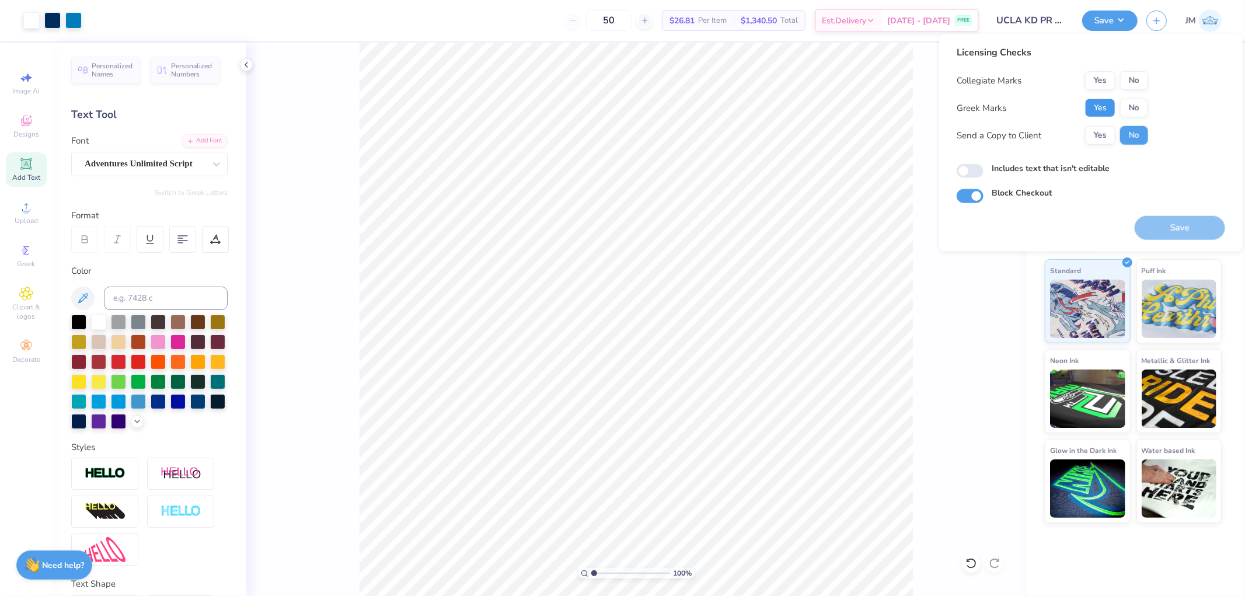
click at [1106, 103] on button "Yes" at bounding box center [1100, 108] width 30 height 19
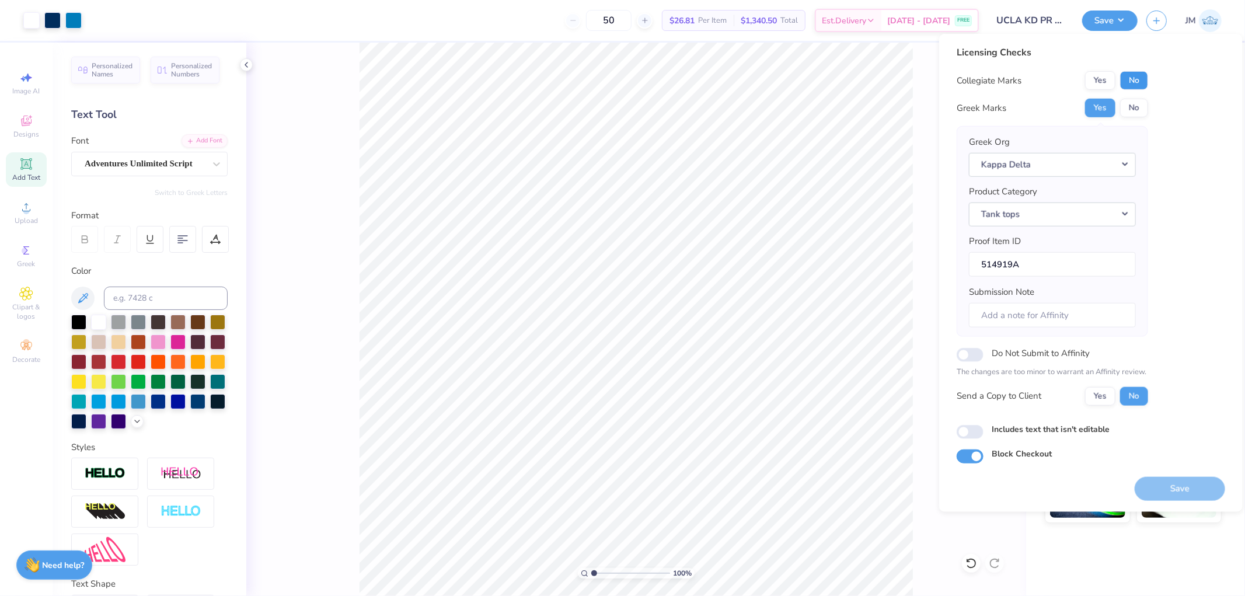
click at [1126, 85] on button "No" at bounding box center [1134, 80] width 28 height 19
click at [1197, 497] on button "Save" at bounding box center [1179, 488] width 90 height 24
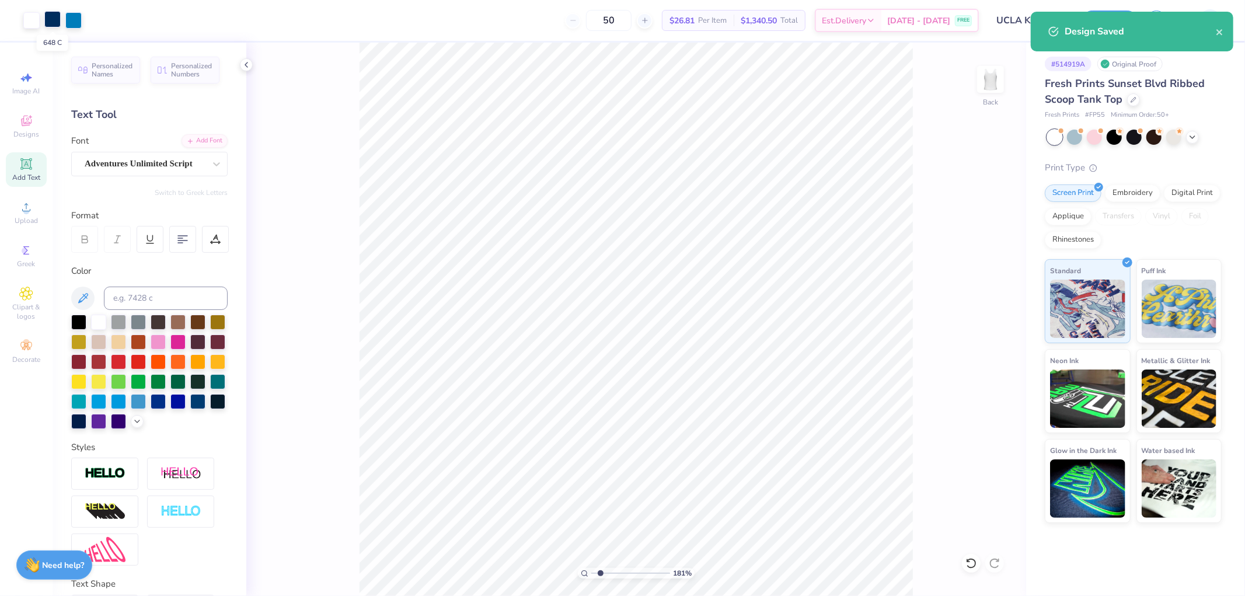
click at [54, 16] on div at bounding box center [52, 19] width 16 height 16
type input "1.80920784832379"
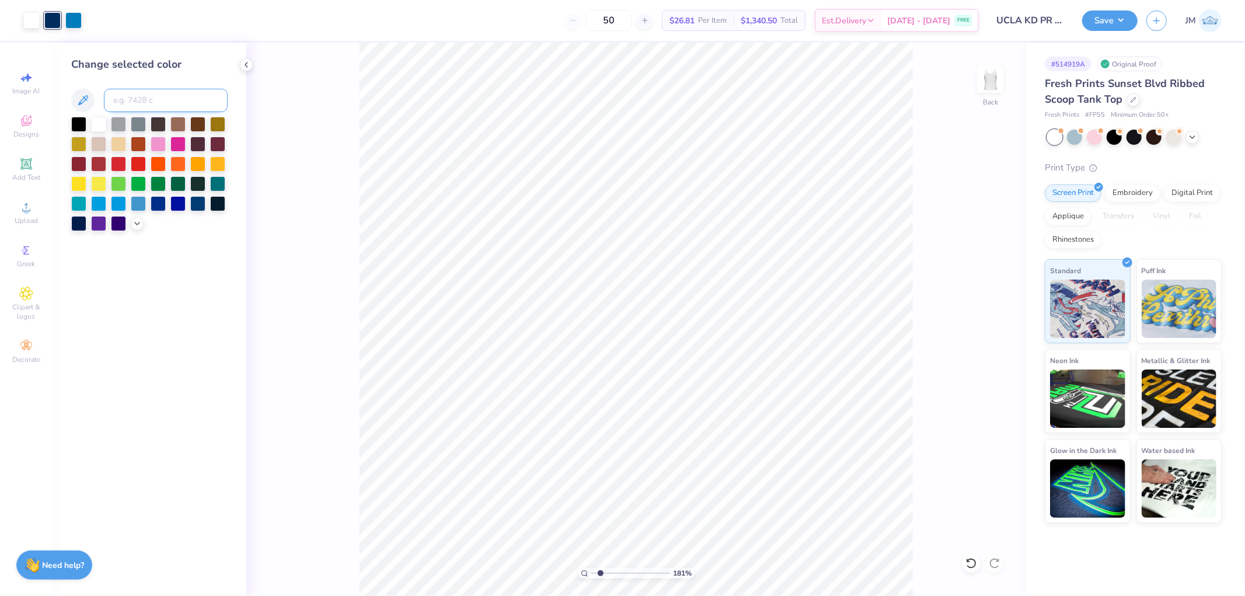
click at [160, 106] on input at bounding box center [166, 100] width 124 height 23
type input "541"
click at [78, 20] on div at bounding box center [73, 19] width 16 height 16
type input "1.80920784832379"
click at [123, 88] on div "Change selected color" at bounding box center [149, 144] width 156 height 174
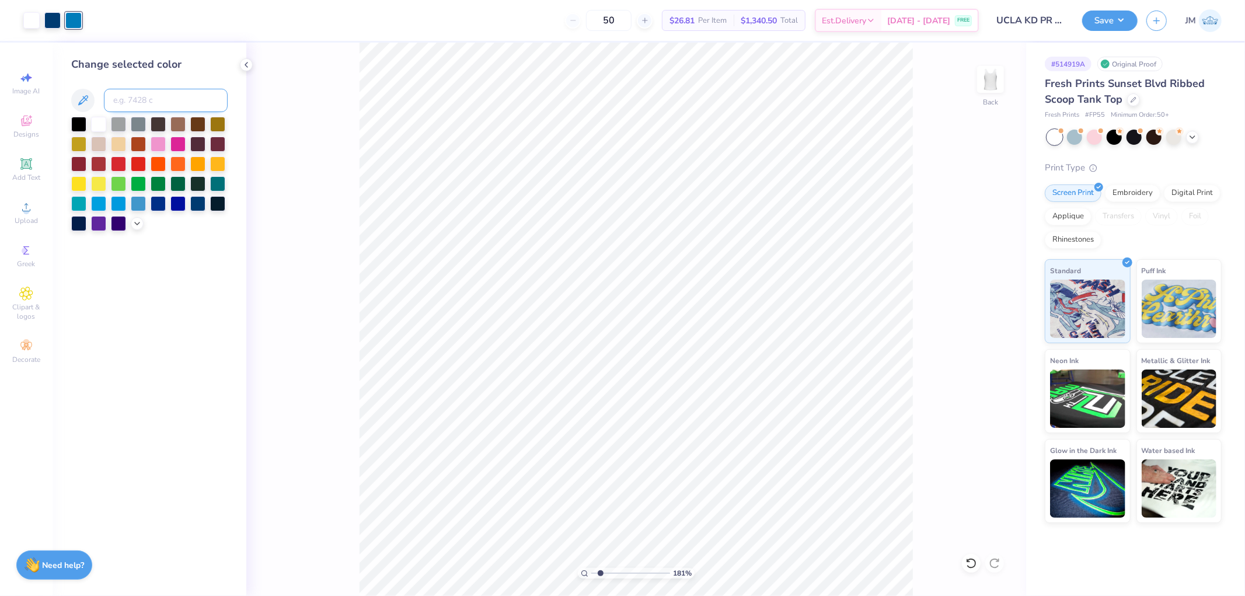
click at [130, 96] on input at bounding box center [166, 100] width 124 height 23
type input "7454"
click at [1120, 19] on button "Save" at bounding box center [1109, 19] width 55 height 20
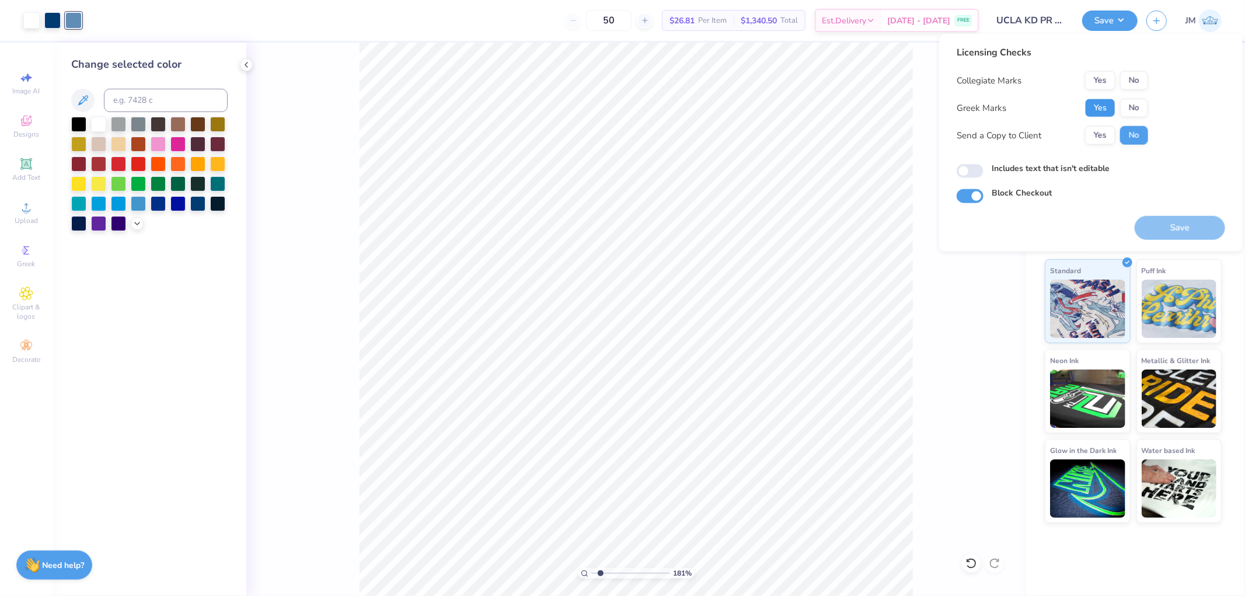
click at [1100, 106] on button "Yes" at bounding box center [1100, 108] width 30 height 19
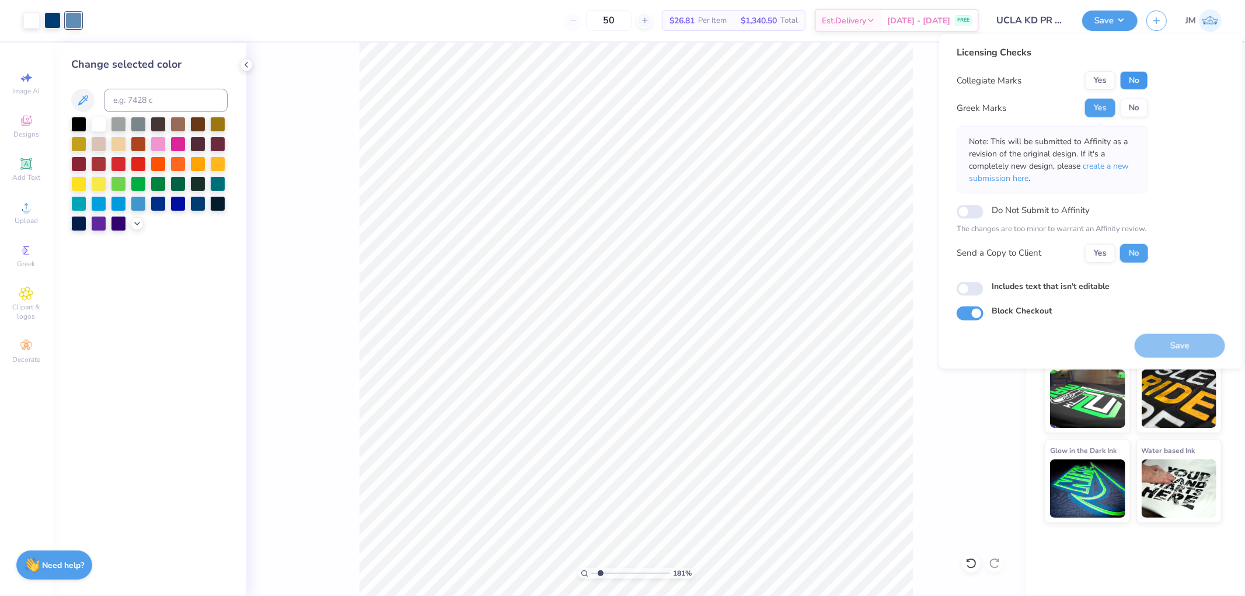
click at [1134, 75] on button "No" at bounding box center [1134, 80] width 28 height 19
click at [1184, 348] on button "Save" at bounding box center [1179, 345] width 90 height 24
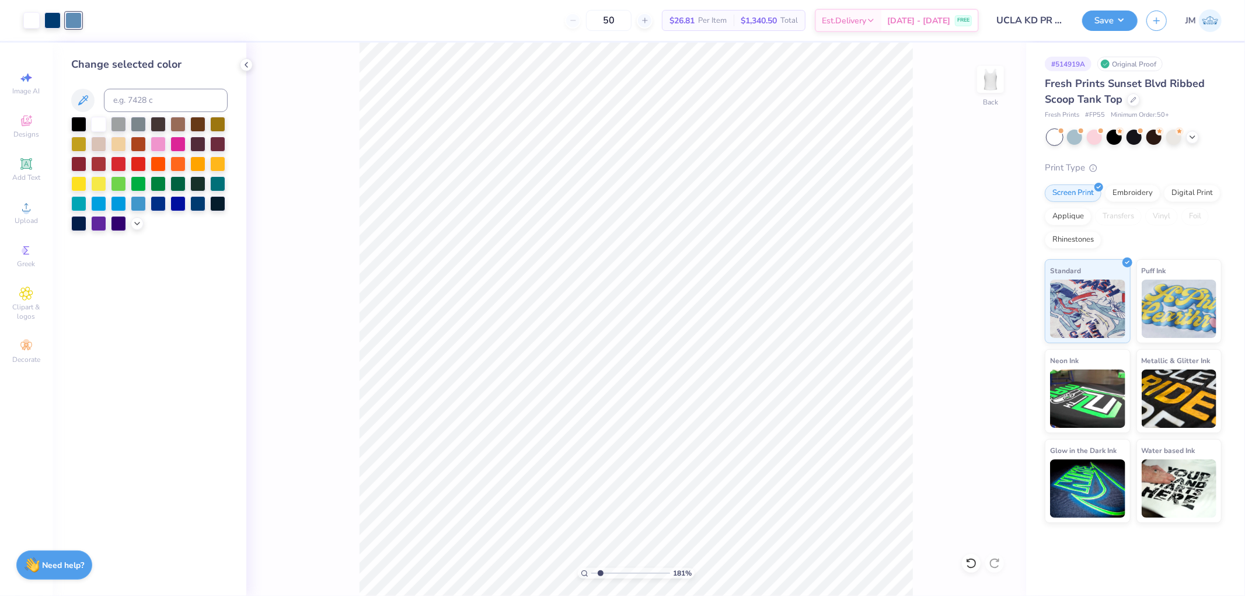
type input "1.80920784832379"
